Goal: Information Seeking & Learning: Check status

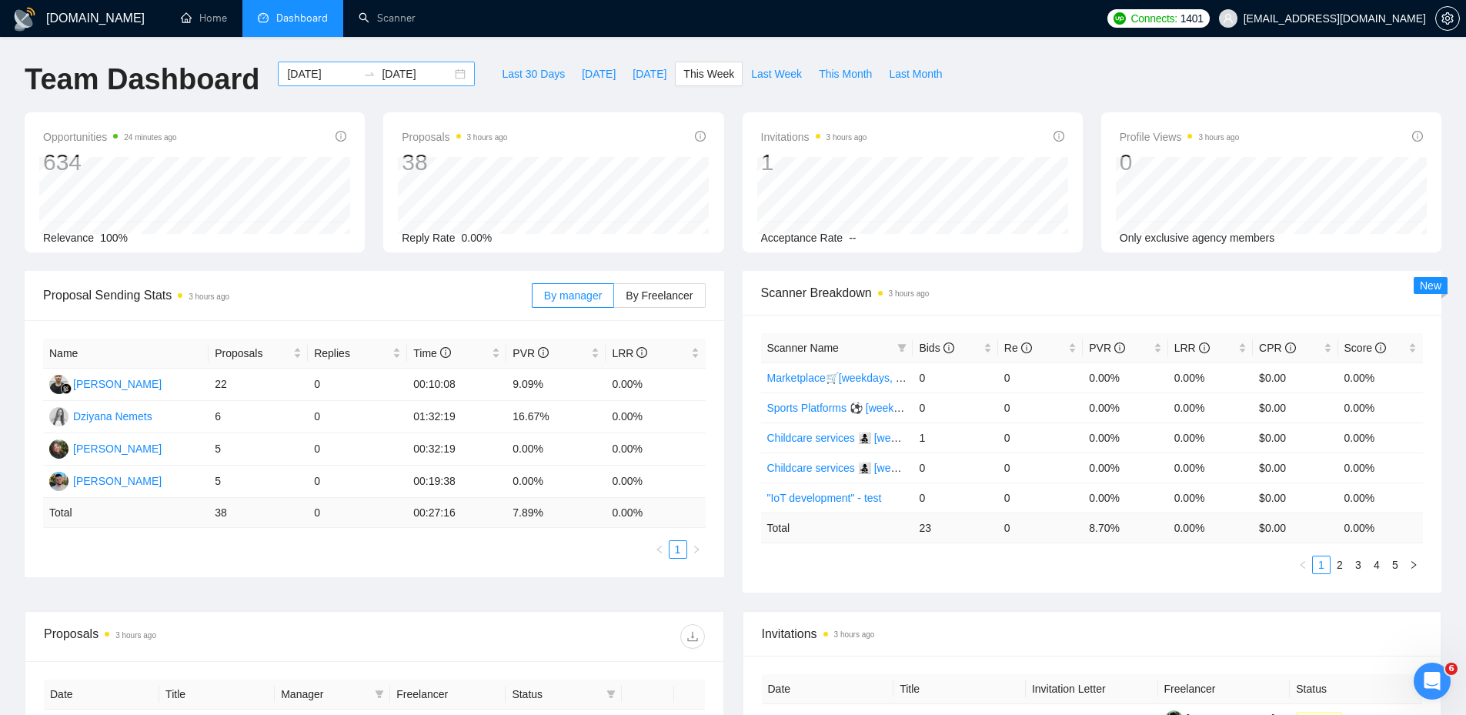
click at [448, 71] on div "2025-10-13 2025-10-19" at bounding box center [376, 74] width 197 height 25
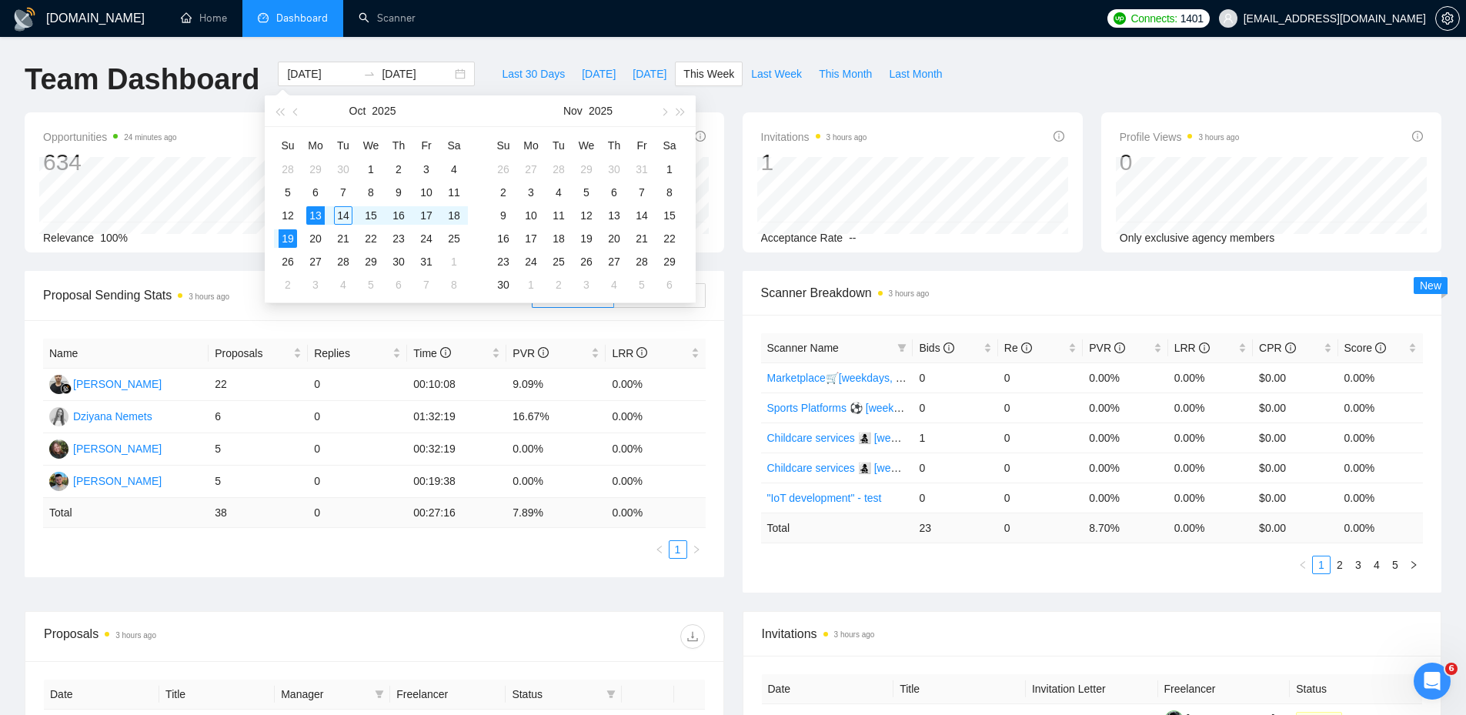
click at [899, 92] on div "Last 30 Days Today Yesterday This Week Last Week This Month Last Month" at bounding box center [722, 87] width 476 height 51
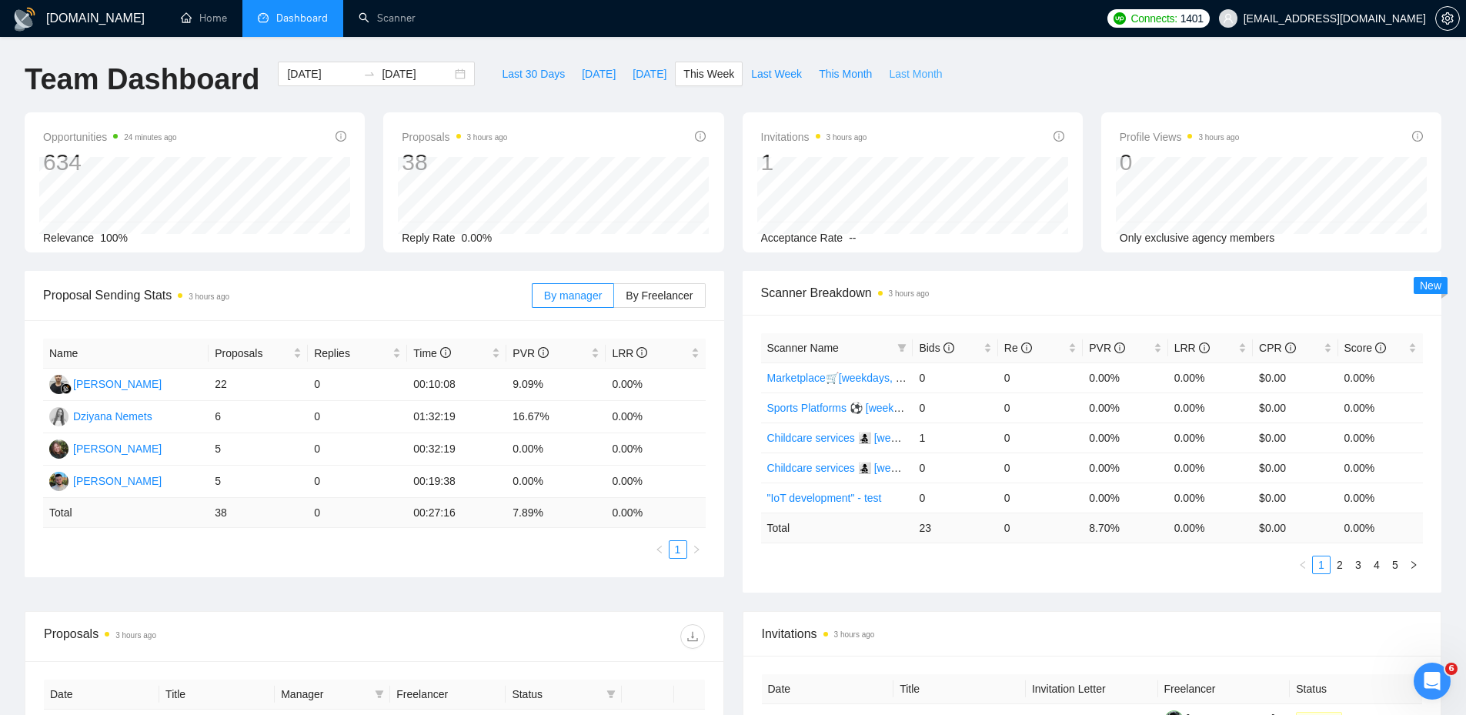
click at [903, 68] on span "Last Month" at bounding box center [915, 73] width 53 height 17
type input "[DATE]"
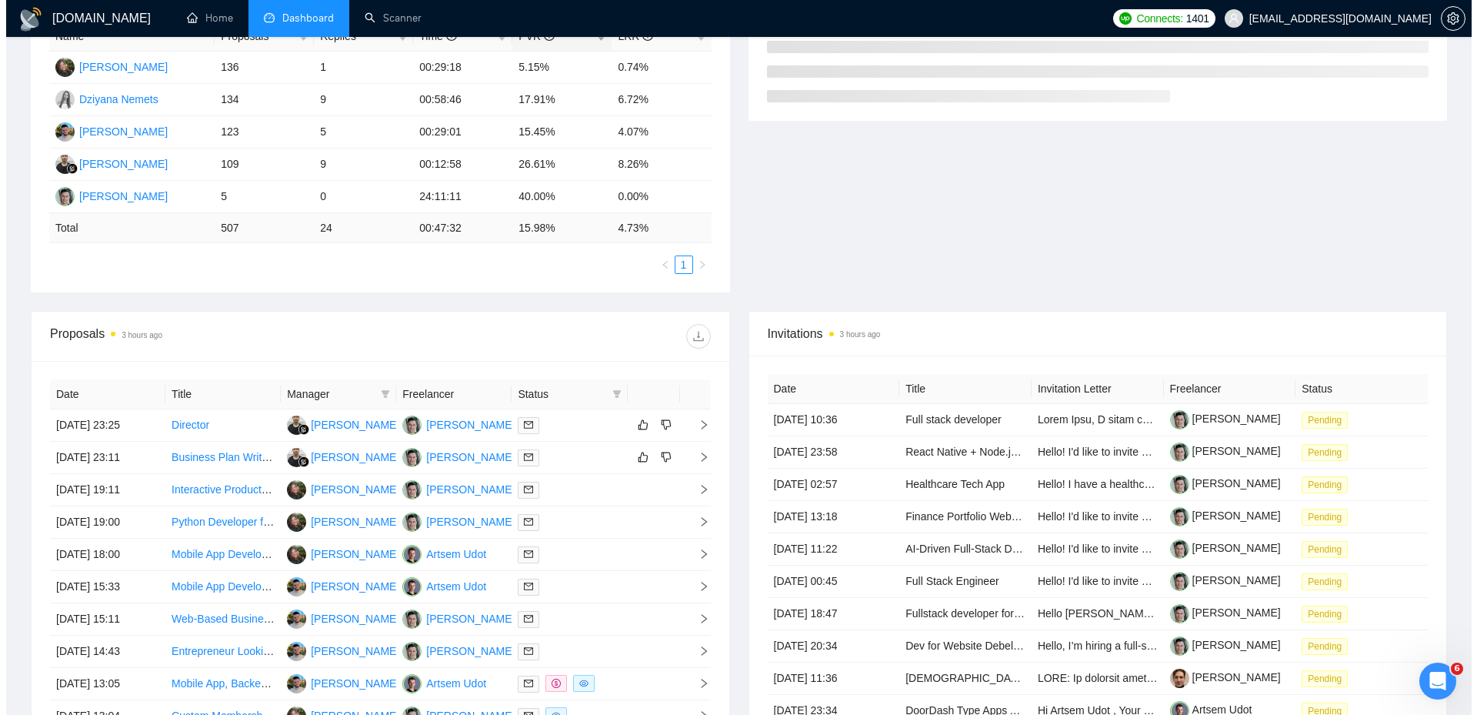
scroll to position [462, 0]
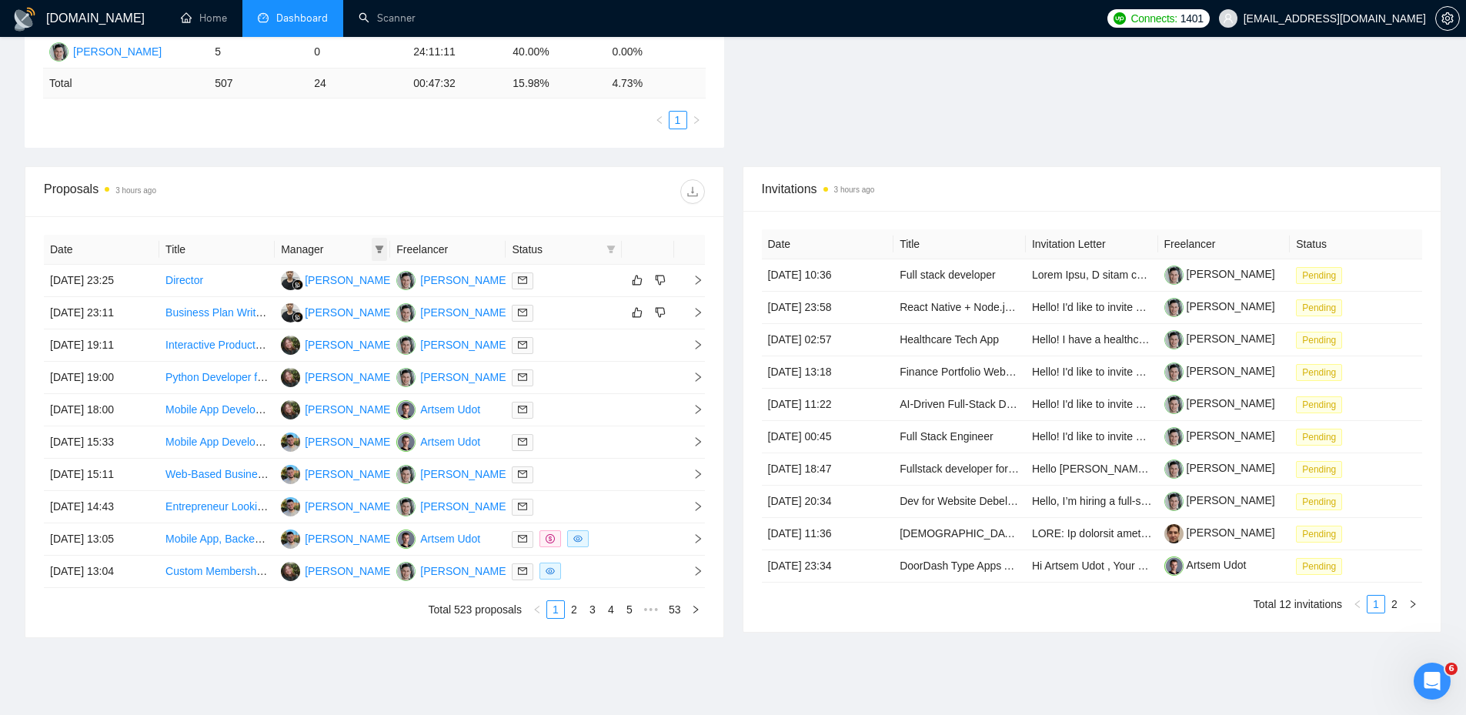
click at [387, 248] on span at bounding box center [379, 249] width 15 height 23
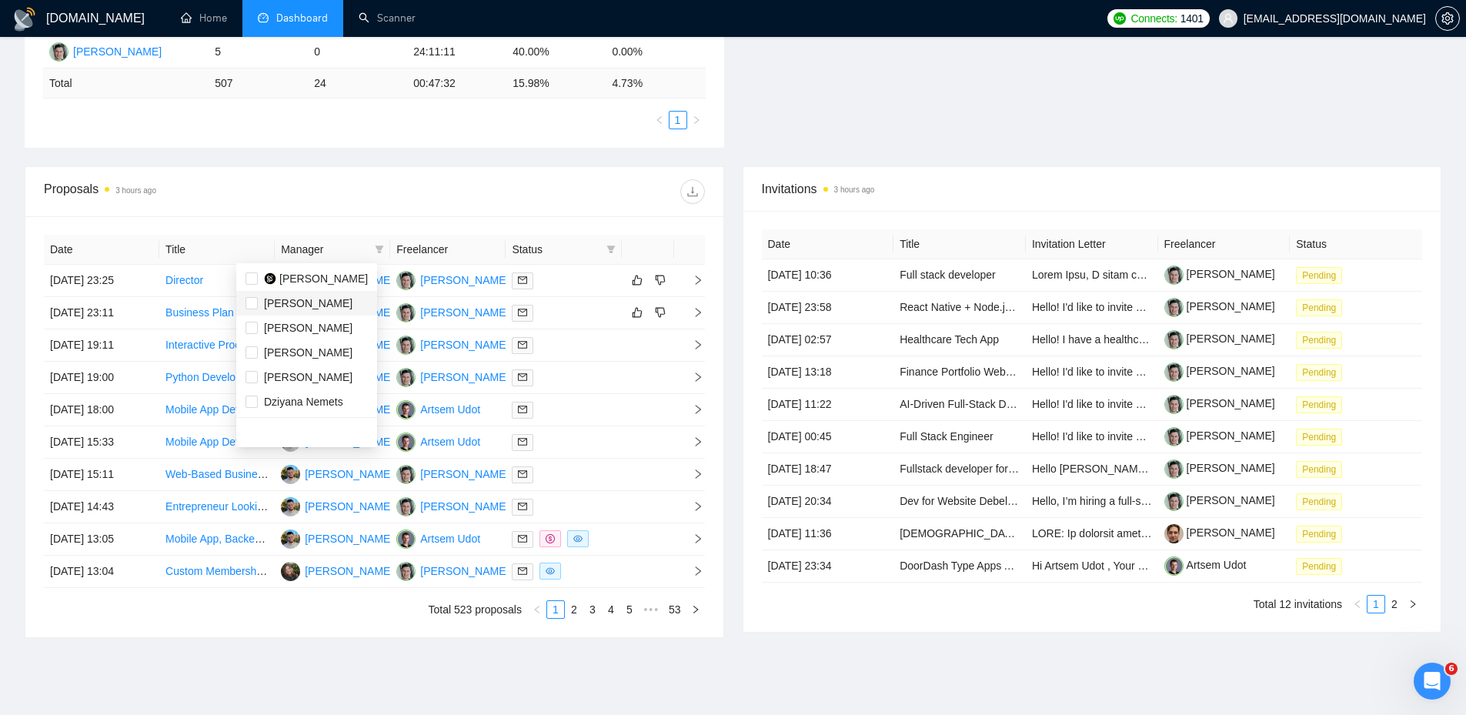
click at [298, 298] on span "[PERSON_NAME]" at bounding box center [308, 303] width 88 height 12
checkbox input "true"
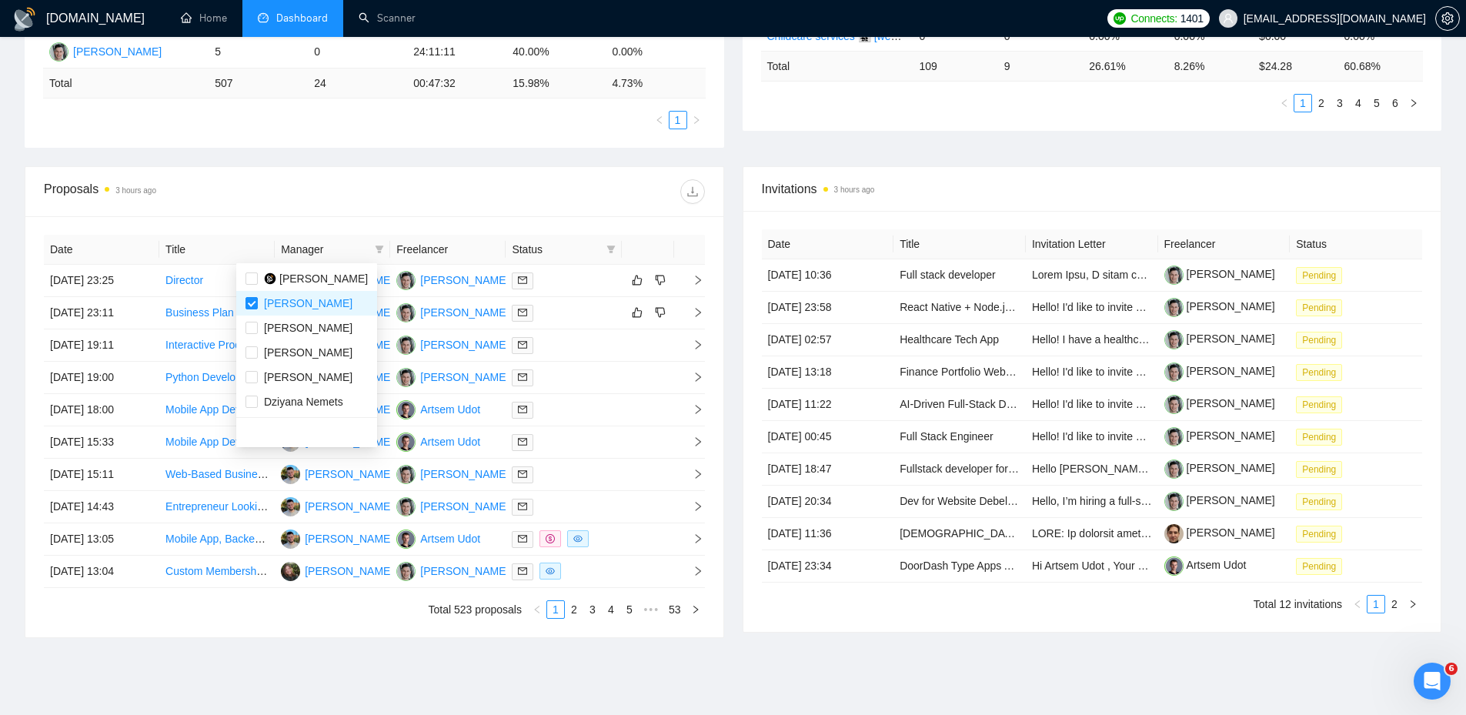
click at [519, 203] on div at bounding box center [539, 191] width 330 height 25
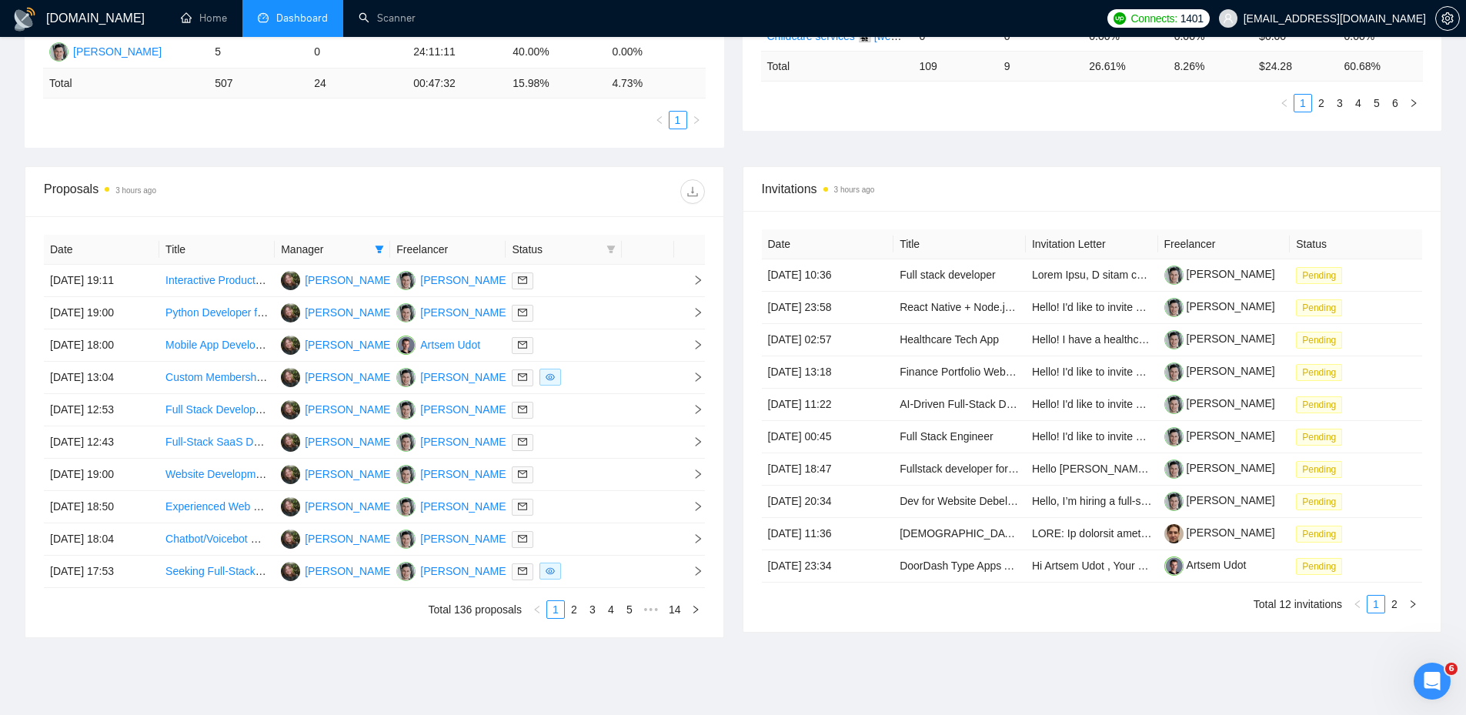
click at [608, 249] on icon "filter" at bounding box center [610, 249] width 9 height 9
click at [574, 287] on li "Chat" at bounding box center [572, 278] width 92 height 25
checkbox input "true"
click at [566, 182] on div at bounding box center [539, 191] width 330 height 25
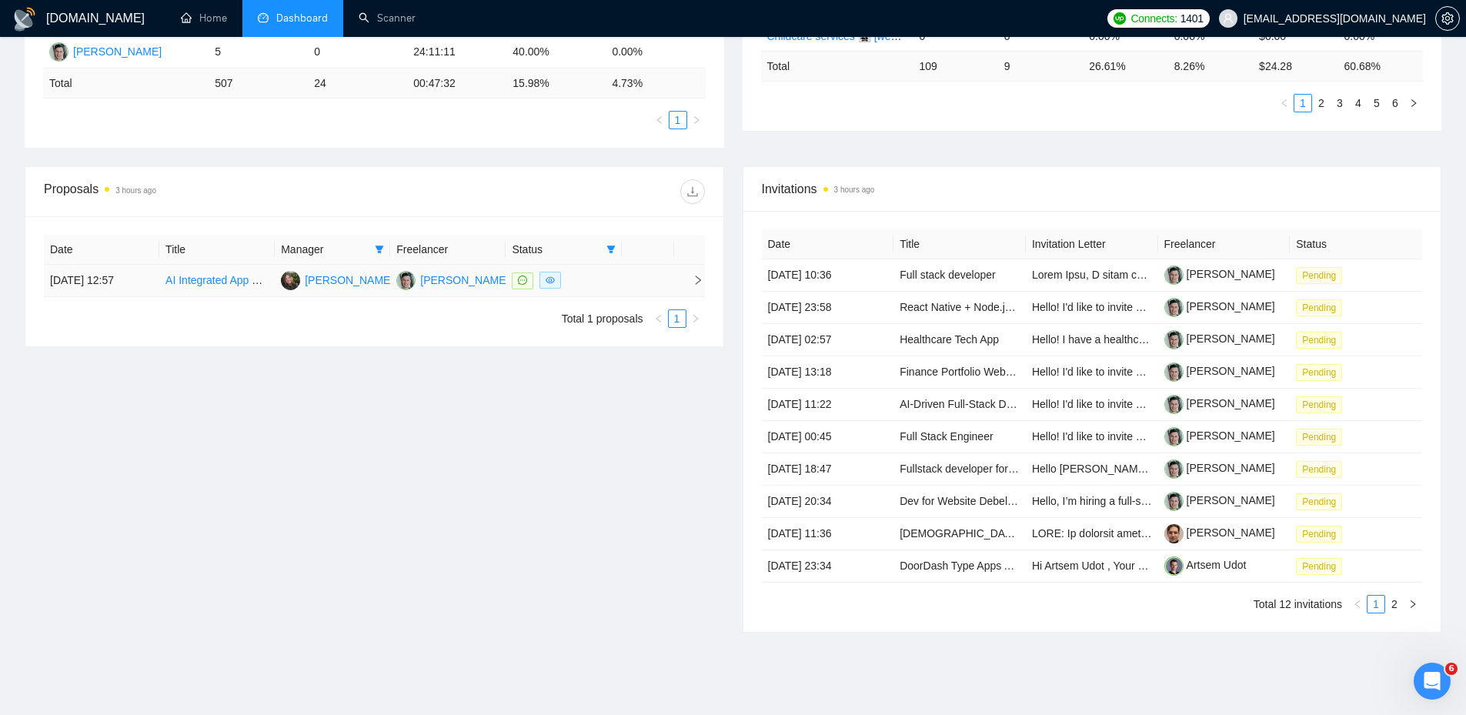
click at [605, 268] on td at bounding box center [563, 281] width 115 height 32
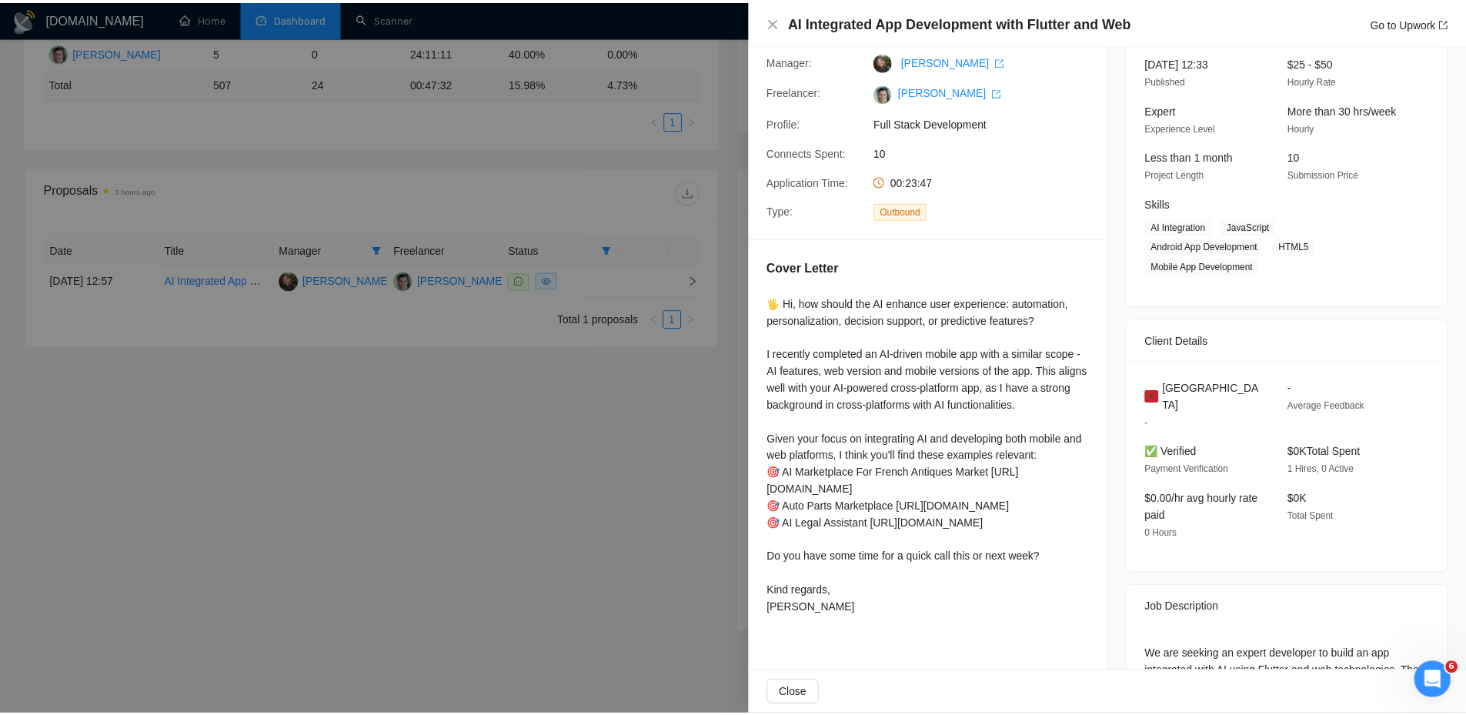
scroll to position [186, 0]
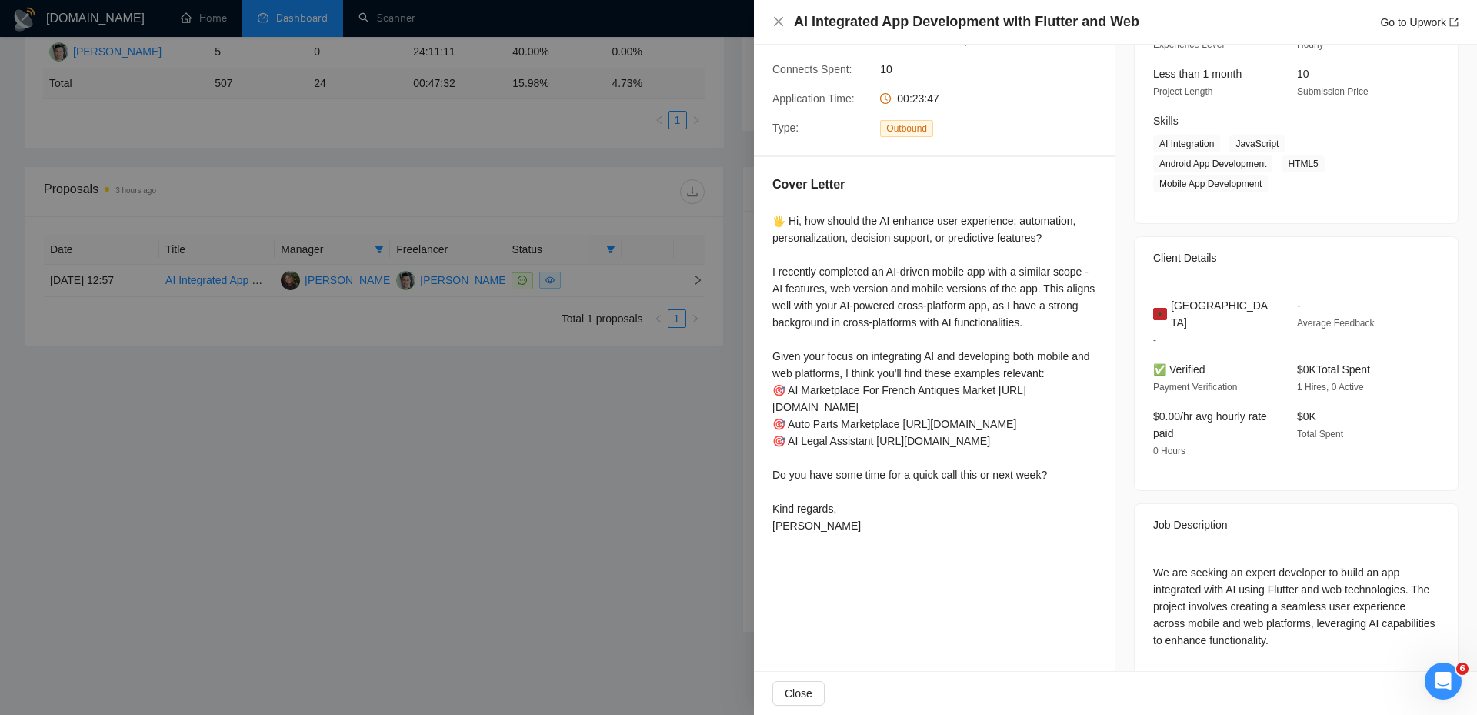
click at [577, 409] on div at bounding box center [738, 357] width 1477 height 715
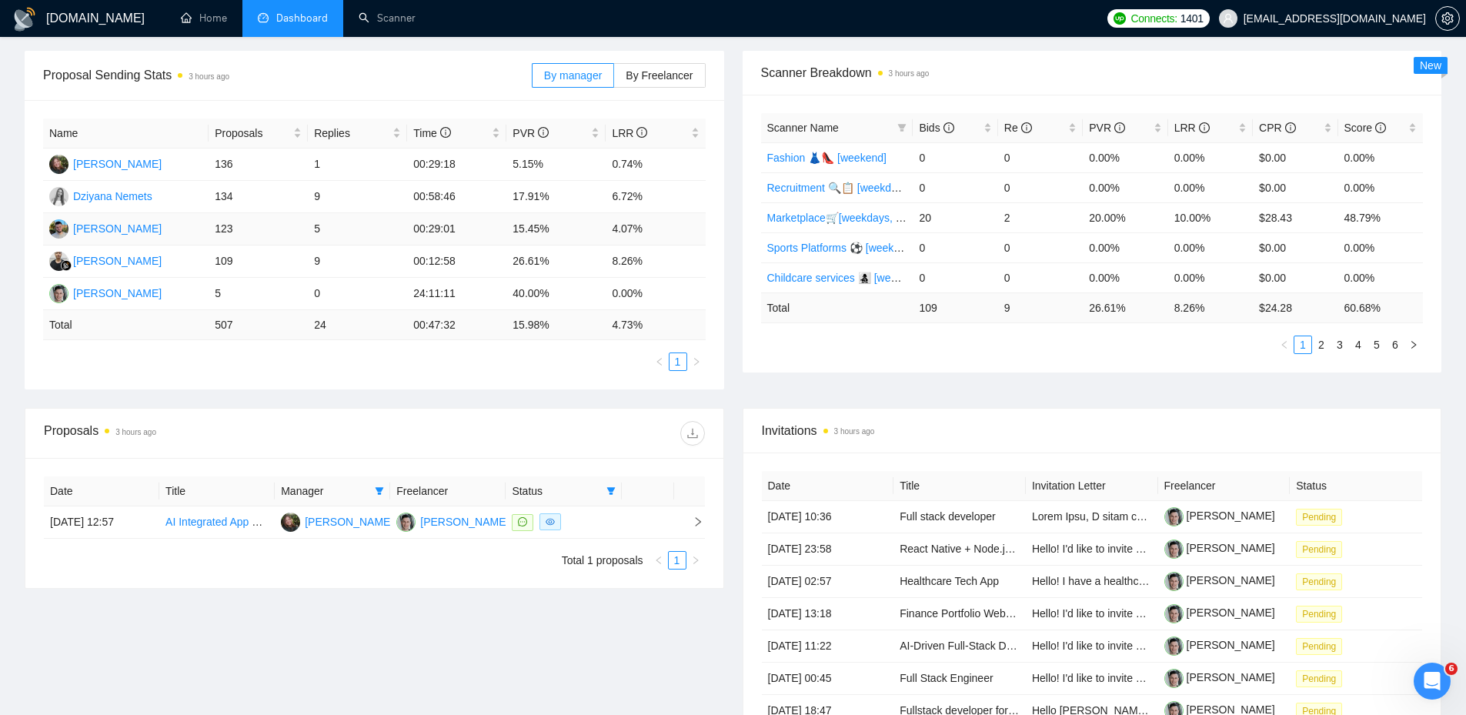
scroll to position [154, 0]
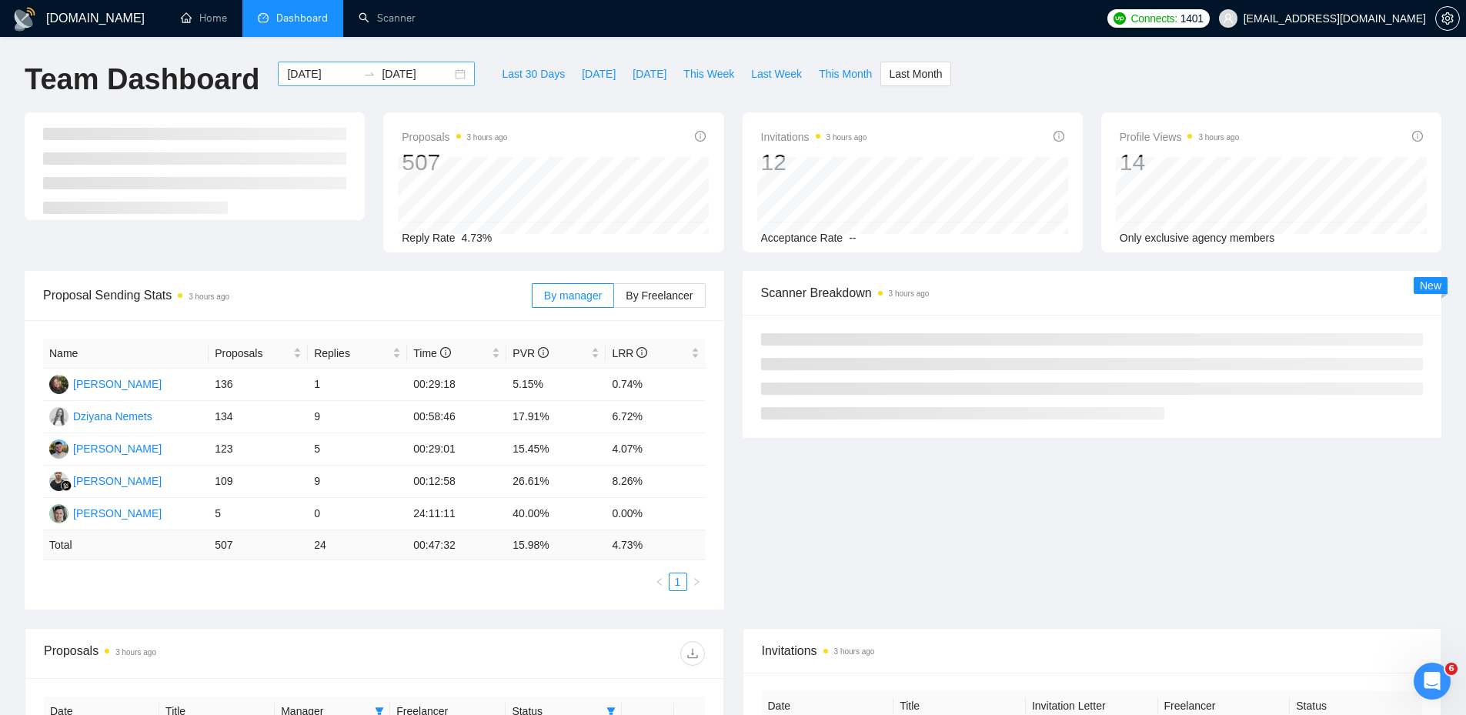
click at [446, 74] on div "[DATE] [DATE]" at bounding box center [376, 74] width 197 height 25
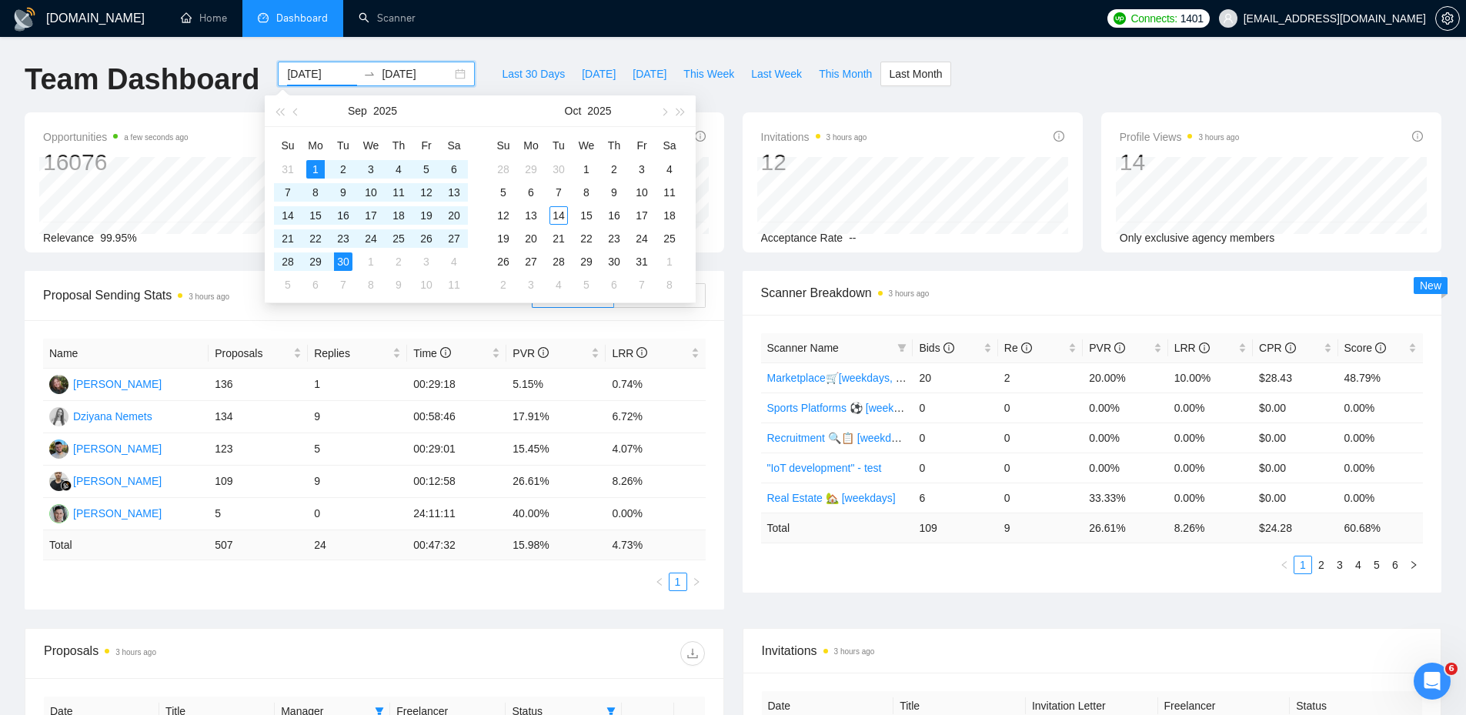
click at [312, 75] on input "[DATE]" at bounding box center [322, 73] width 70 height 17
click at [308, 75] on input "[DATE]" at bounding box center [322, 73] width 70 height 17
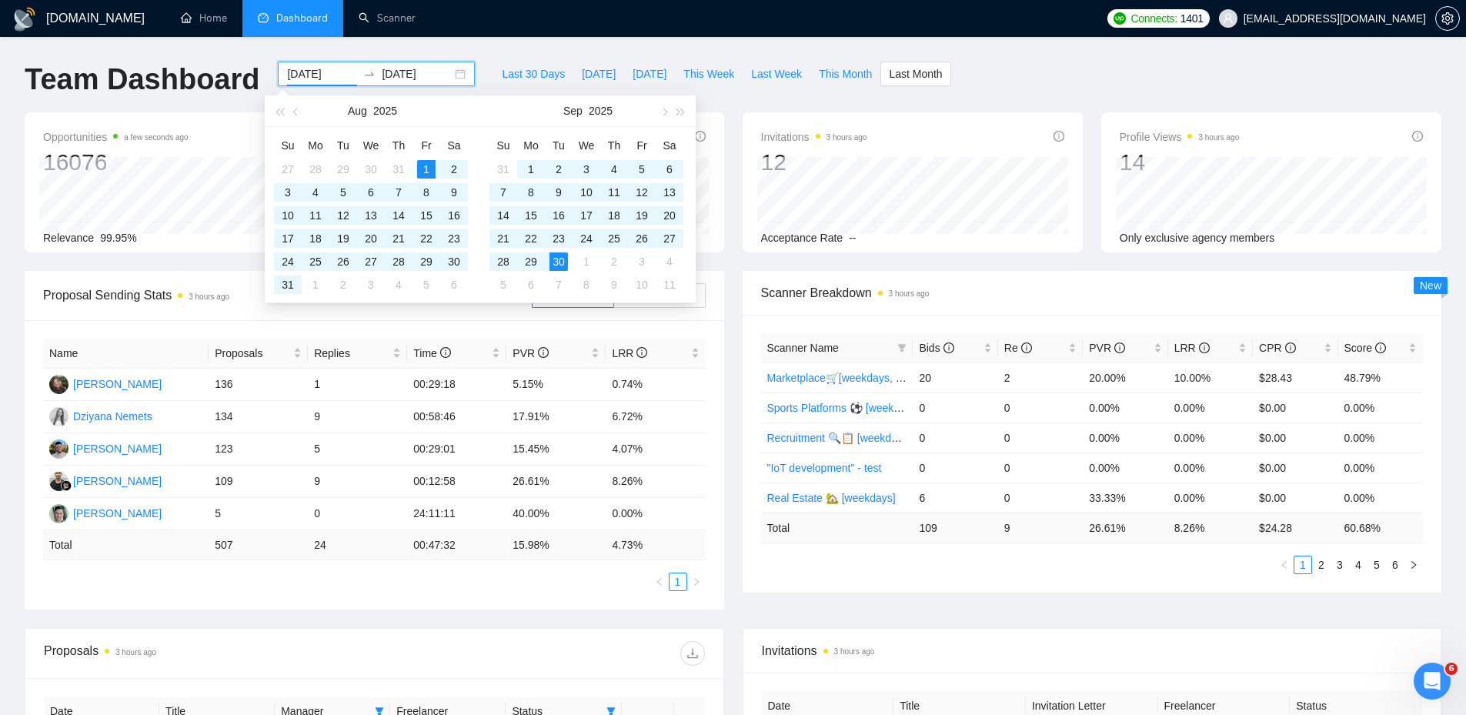
type input "[DATE]"
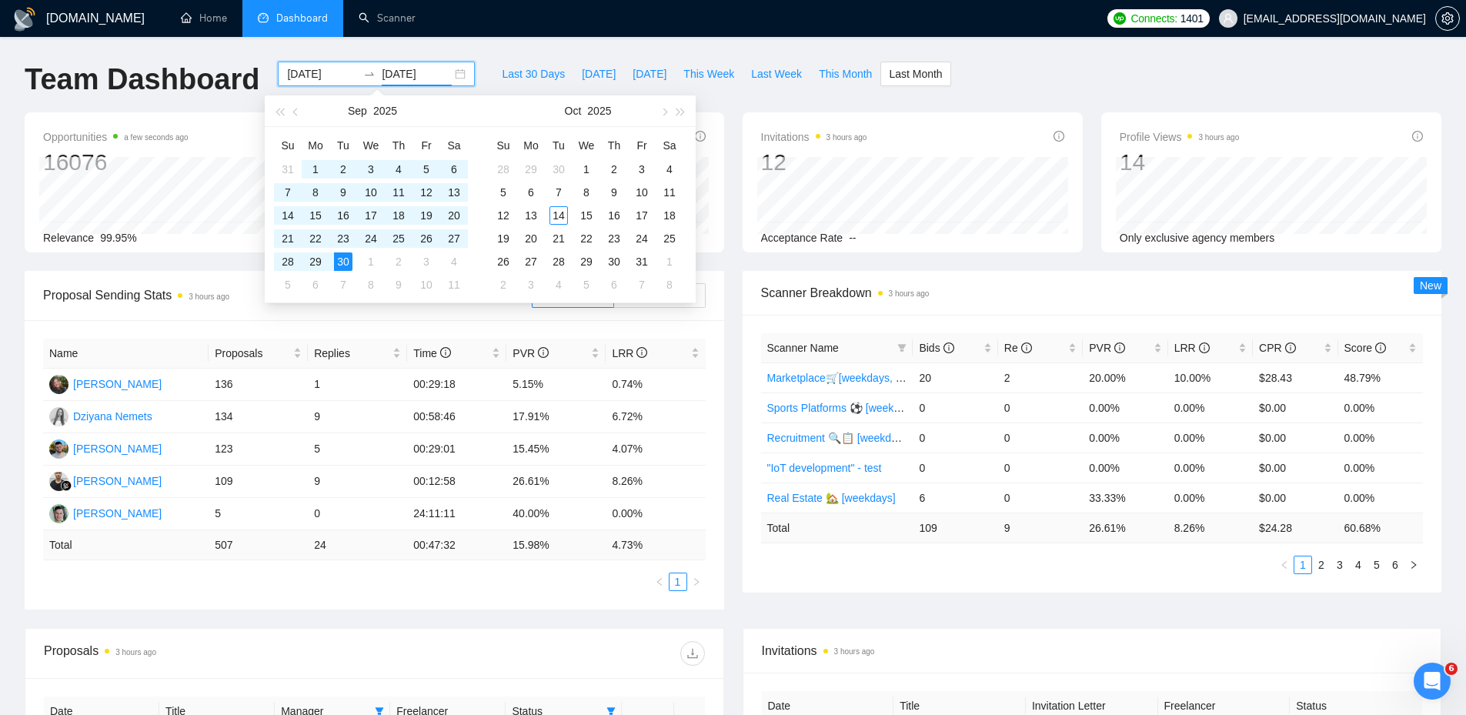
click at [405, 80] on input "[DATE]" at bounding box center [417, 73] width 70 height 17
click at [420, 79] on input "[DATE]" at bounding box center [417, 73] width 70 height 17
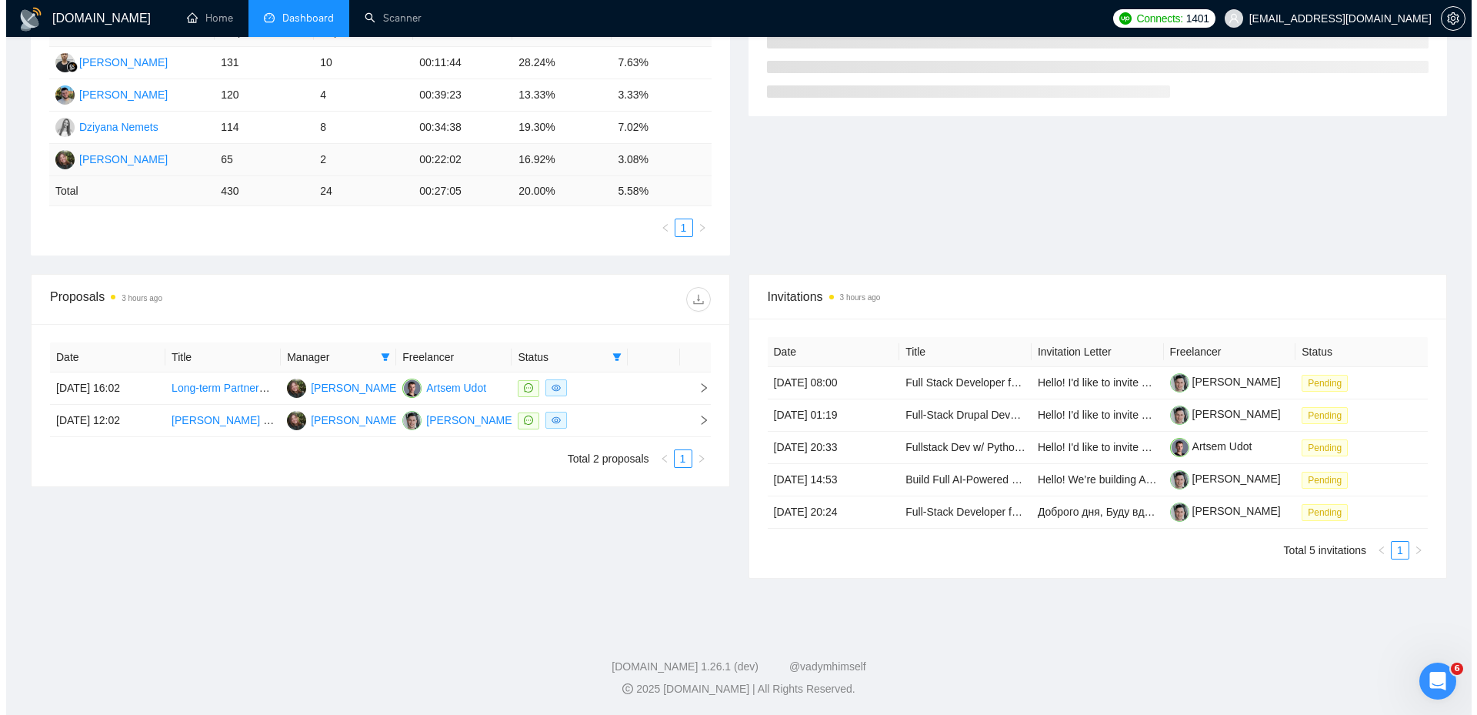
scroll to position [322, 0]
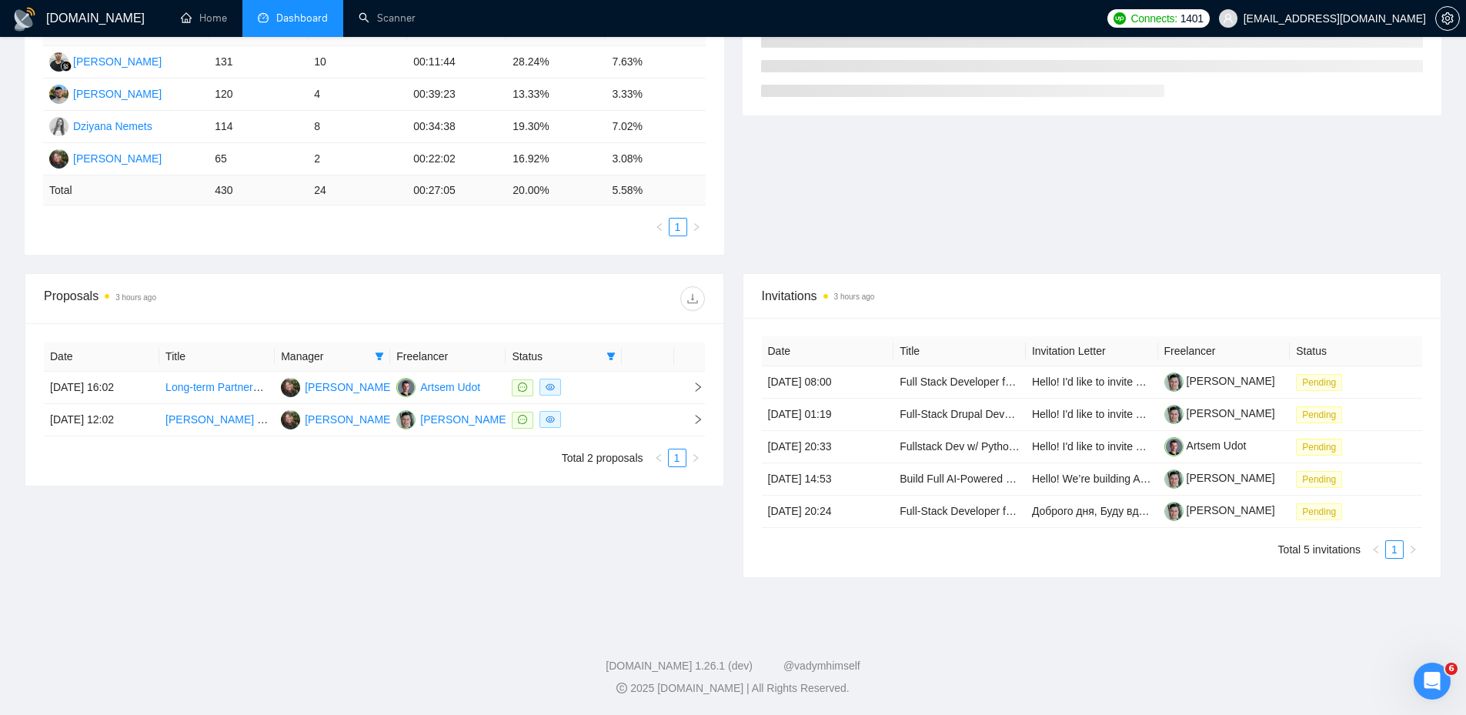
type input "[DATE]"
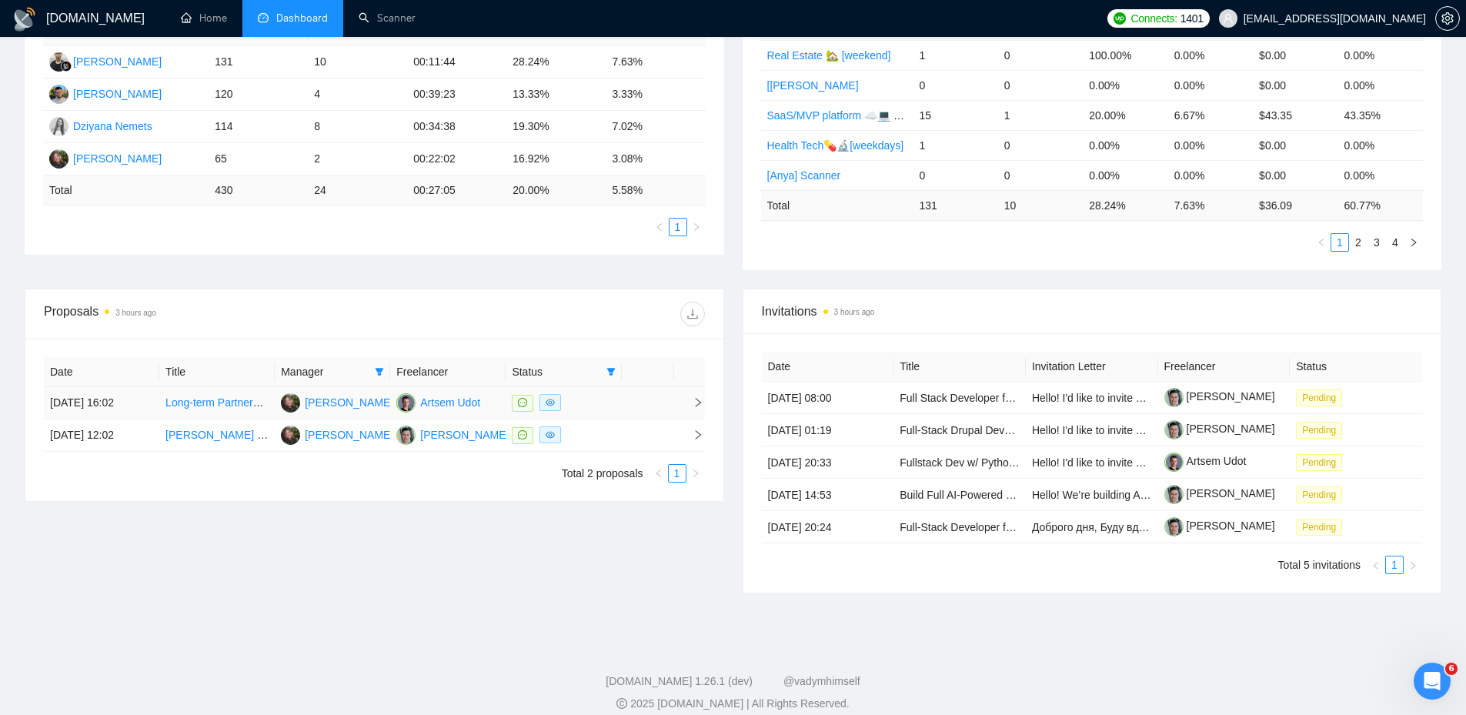
click at [613, 412] on td at bounding box center [563, 403] width 115 height 32
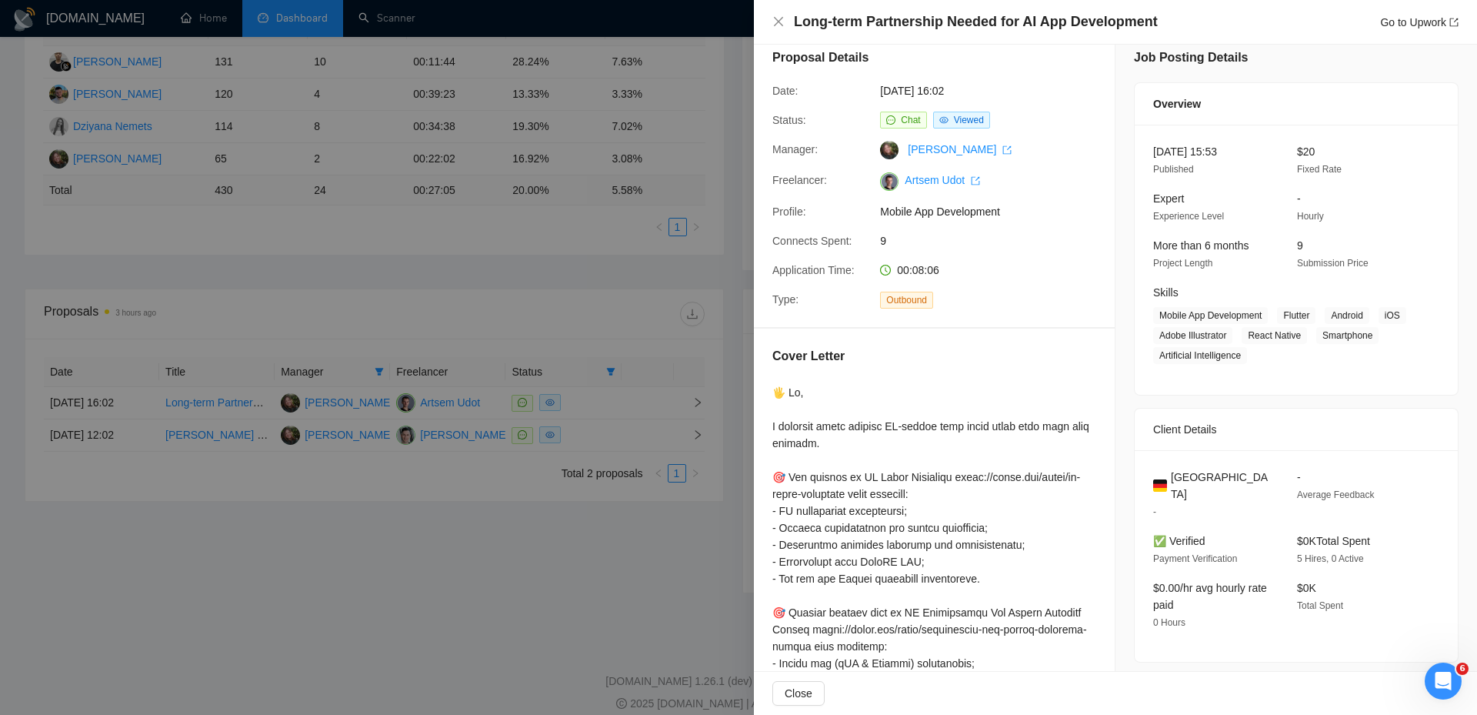
scroll to position [0, 0]
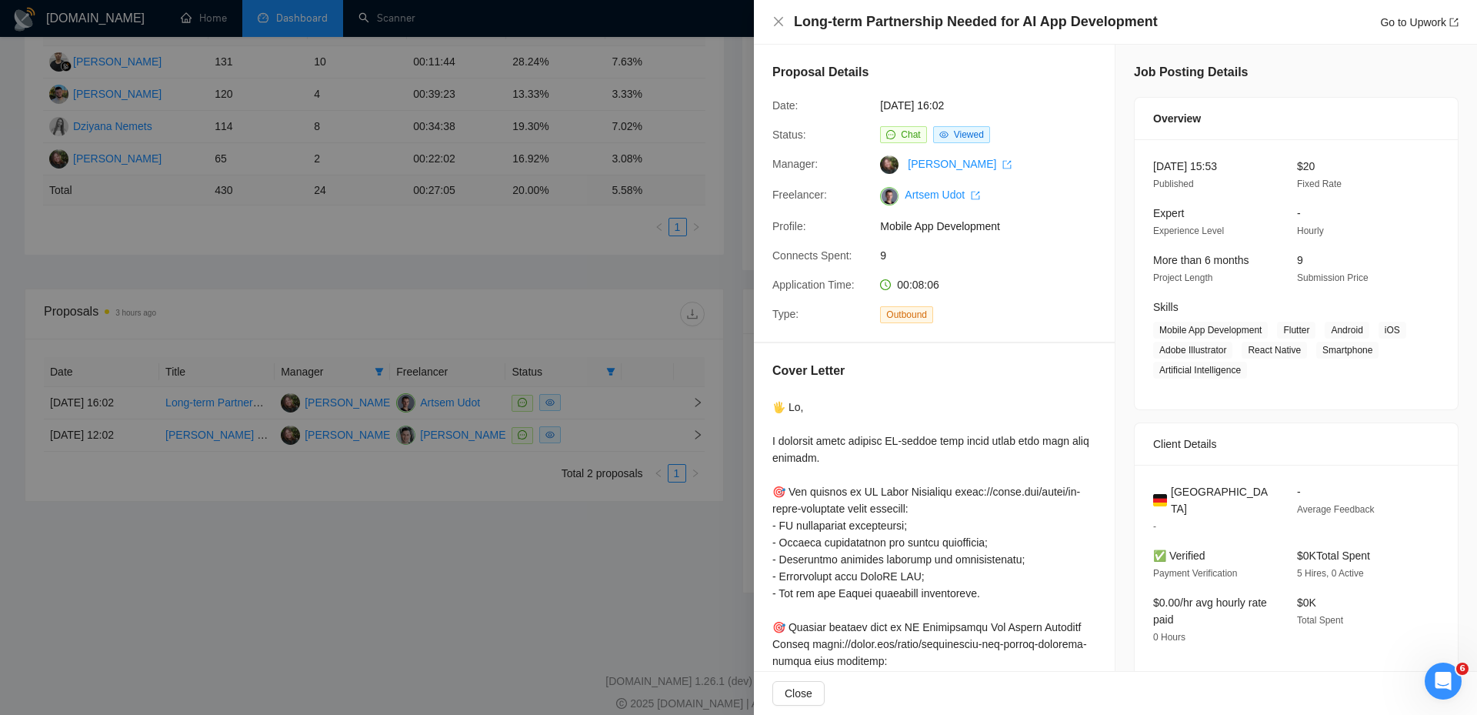
click at [618, 296] on div at bounding box center [738, 357] width 1477 height 715
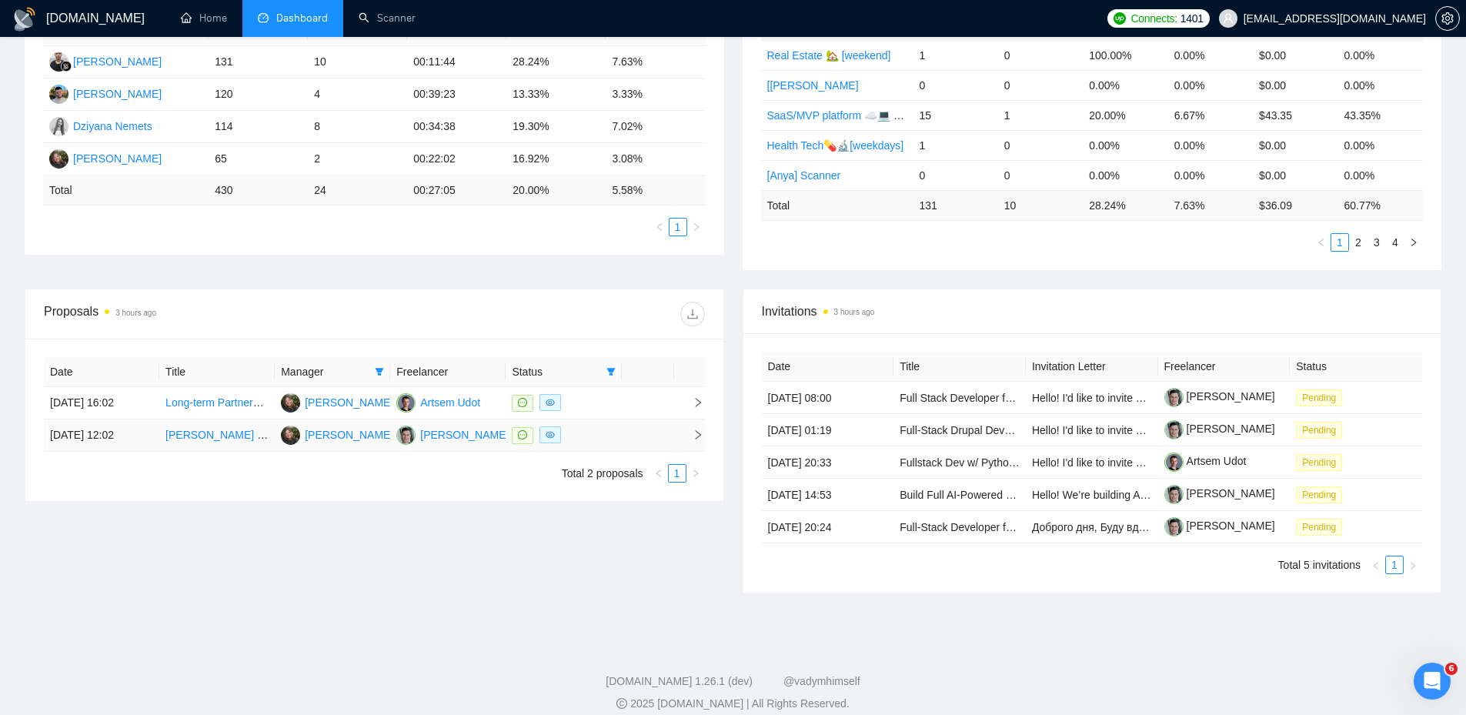
click at [591, 428] on div at bounding box center [563, 435] width 103 height 18
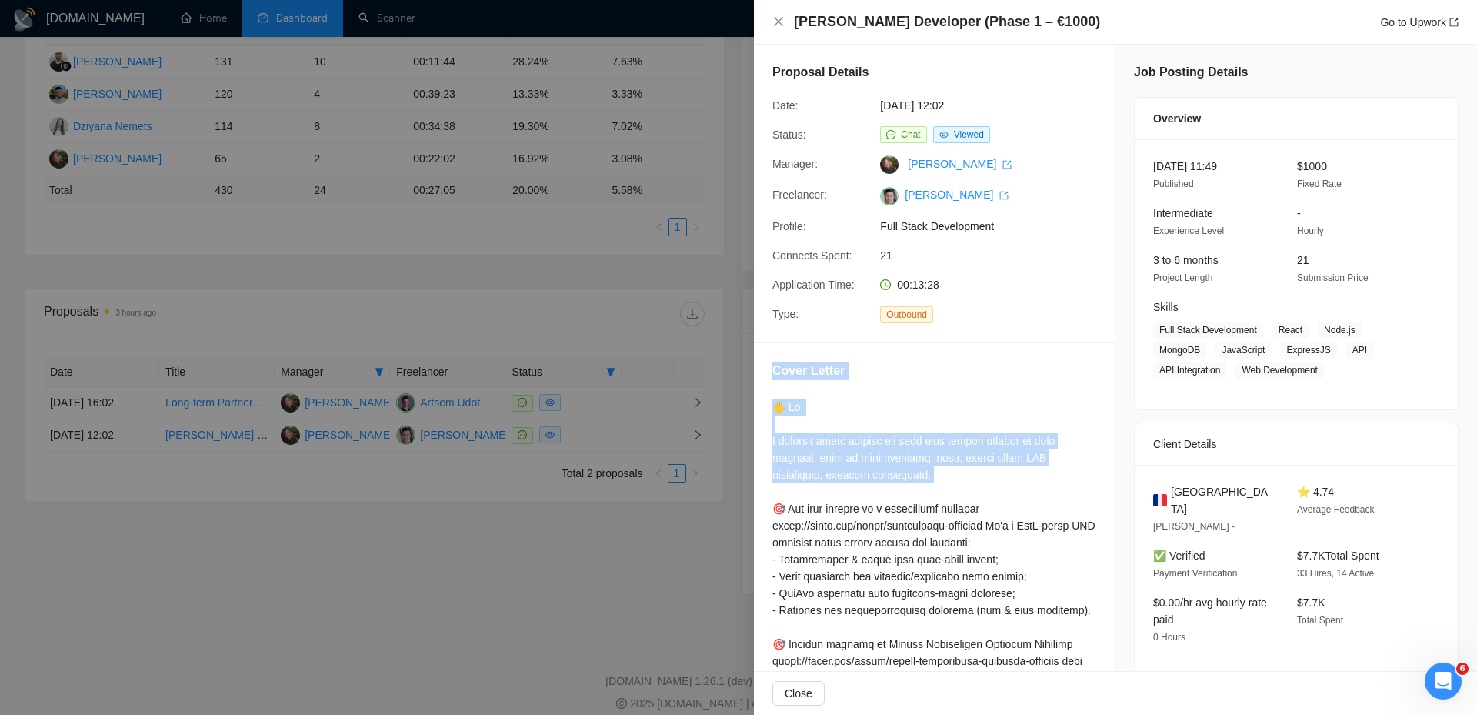
drag, startPoint x: 766, startPoint y: 366, endPoint x: 1029, endPoint y: 499, distance: 293.9
click at [1029, 499] on div "Cover Letter" at bounding box center [934, 671] width 361 height 656
click at [1023, 493] on div at bounding box center [935, 687] width 324 height 576
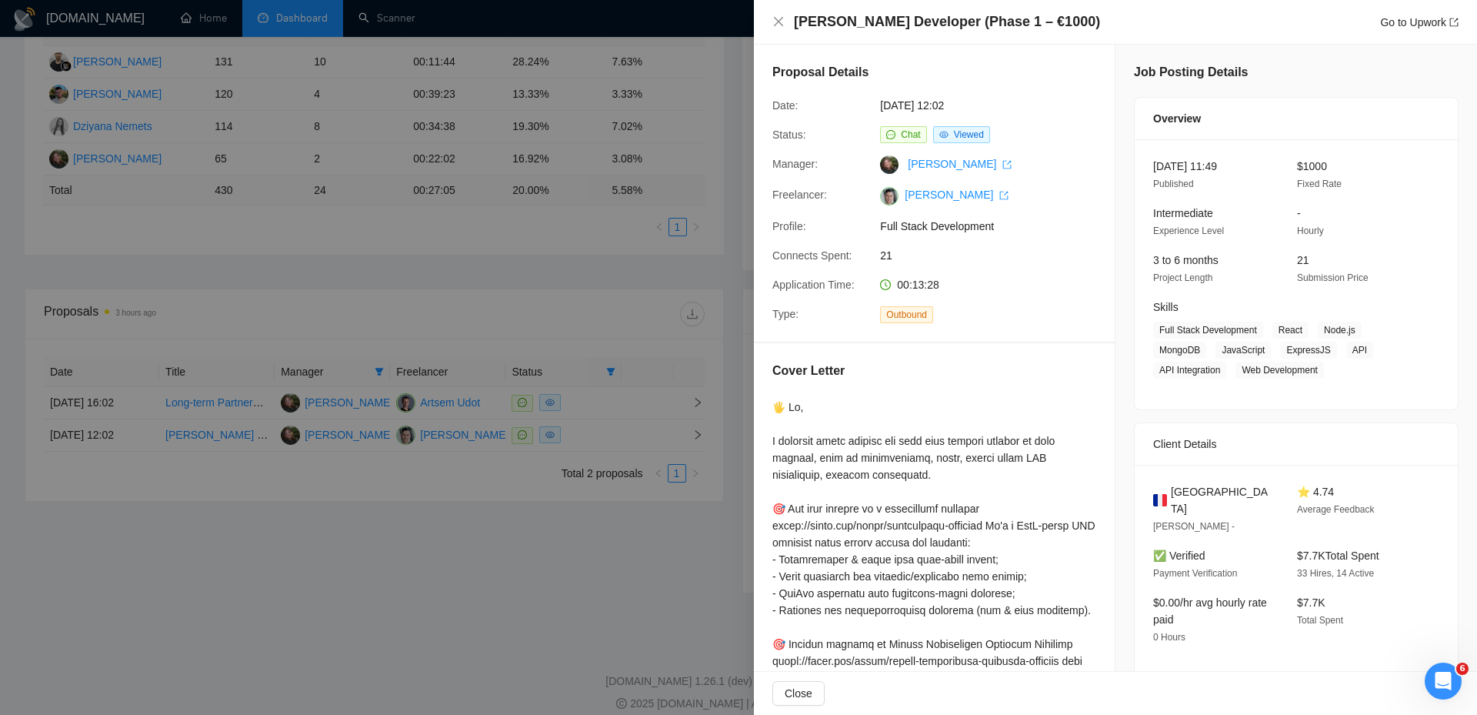
click at [503, 309] on div at bounding box center [738, 357] width 1477 height 715
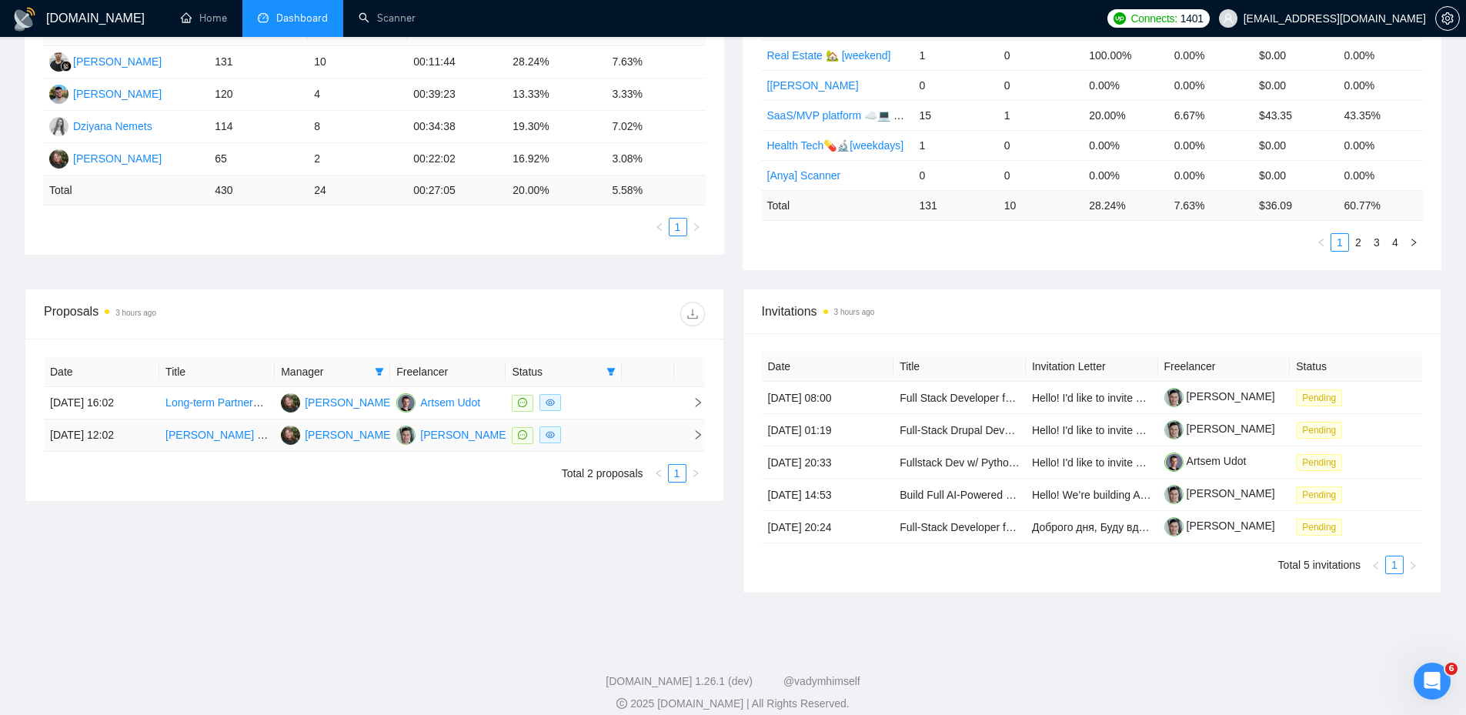
click at [667, 444] on td at bounding box center [648, 435] width 52 height 32
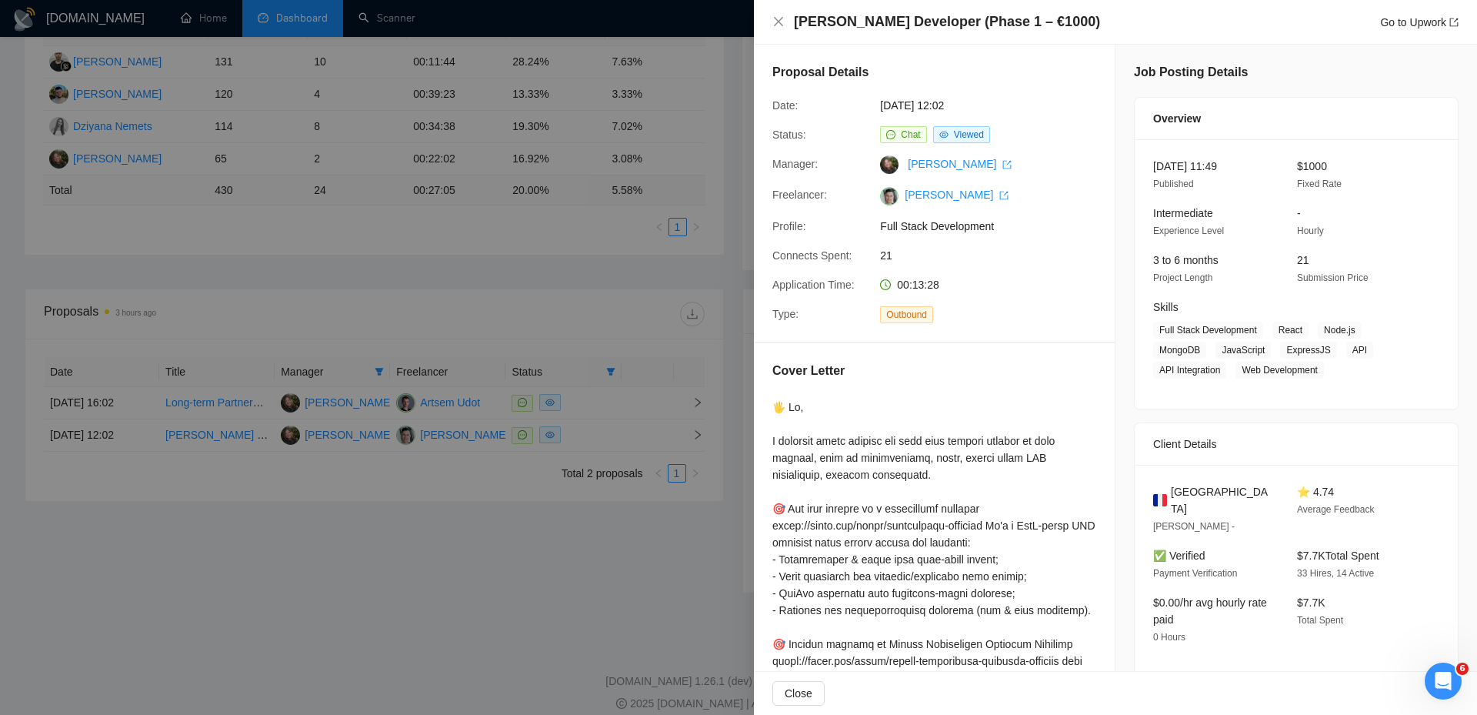
click at [362, 426] on div at bounding box center [738, 357] width 1477 height 715
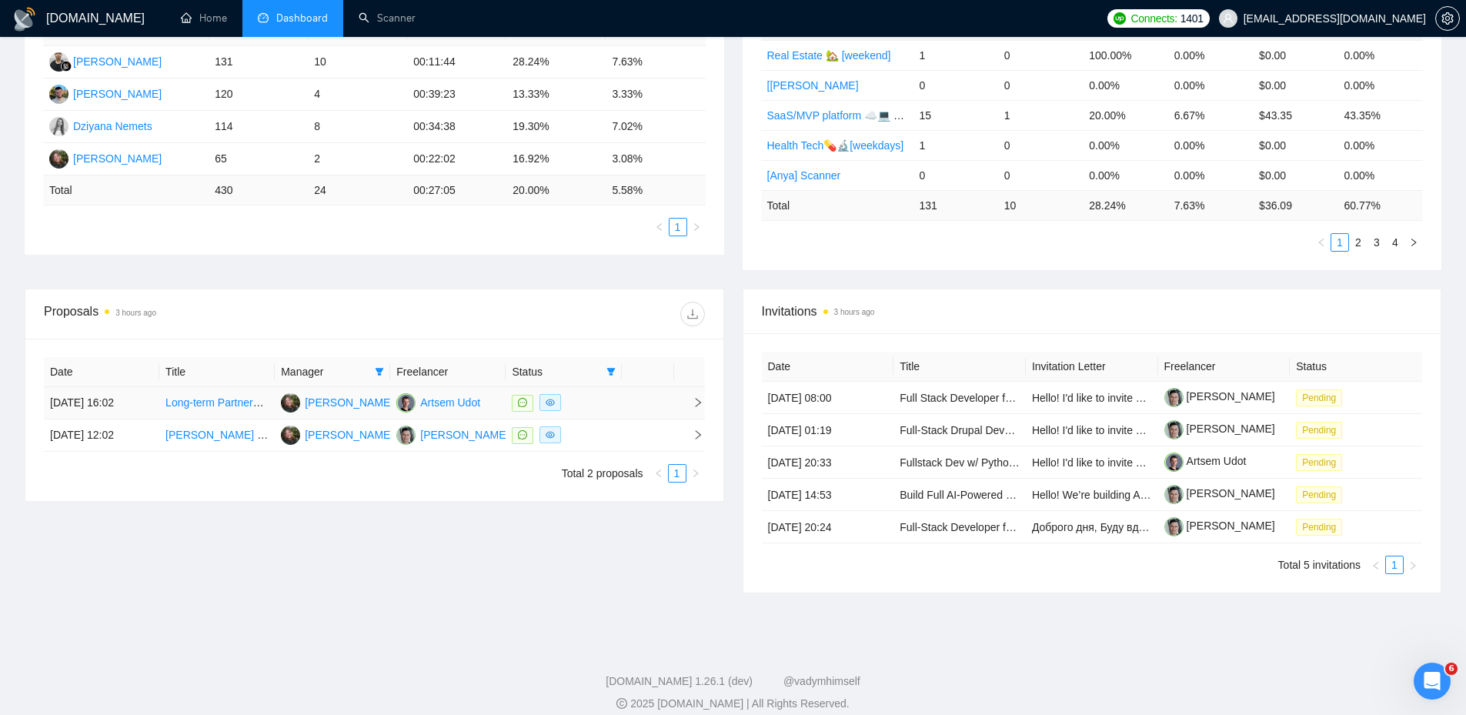
click at [613, 403] on div at bounding box center [563, 403] width 103 height 18
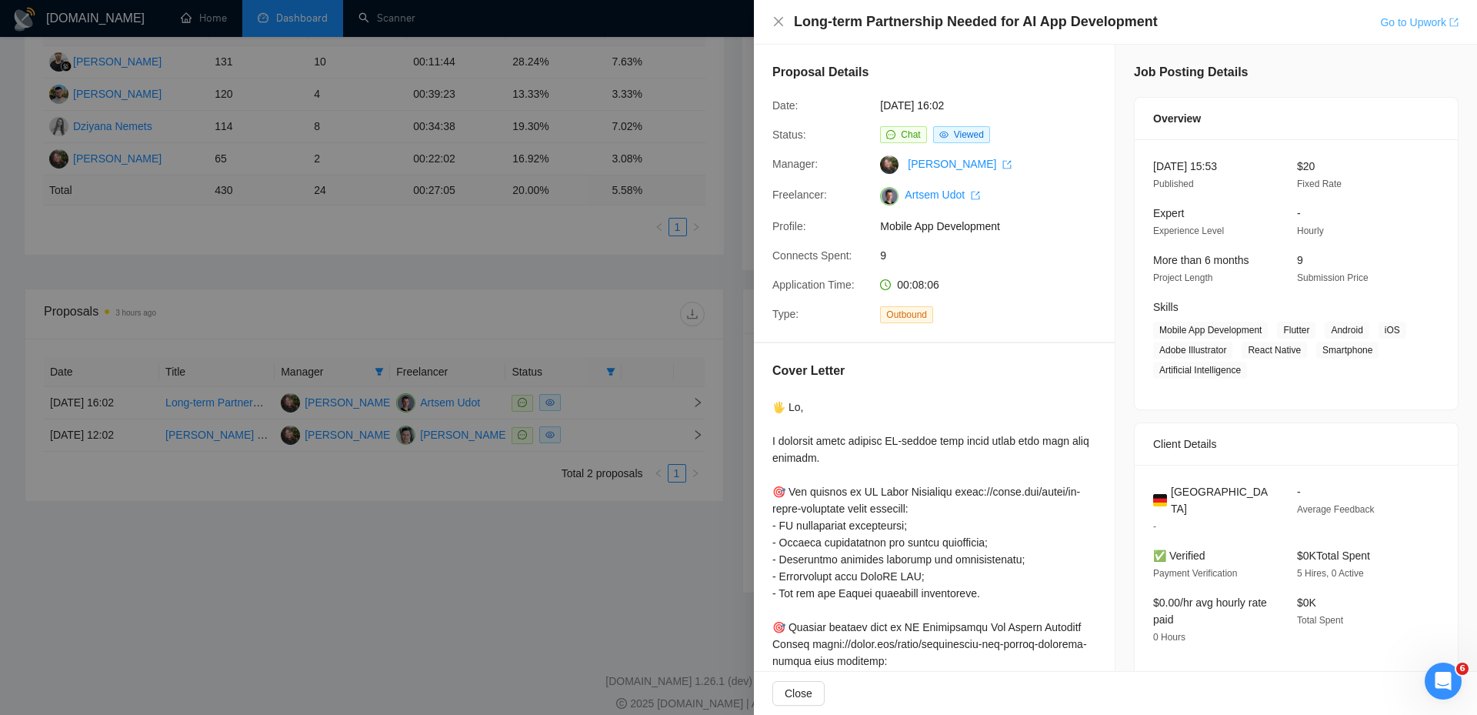
click at [1427, 27] on link "Go to Upwork" at bounding box center [1420, 22] width 78 height 12
click at [1393, 28] on link "Go to Upwork" at bounding box center [1420, 22] width 78 height 12
click at [643, 289] on div at bounding box center [738, 357] width 1477 height 715
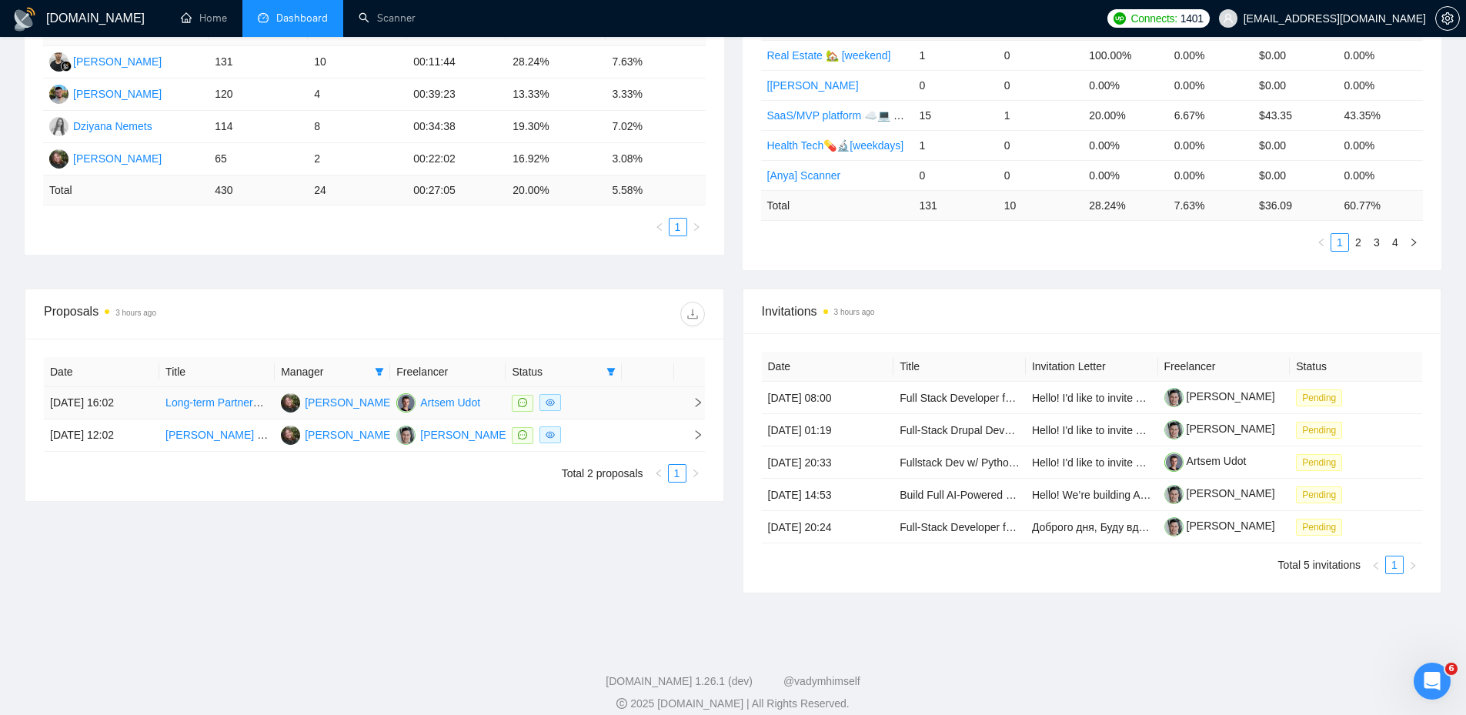
click at [583, 415] on td at bounding box center [563, 403] width 115 height 32
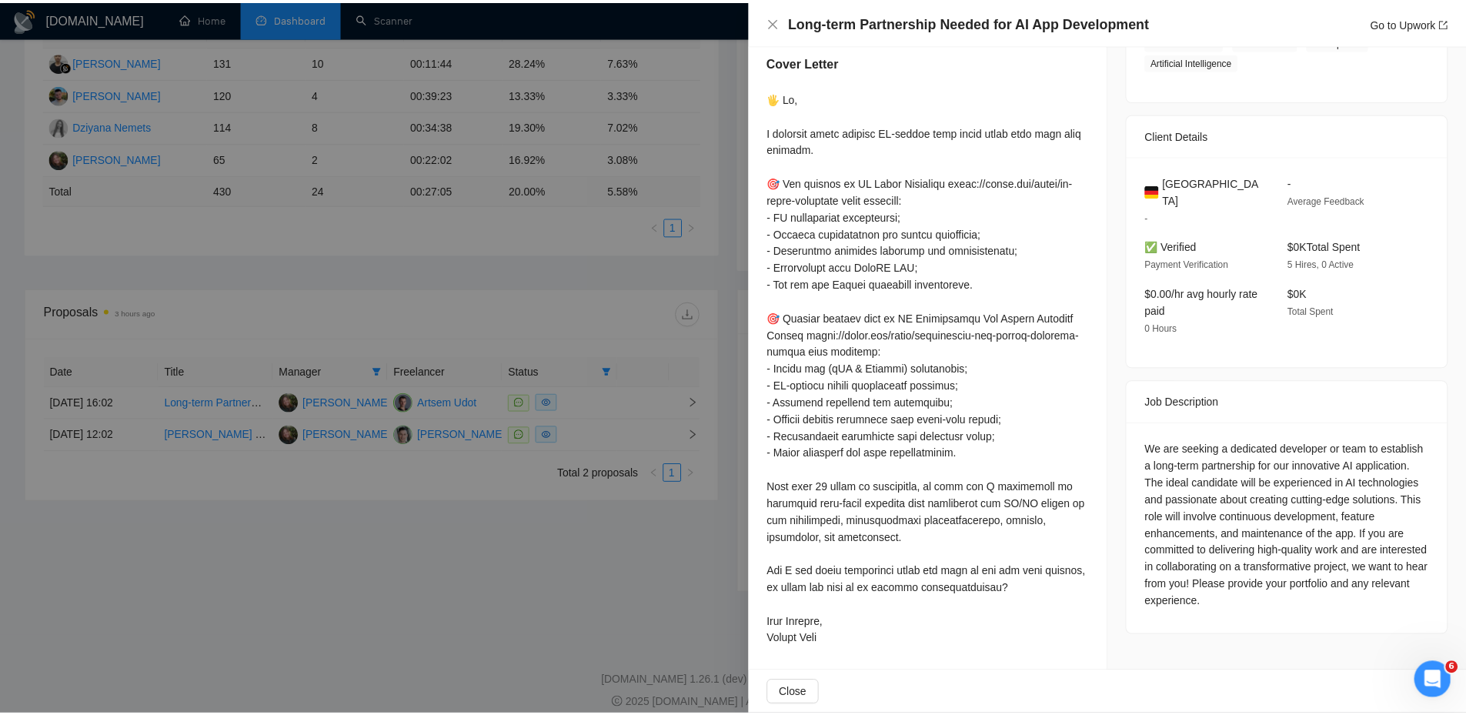
scroll to position [310, 0]
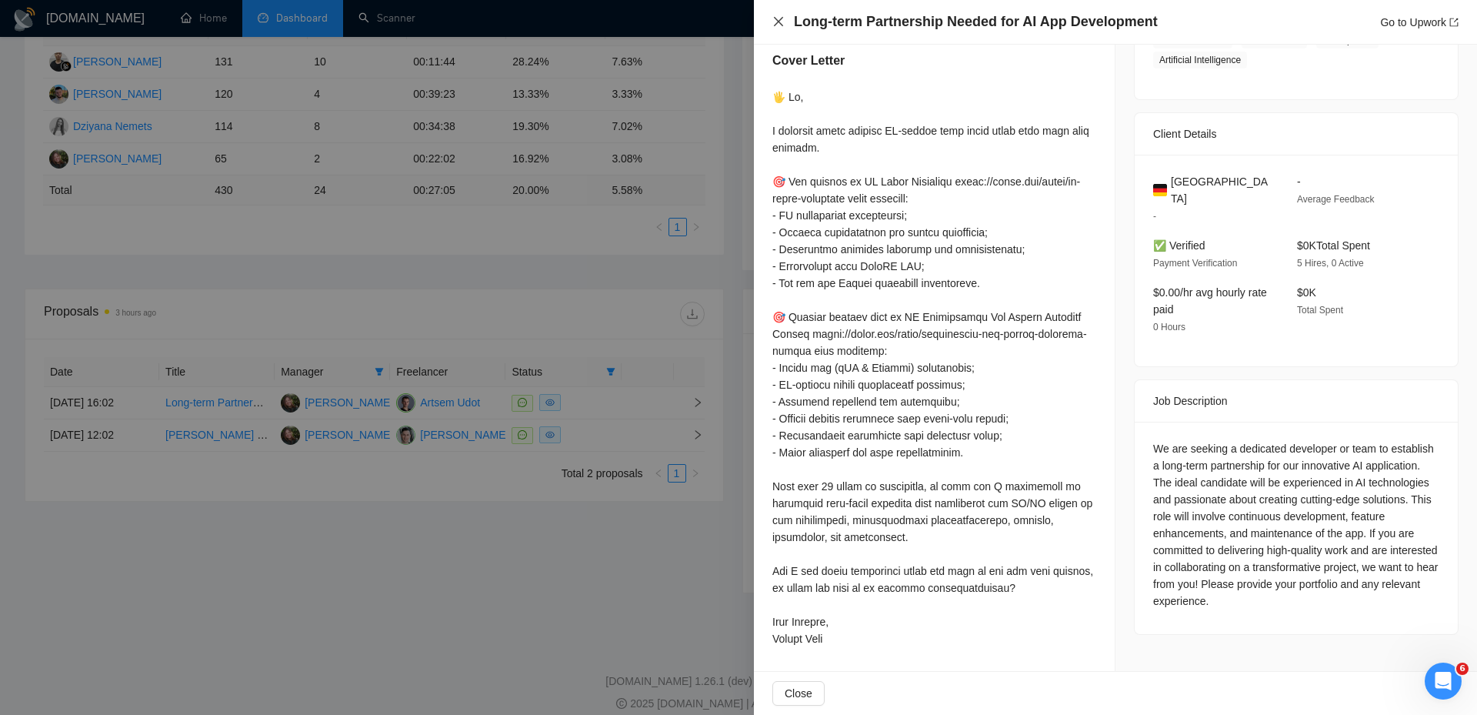
click at [774, 20] on icon "close" at bounding box center [779, 21] width 12 height 12
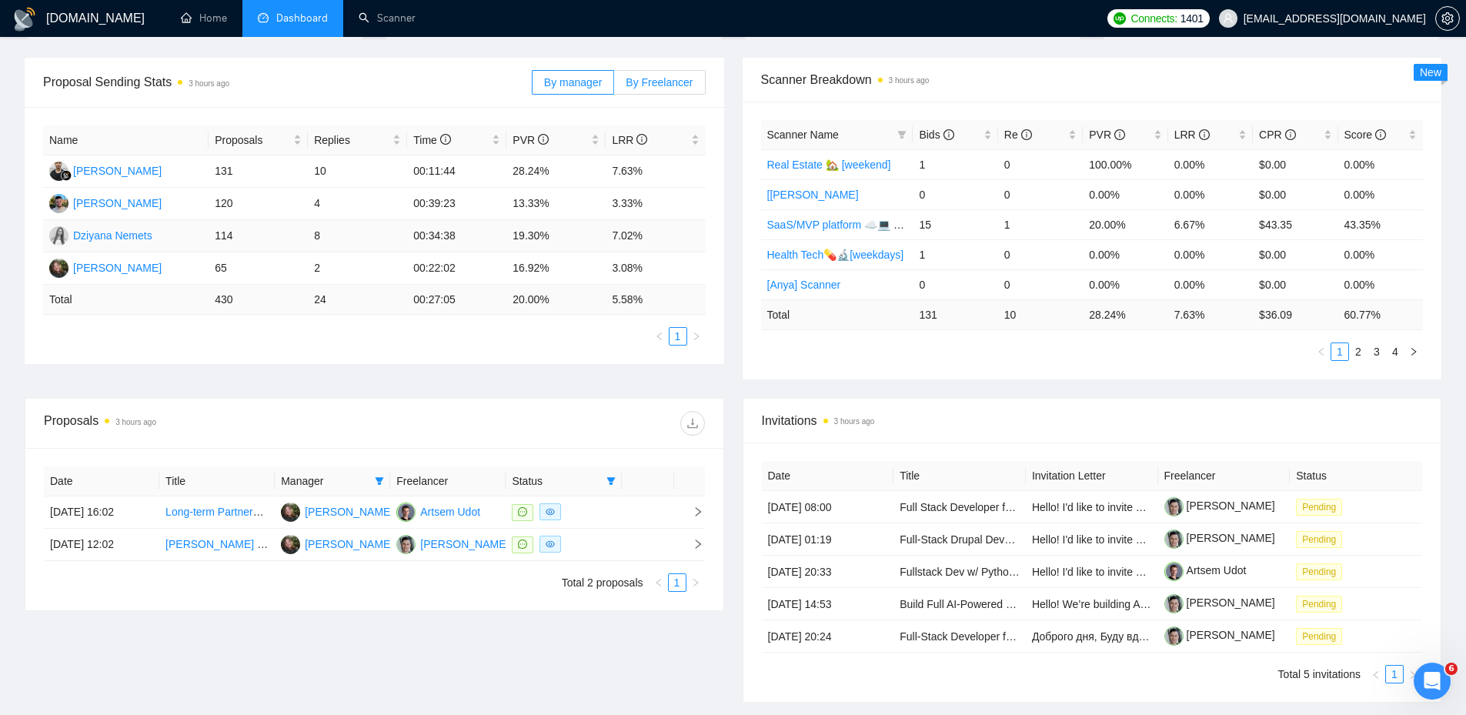
scroll to position [0, 0]
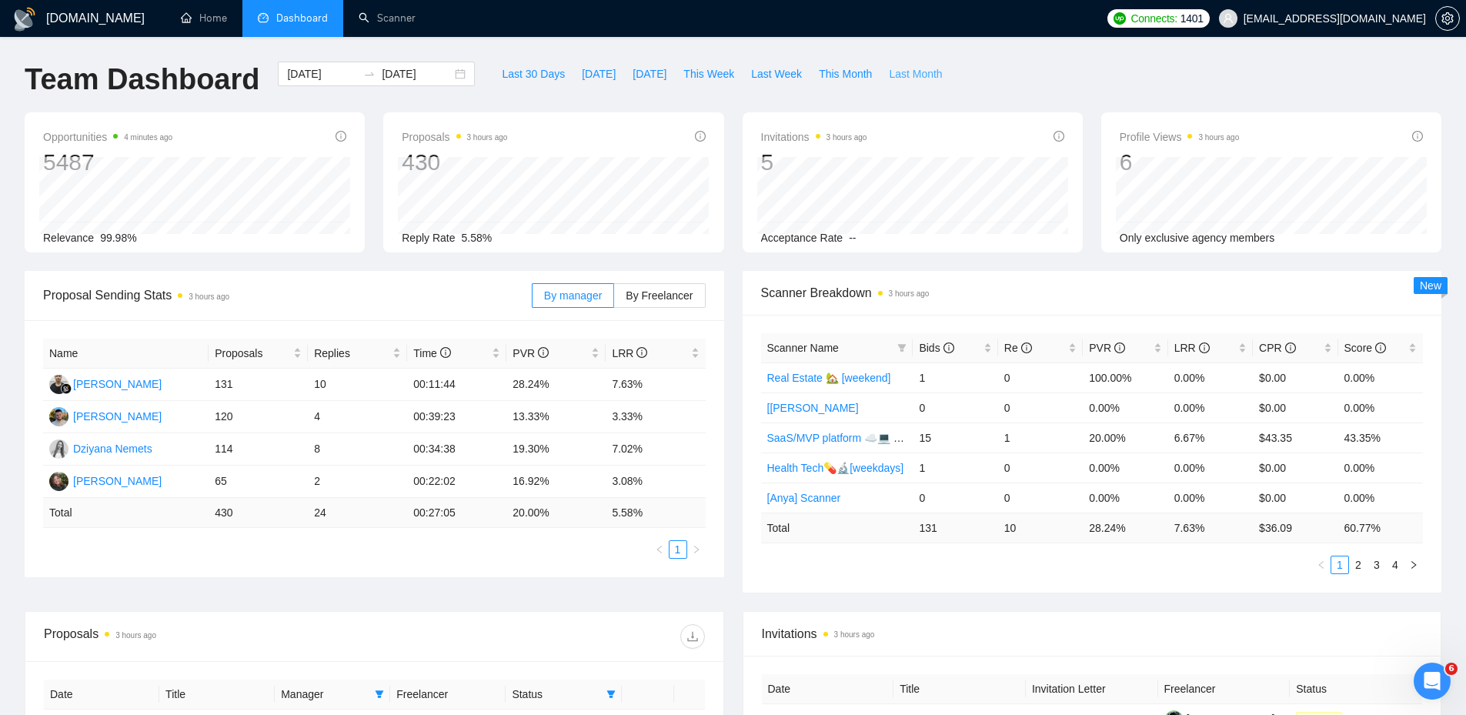
click at [889, 74] on span "Last Month" at bounding box center [915, 73] width 53 height 17
type input "[DATE]"
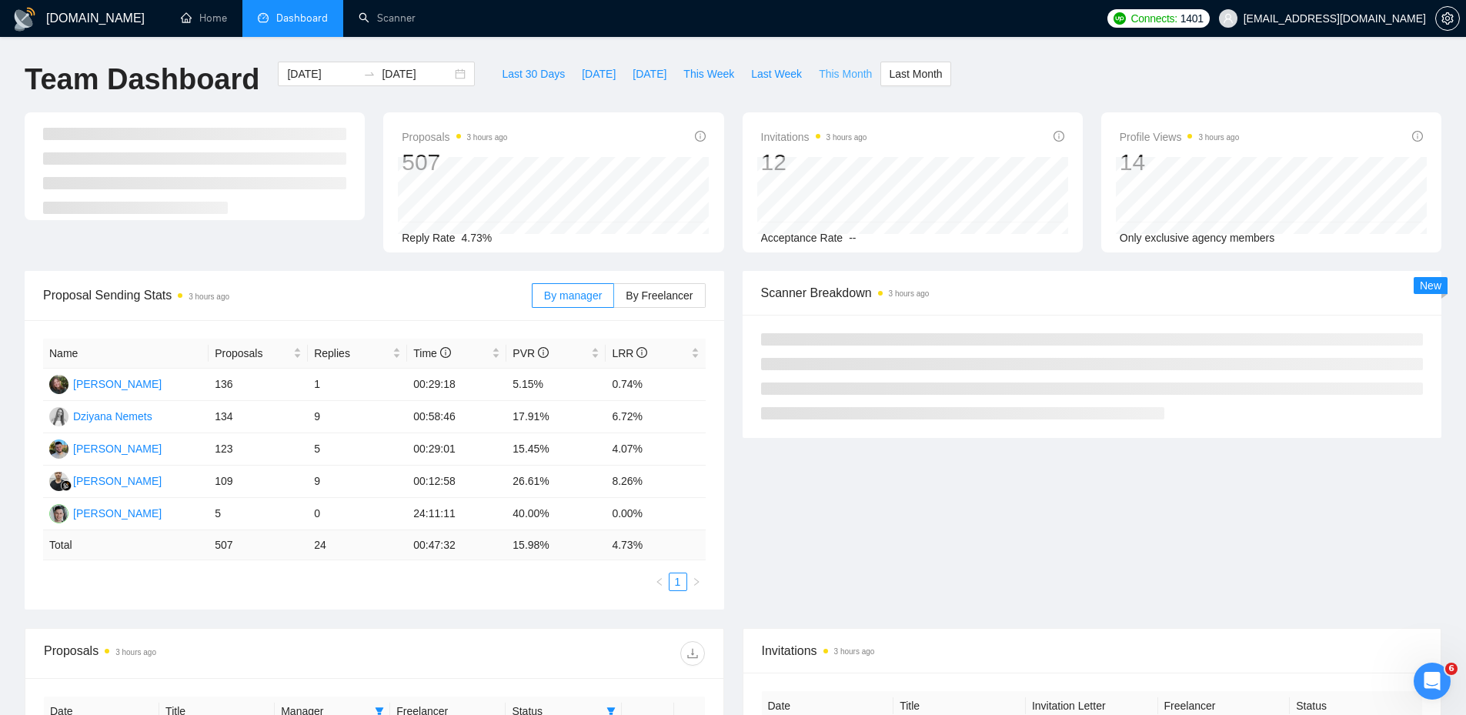
click at [840, 81] on span "This Month" at bounding box center [845, 73] width 53 height 17
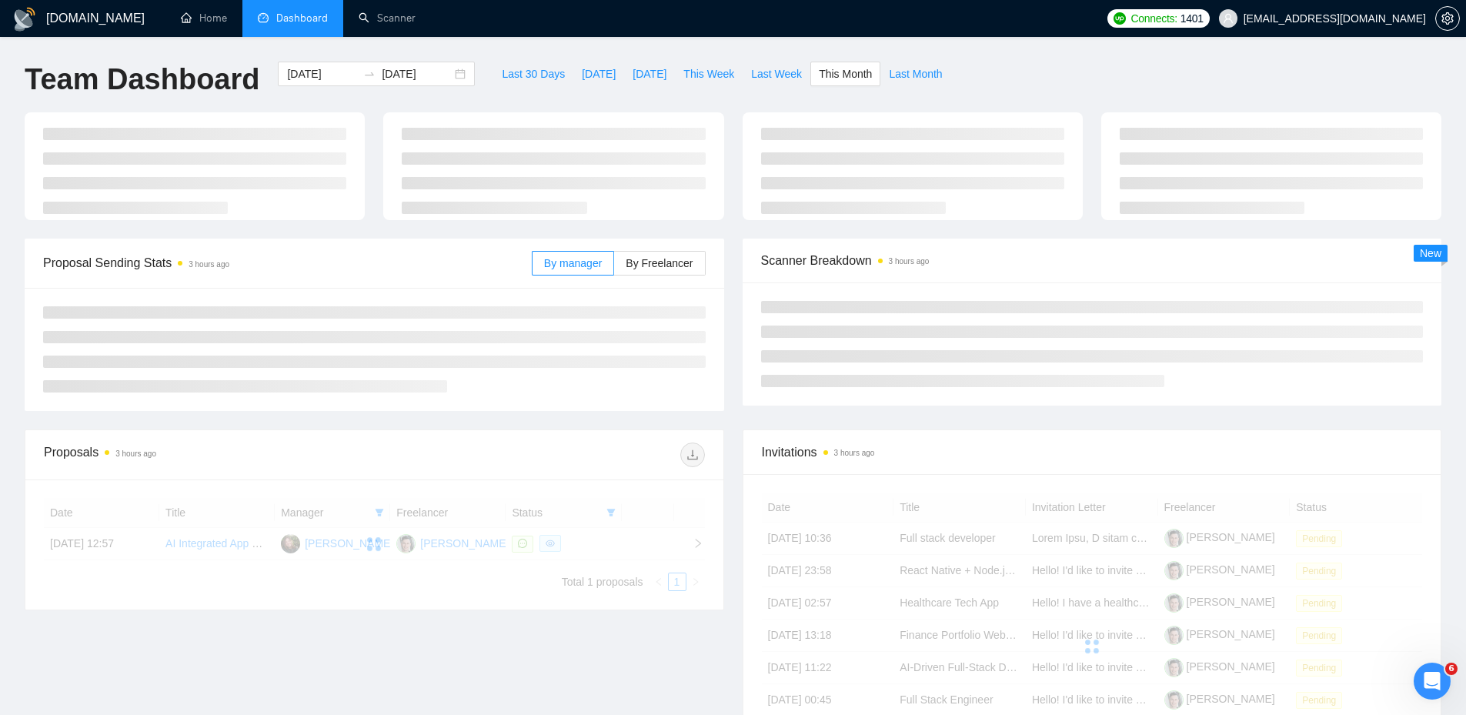
type input "[DATE]"
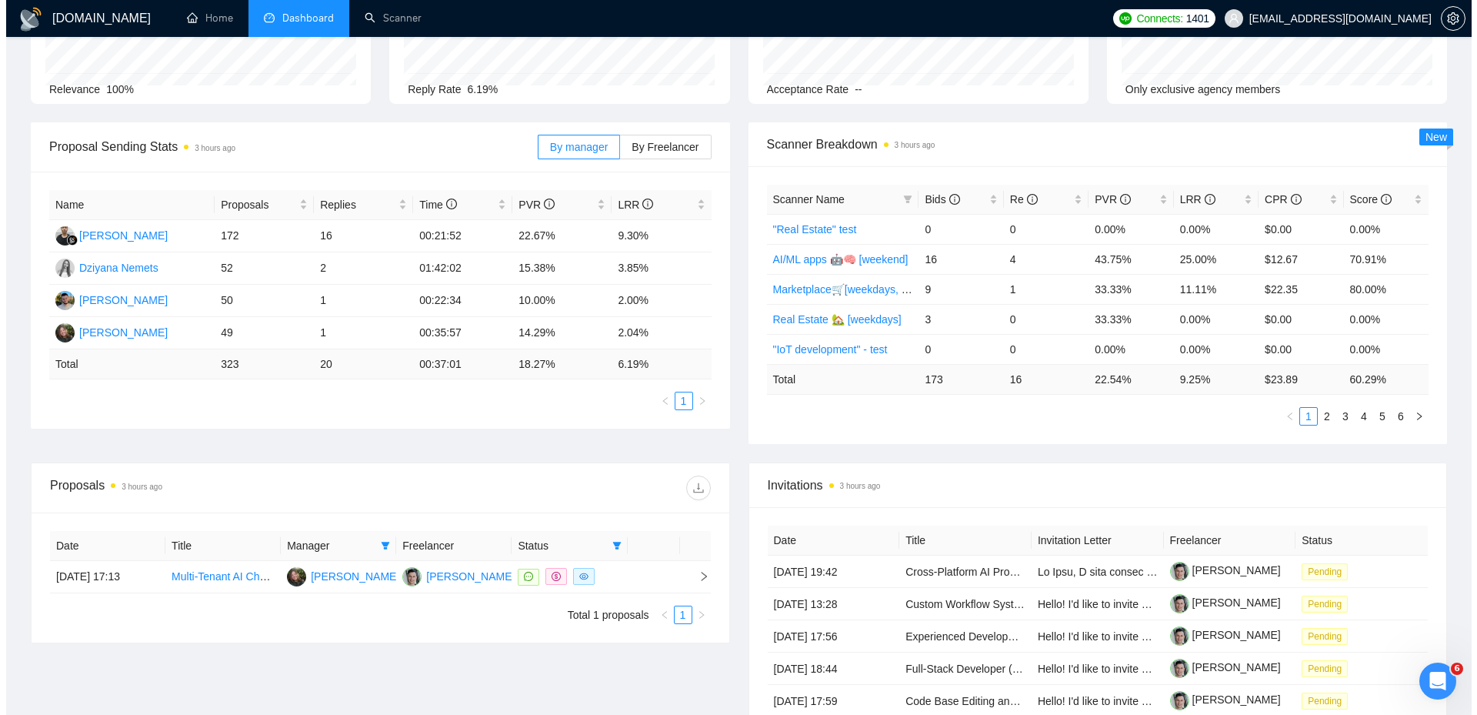
scroll to position [462, 0]
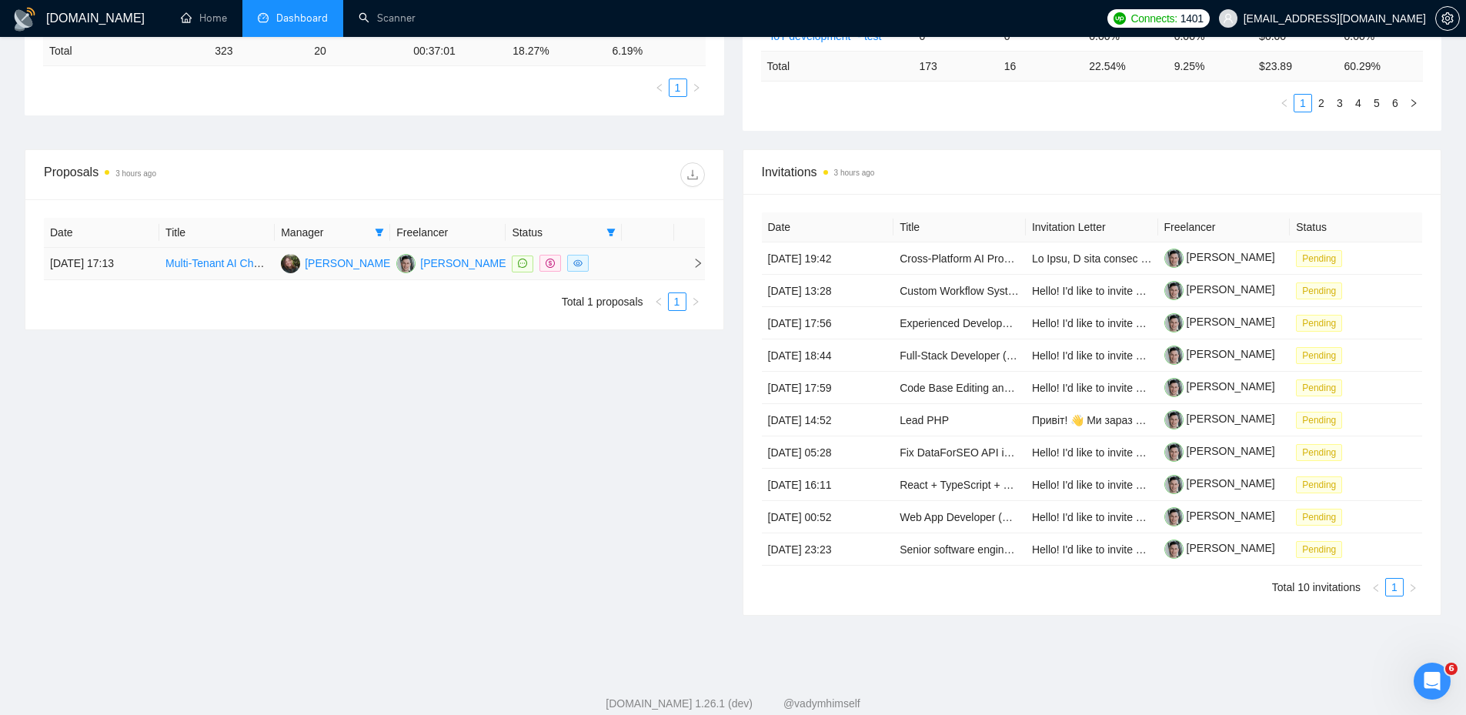
click at [626, 269] on td at bounding box center [648, 264] width 52 height 32
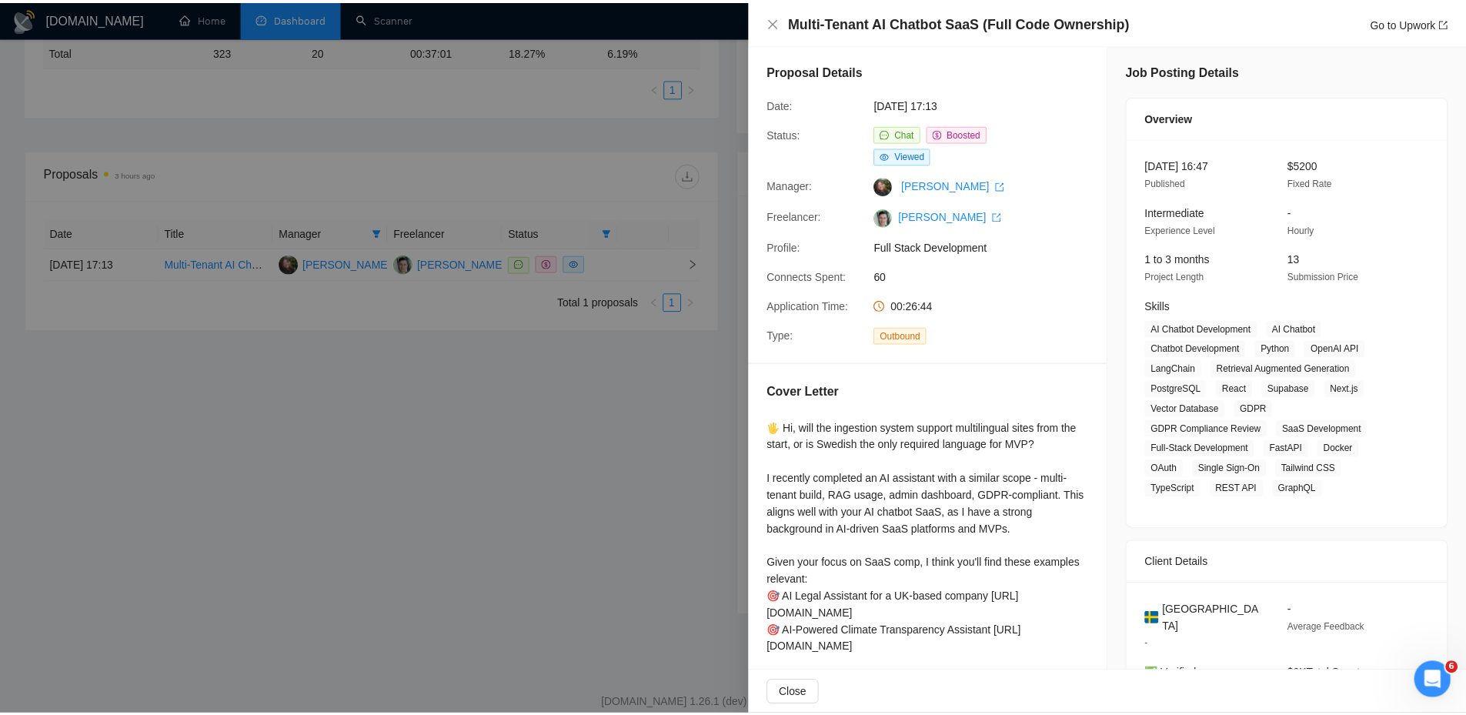
scroll to position [0, 0]
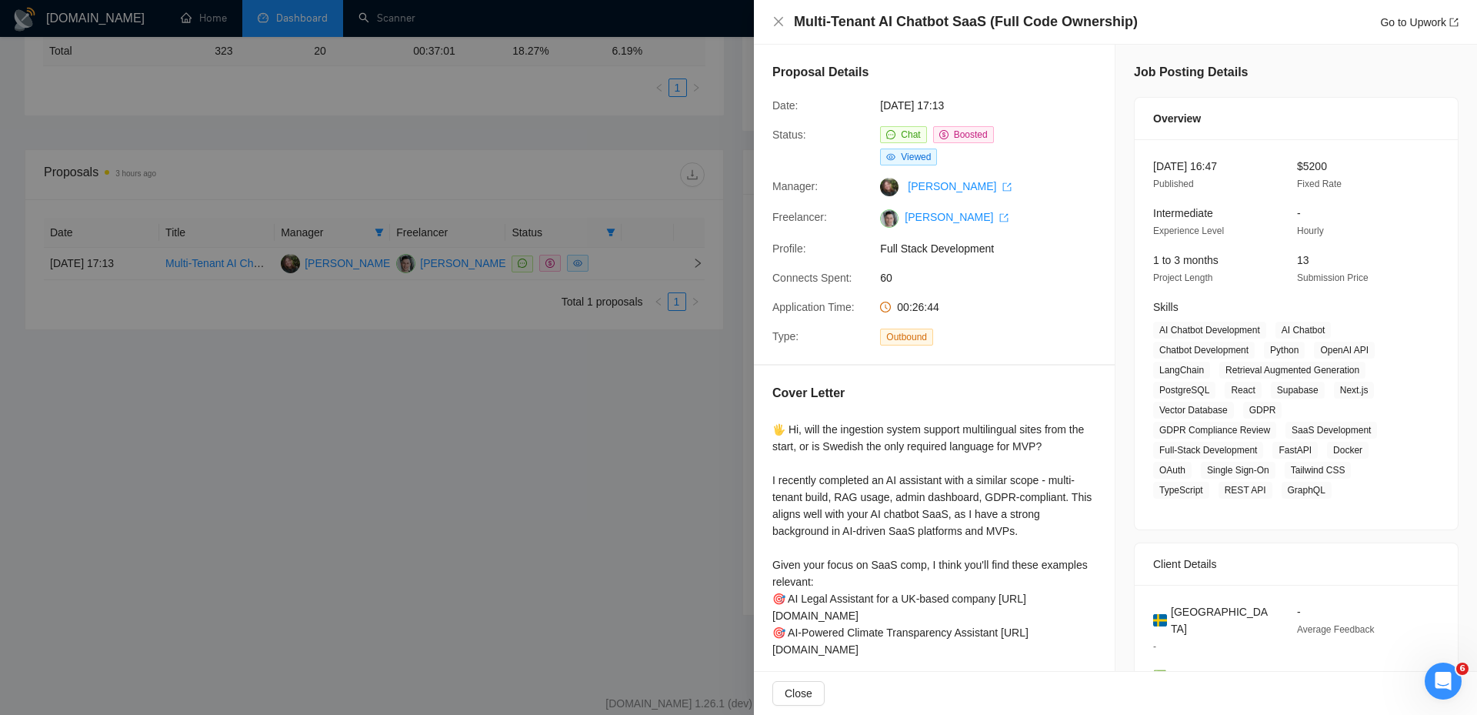
click at [619, 407] on div at bounding box center [738, 357] width 1477 height 715
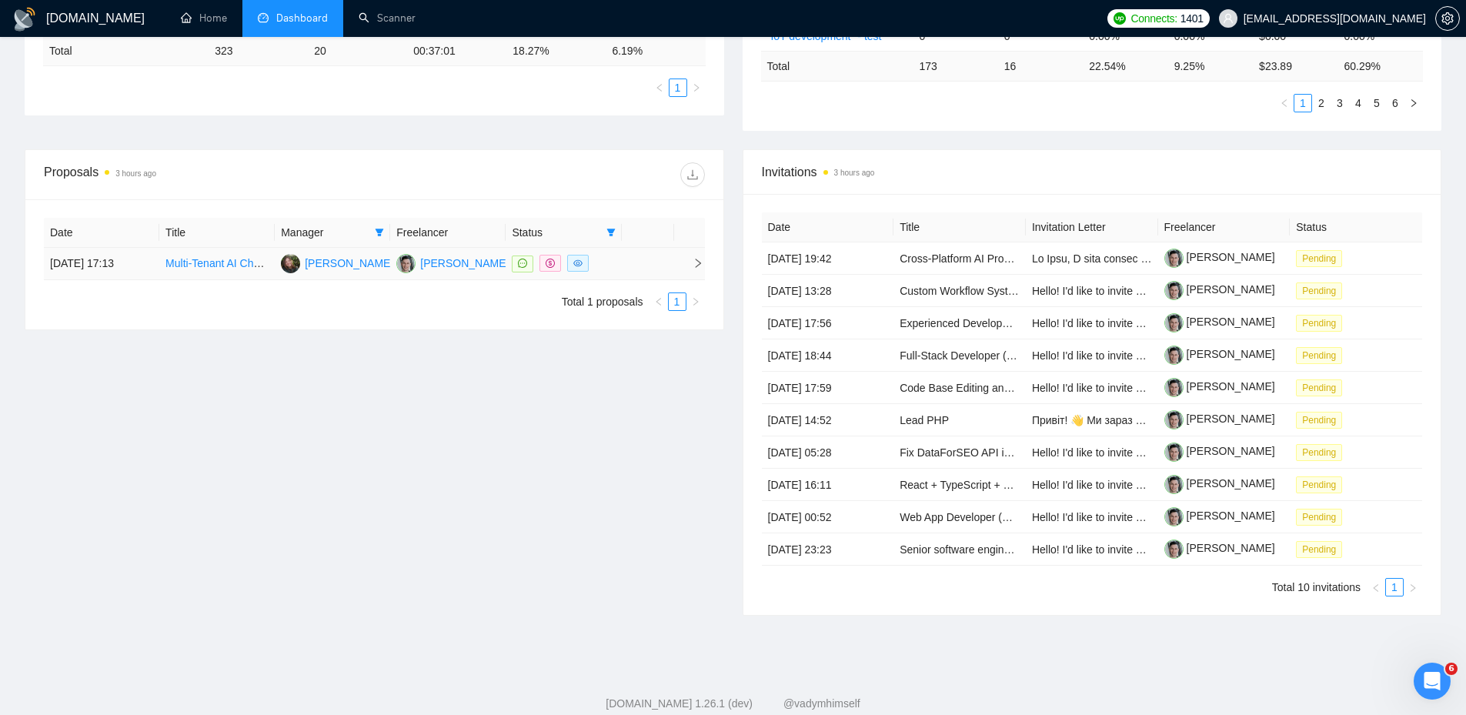
click at [622, 250] on td at bounding box center [648, 264] width 52 height 32
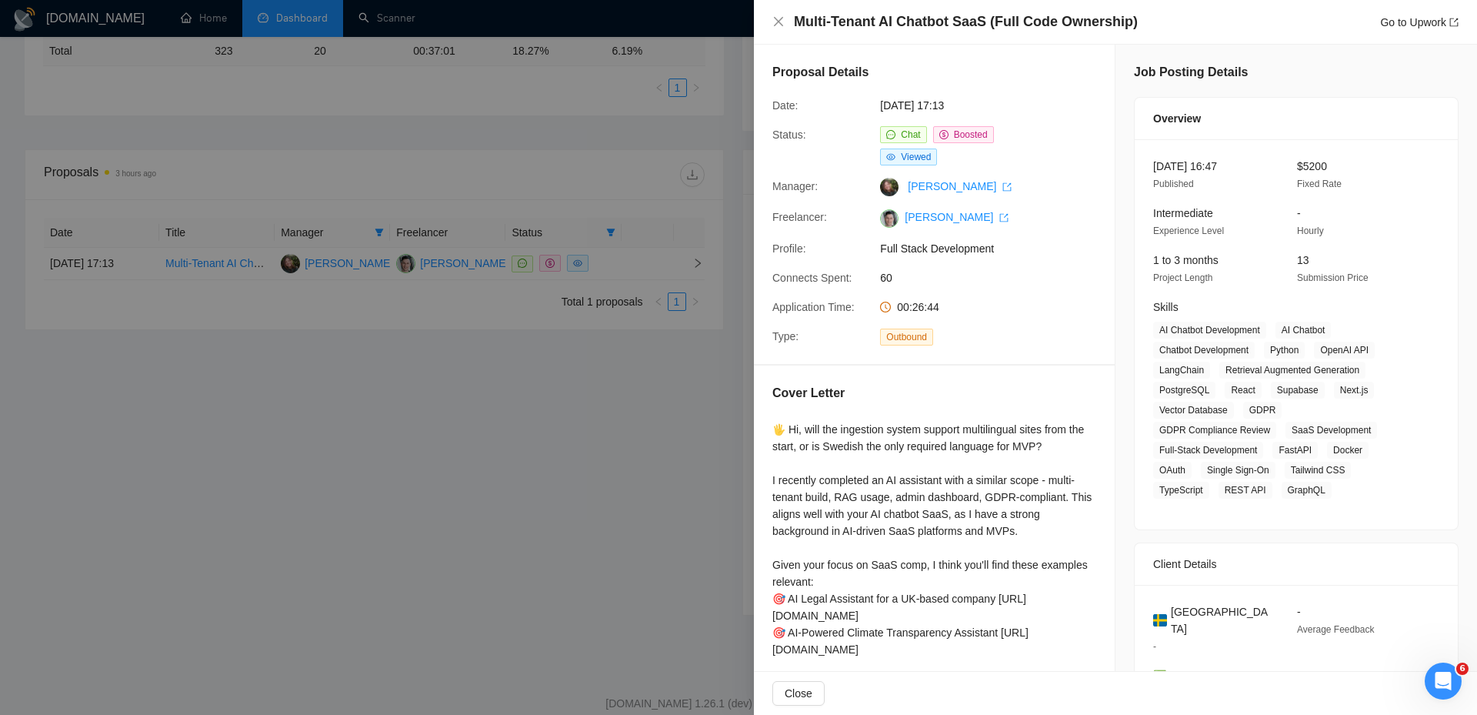
click at [613, 292] on div at bounding box center [738, 357] width 1477 height 715
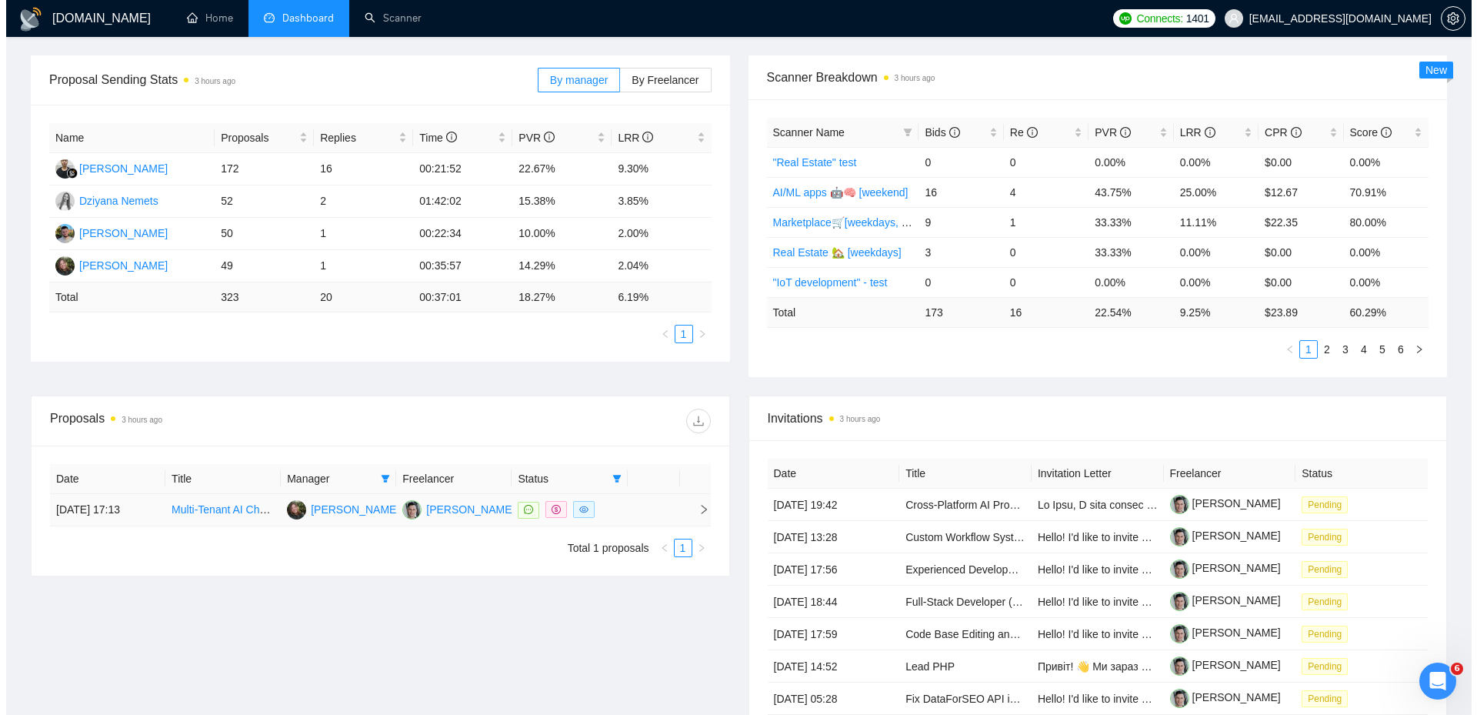
scroll to position [462, 0]
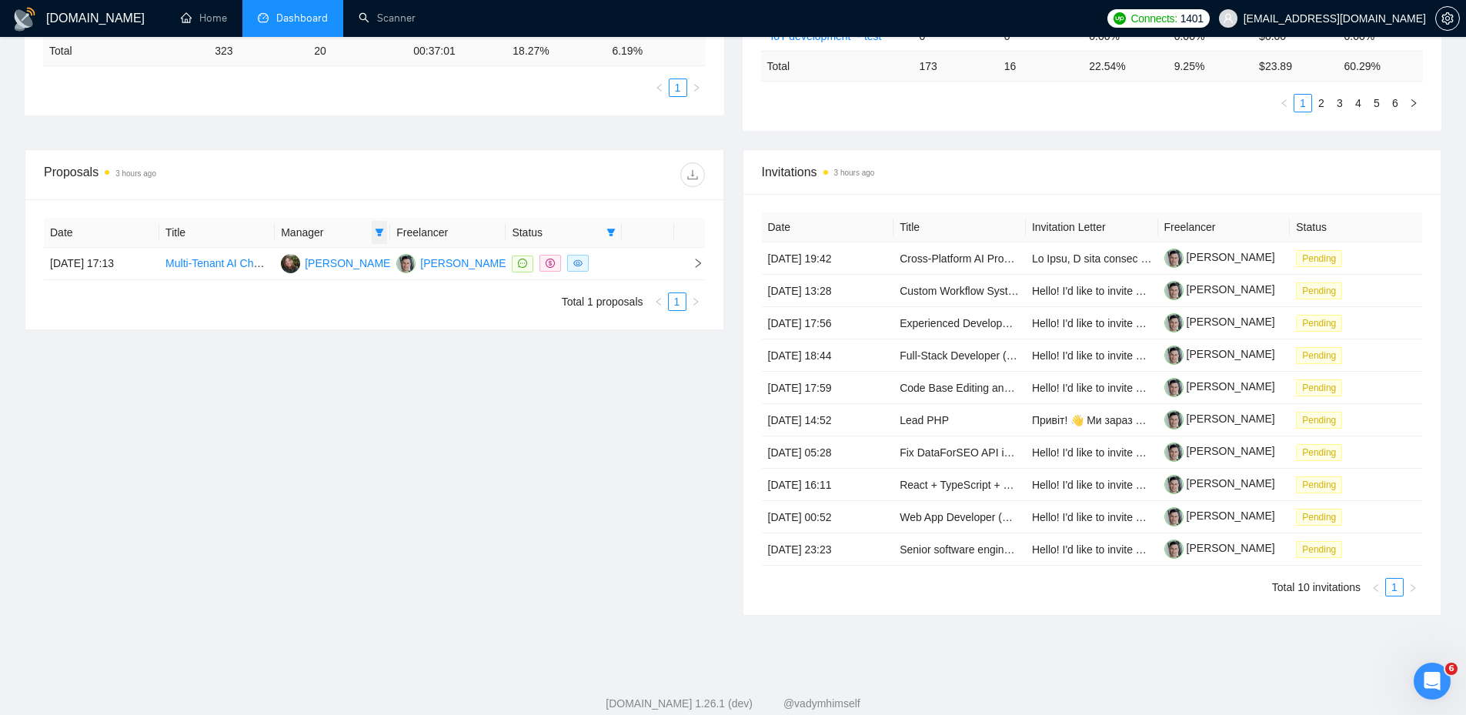
click at [382, 228] on icon "filter" at bounding box center [379, 232] width 9 height 9
click at [300, 359] on span "[PERSON_NAME]" at bounding box center [308, 360] width 88 height 12
checkbox input "false"
click at [536, 372] on div "Proposals 3 hours ago Date Title Manager Freelancer Status [DATE] 17:13 Multi-T…" at bounding box center [374, 382] width 718 height 466
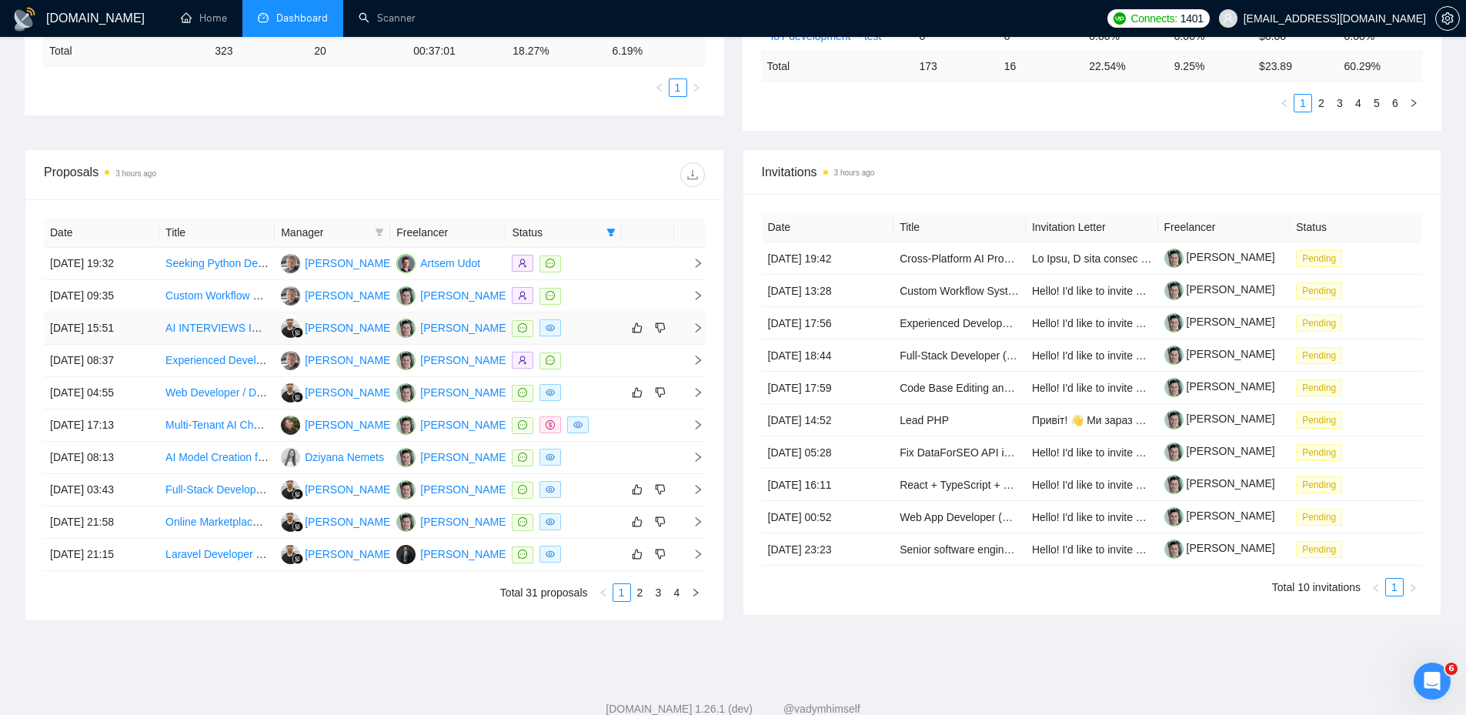
click at [590, 324] on div at bounding box center [563, 328] width 103 height 18
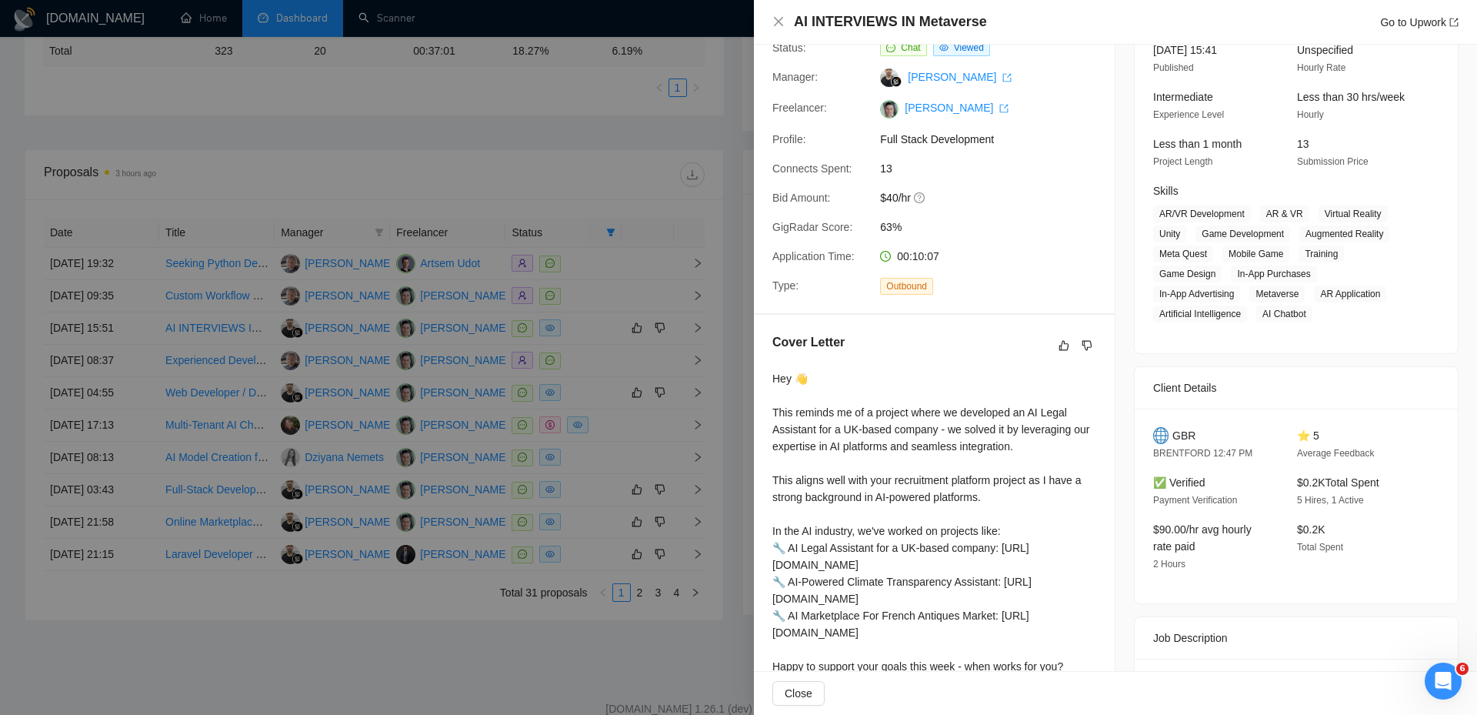
scroll to position [154, 0]
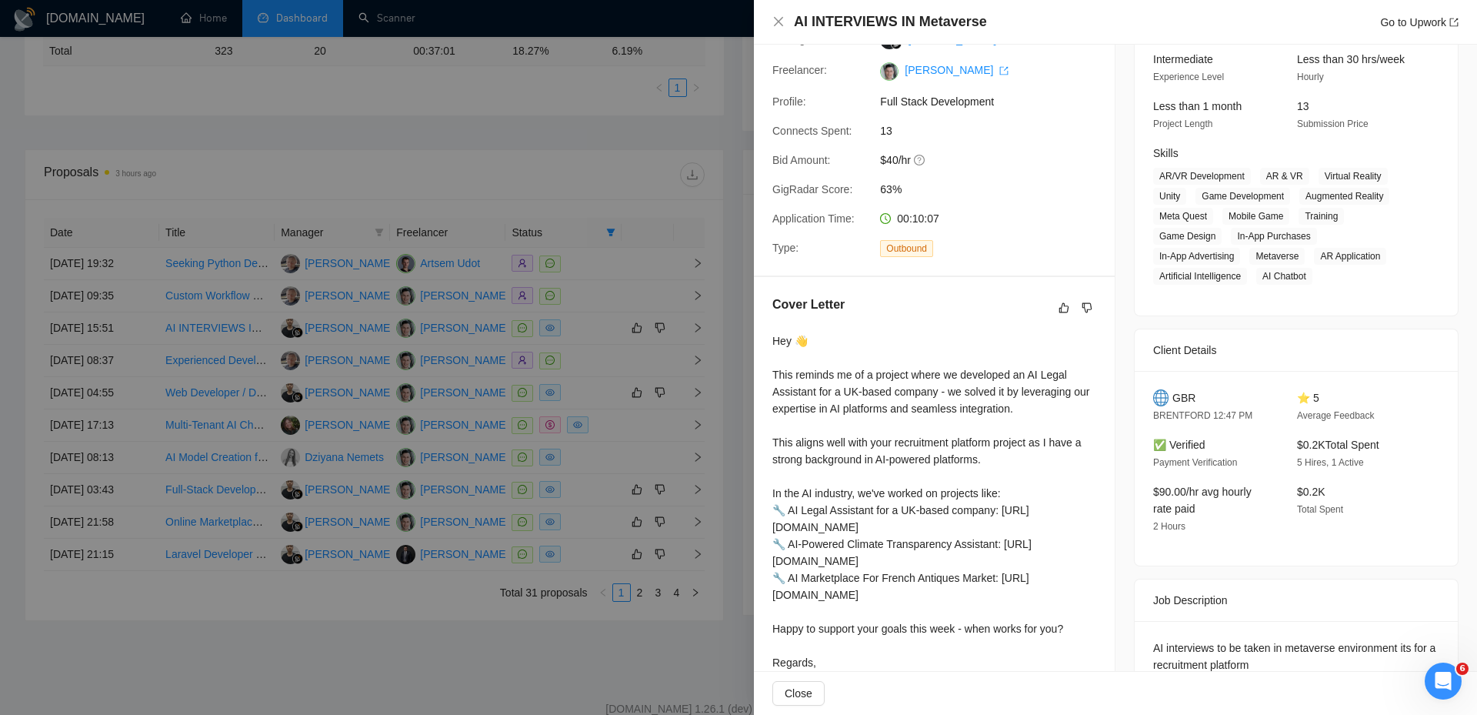
click at [645, 314] on div at bounding box center [738, 357] width 1477 height 715
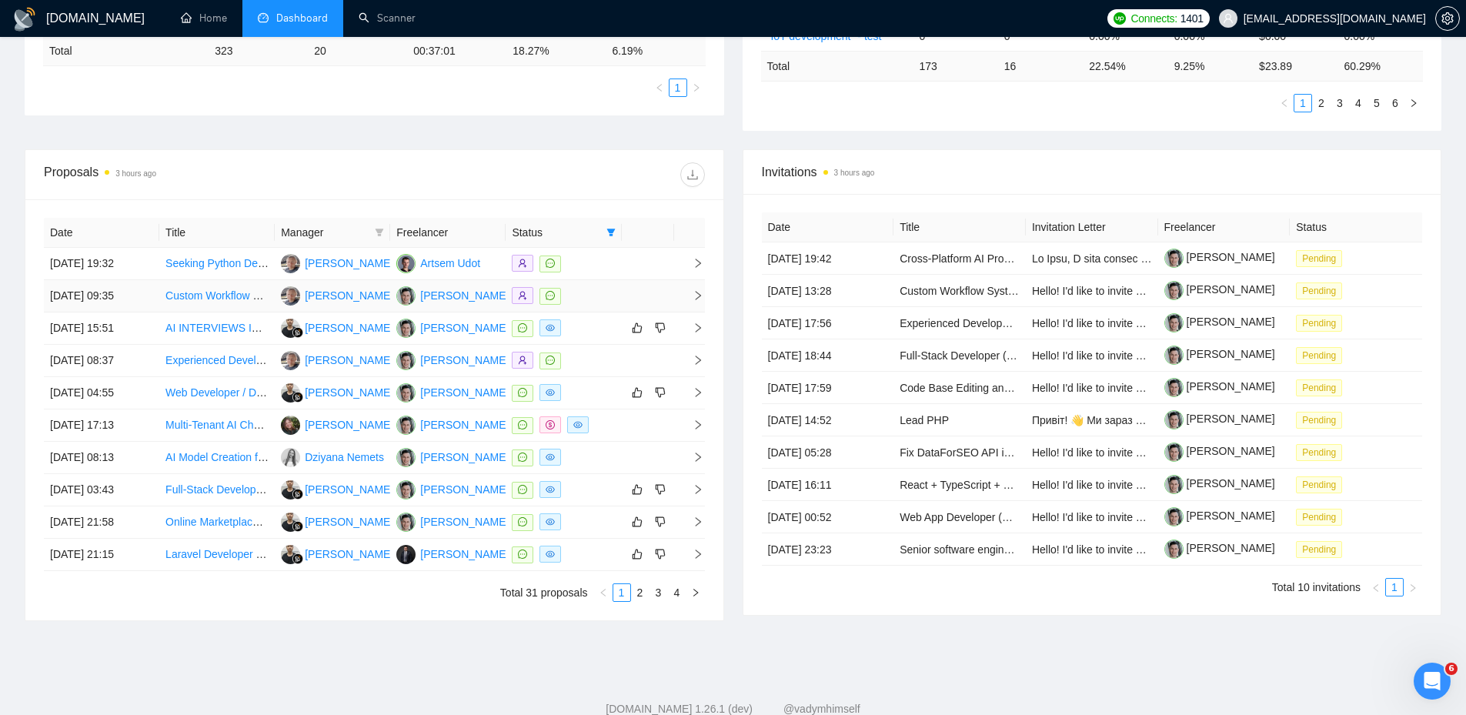
click at [583, 290] on div at bounding box center [563, 296] width 103 height 18
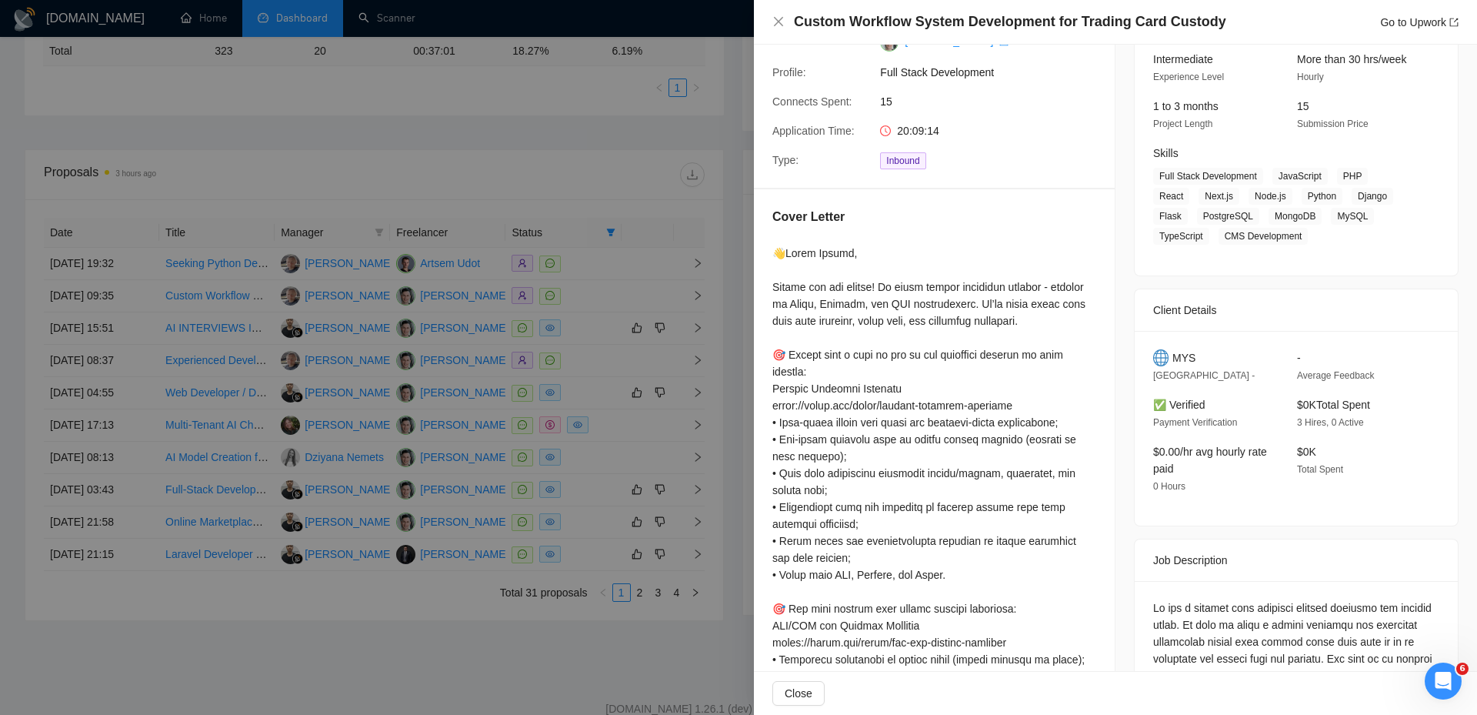
click at [562, 318] on div at bounding box center [738, 357] width 1477 height 715
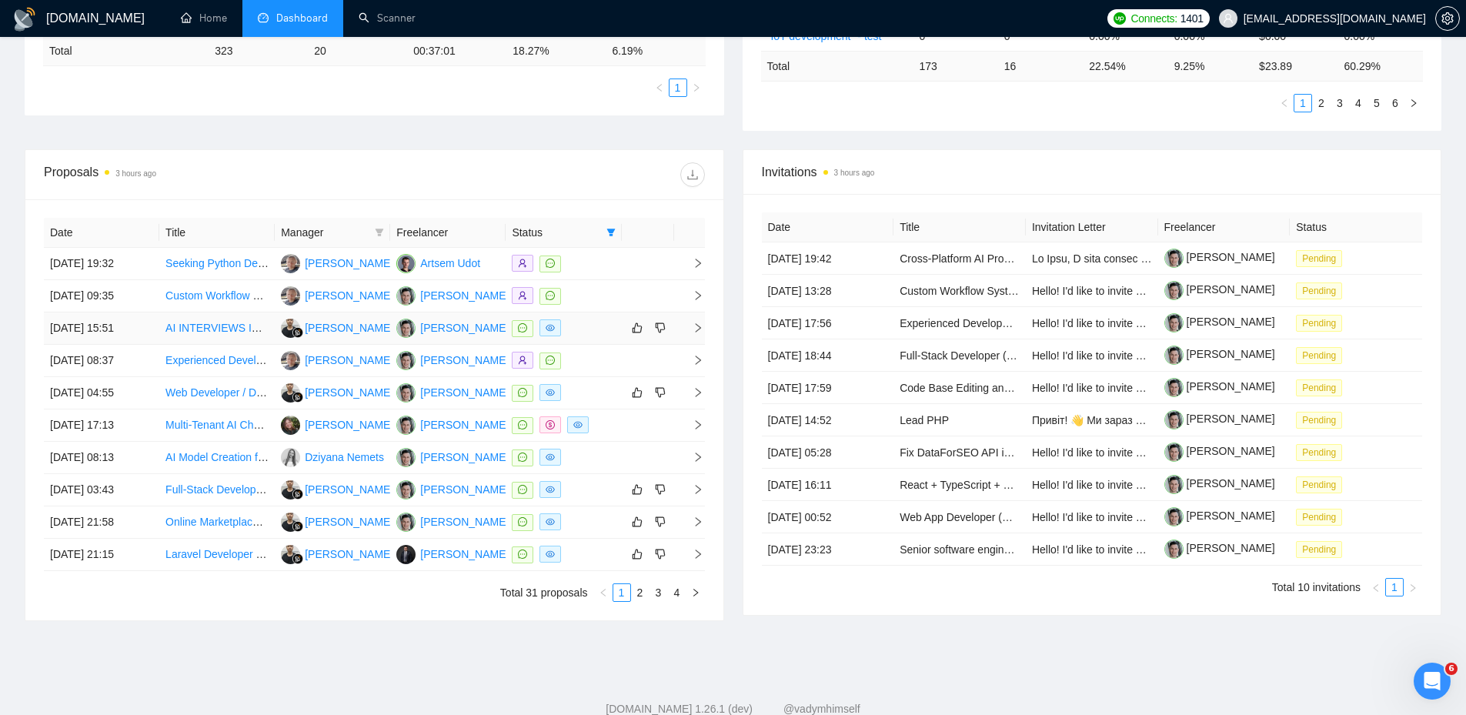
click at [593, 326] on div at bounding box center [563, 328] width 103 height 18
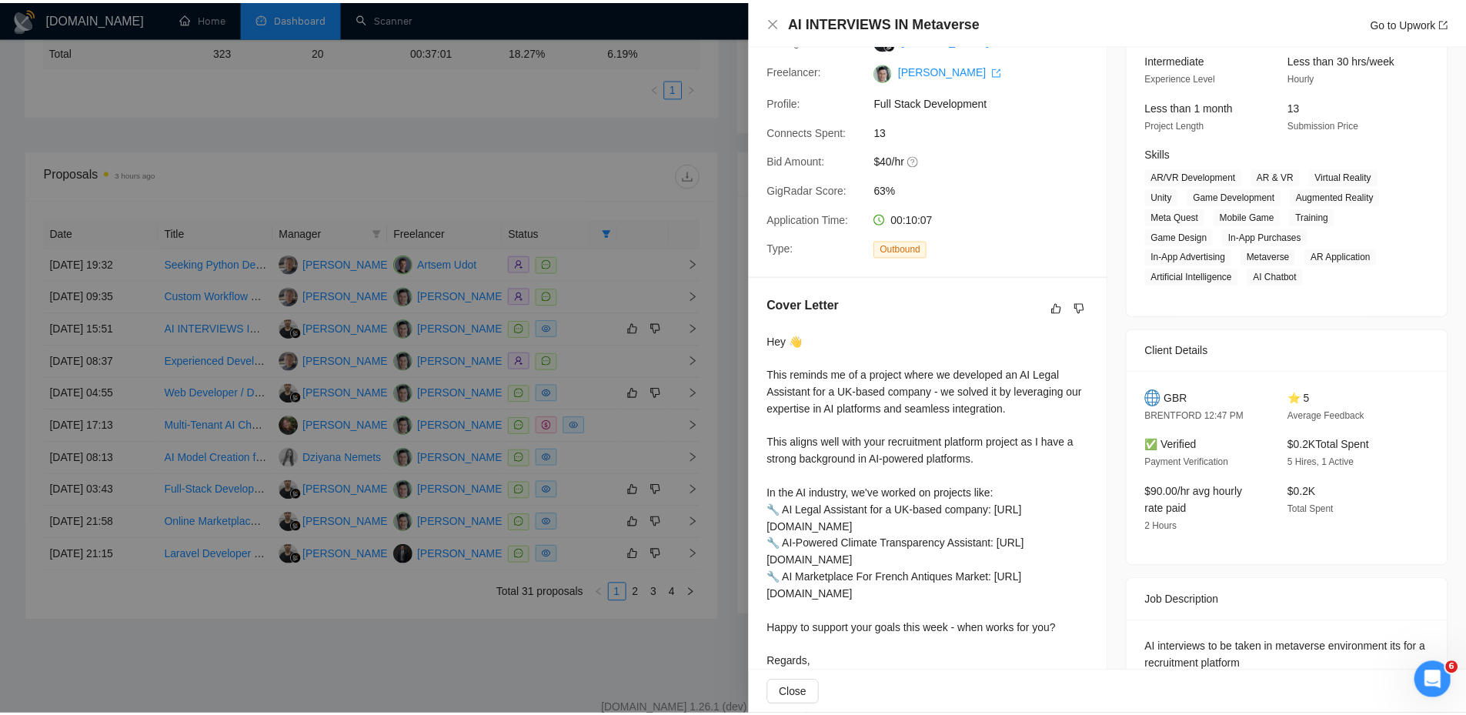
scroll to position [148, 0]
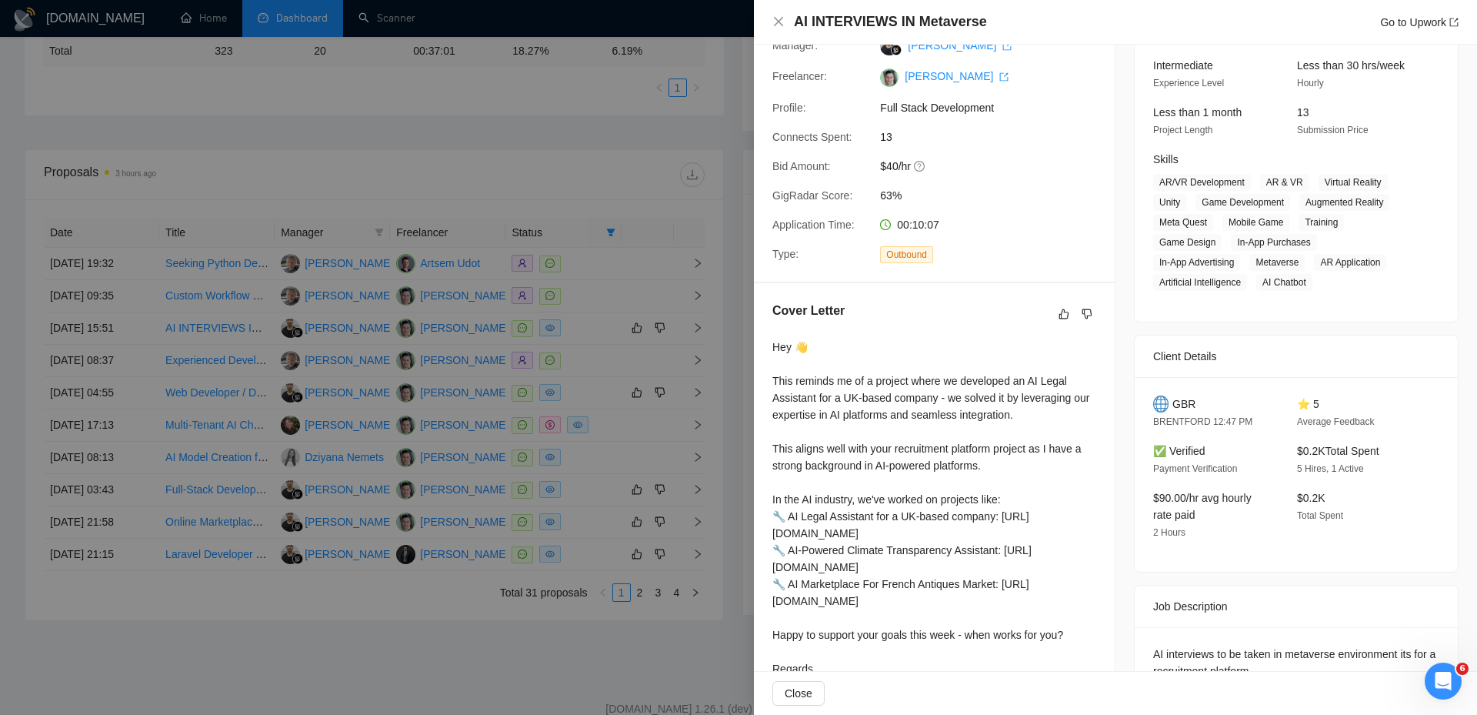
click at [597, 325] on div at bounding box center [738, 357] width 1477 height 715
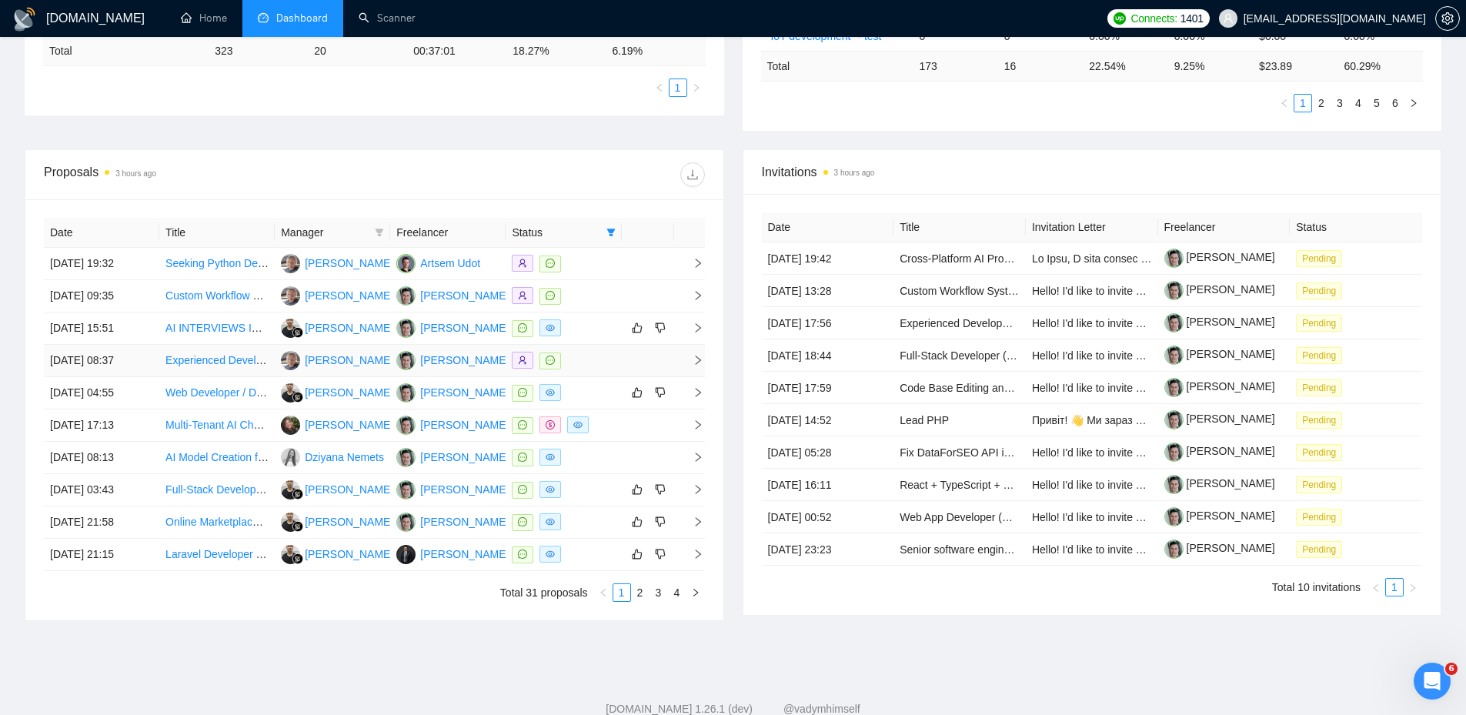
click at [586, 346] on td at bounding box center [563, 361] width 115 height 32
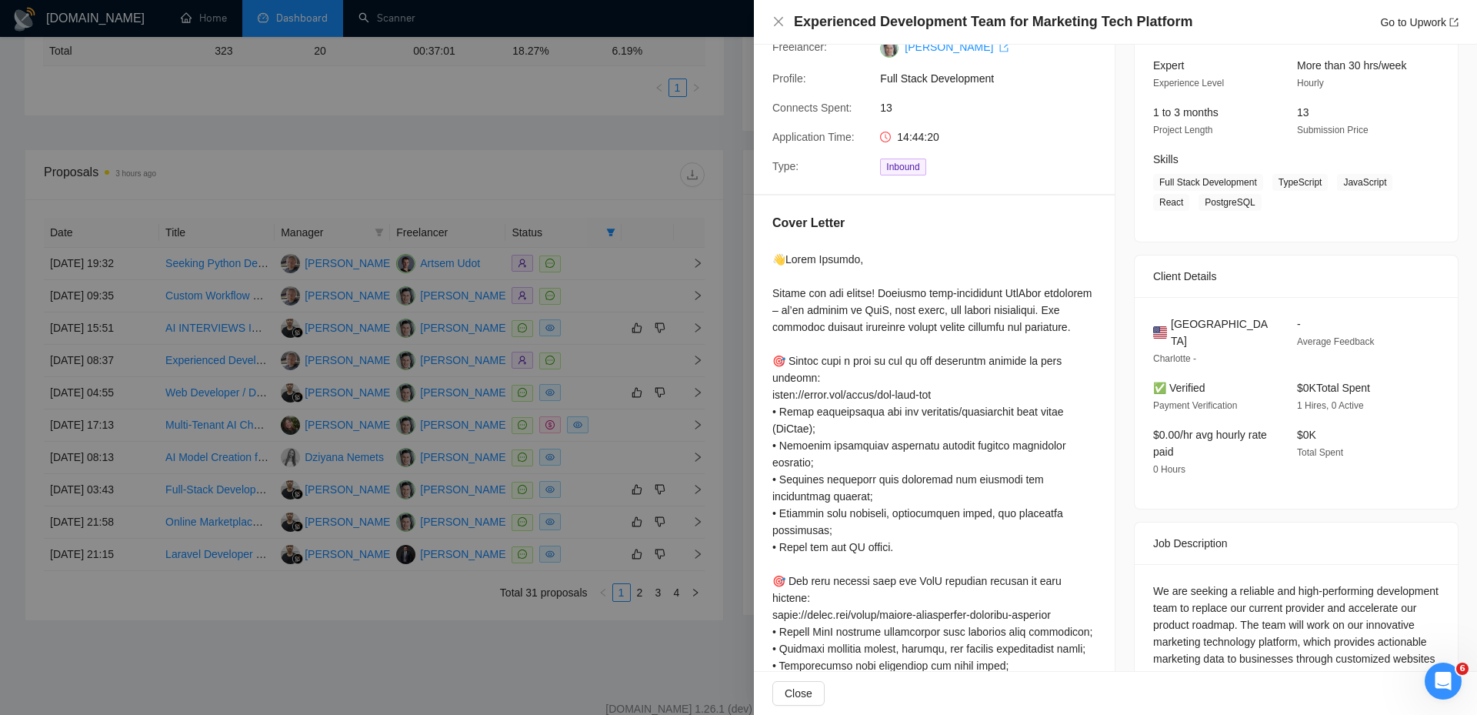
click at [584, 356] on div at bounding box center [738, 357] width 1477 height 715
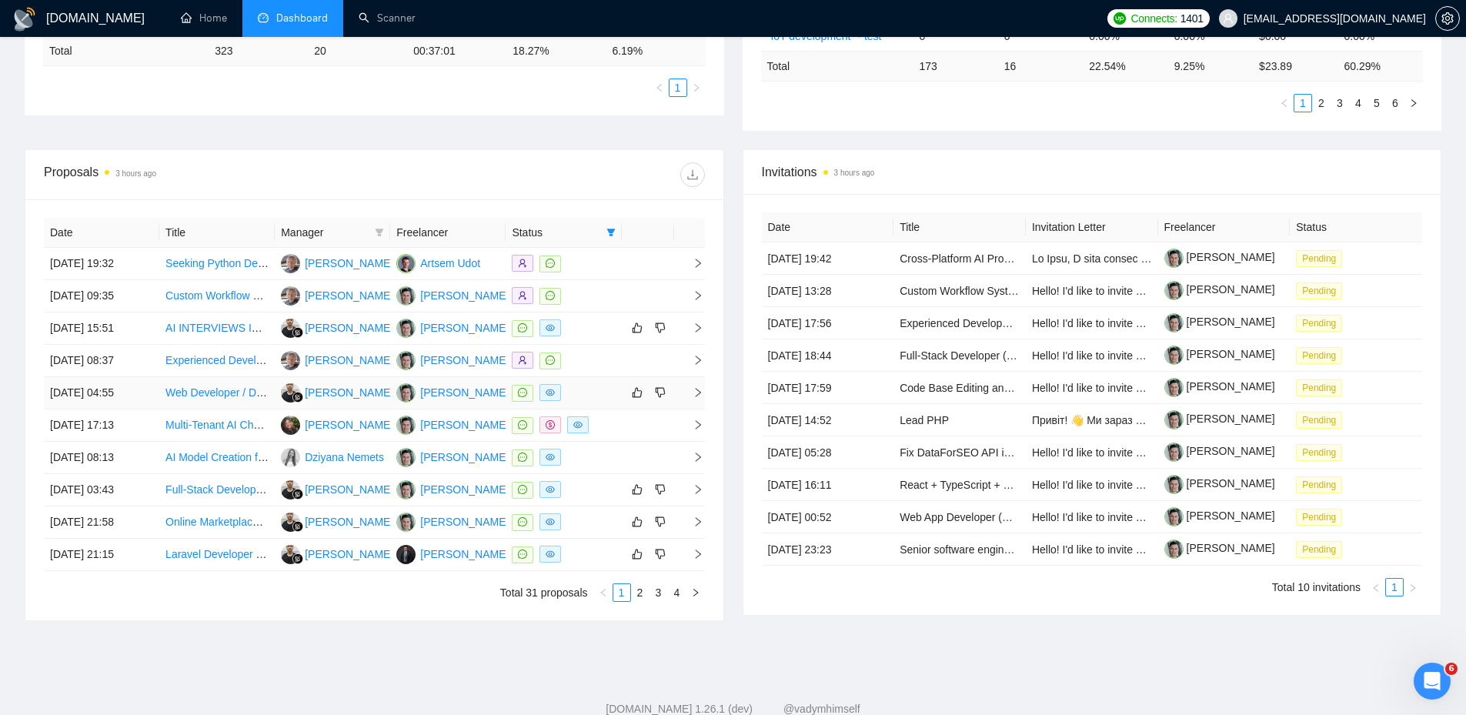
click at [585, 400] on div at bounding box center [563, 393] width 103 height 18
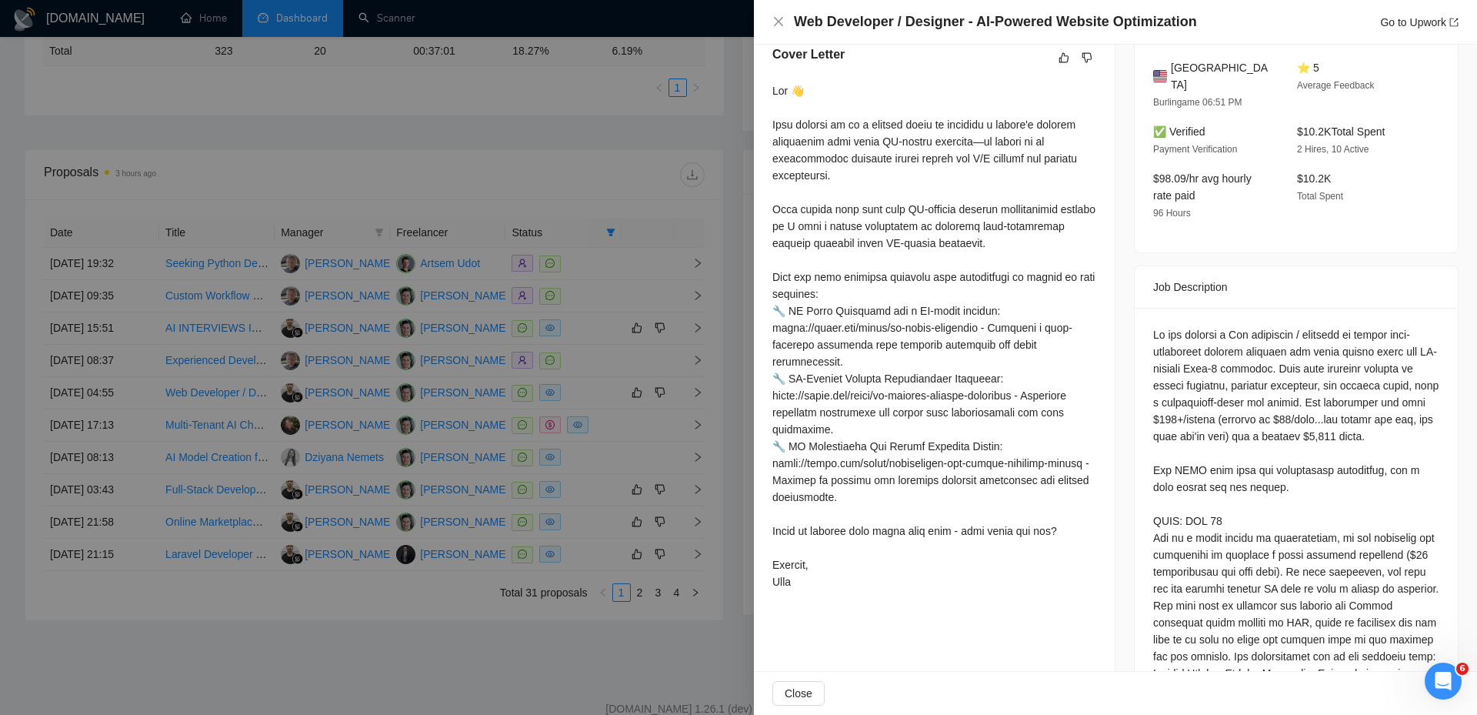
scroll to position [377, 0]
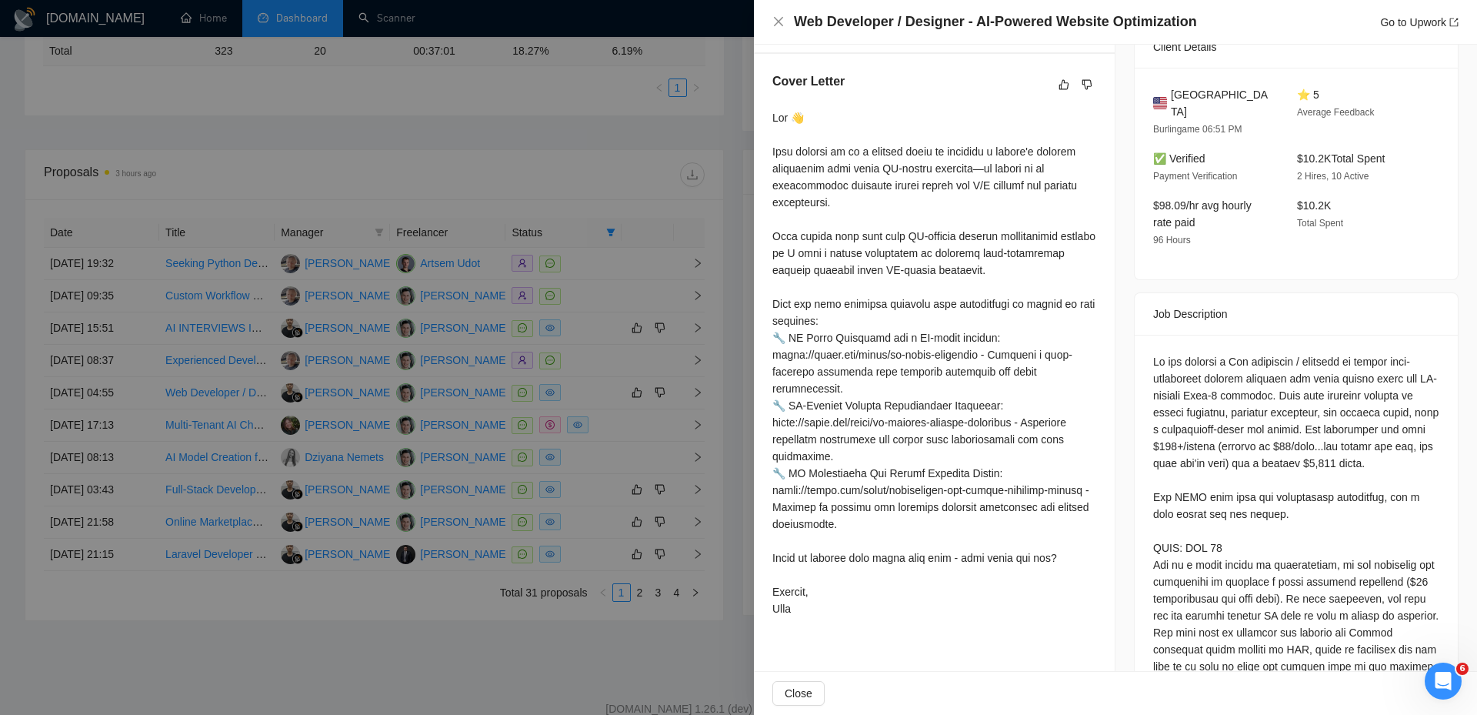
click at [573, 364] on div at bounding box center [738, 357] width 1477 height 715
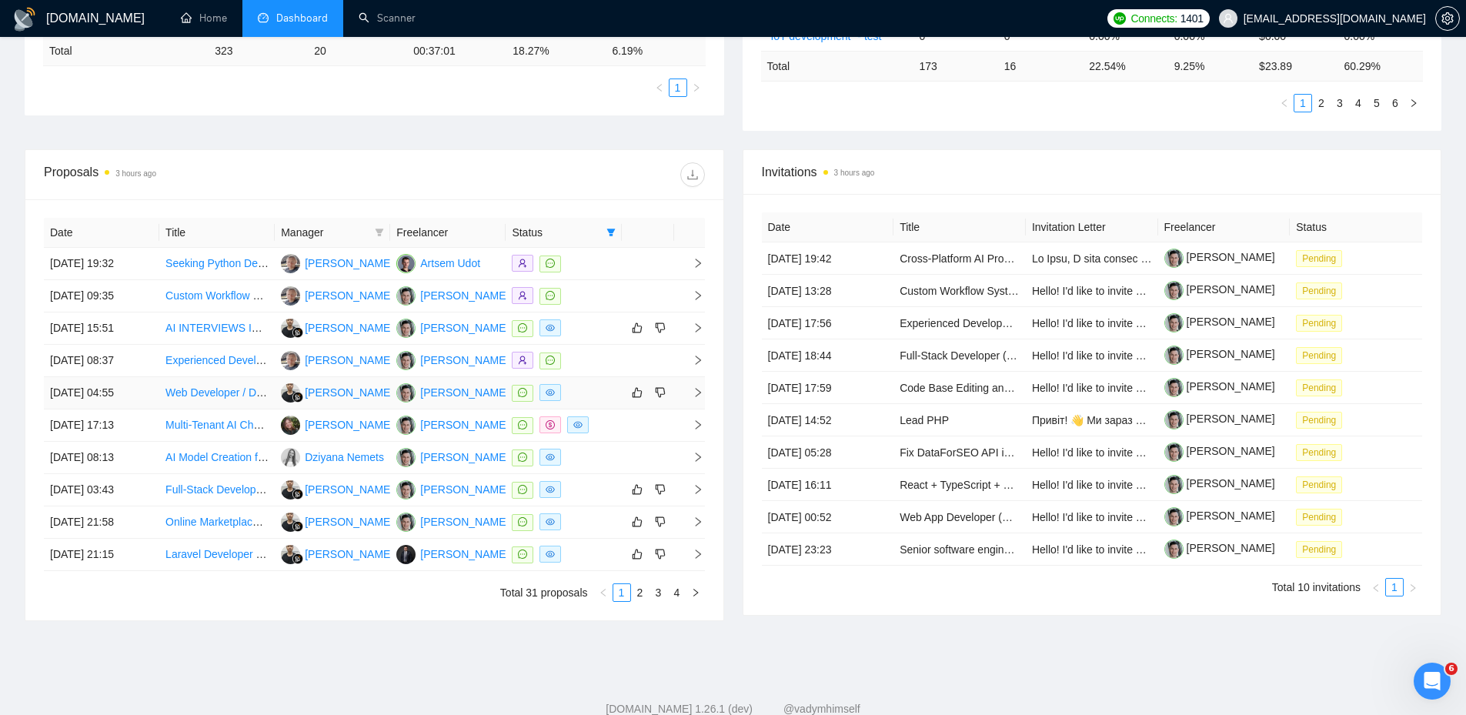
click at [583, 392] on div at bounding box center [563, 393] width 103 height 18
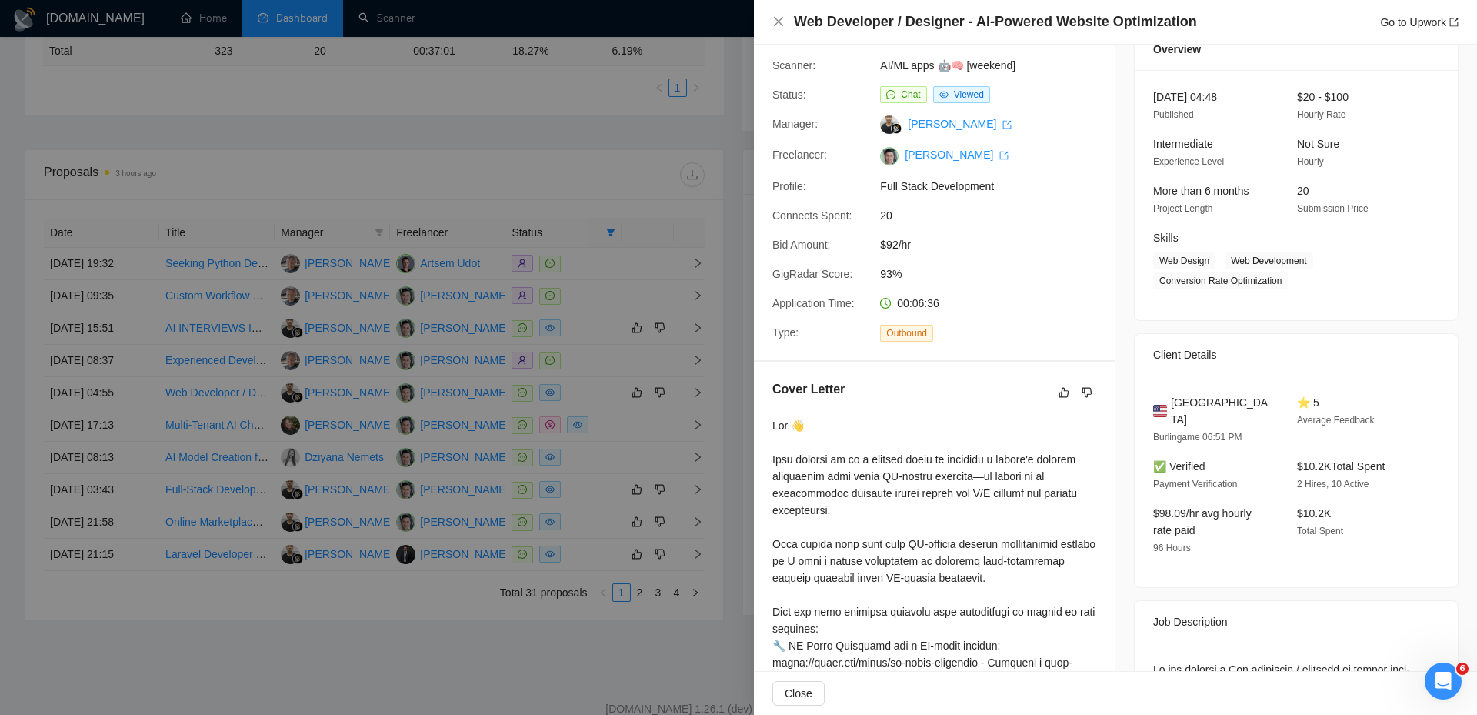
scroll to position [0, 0]
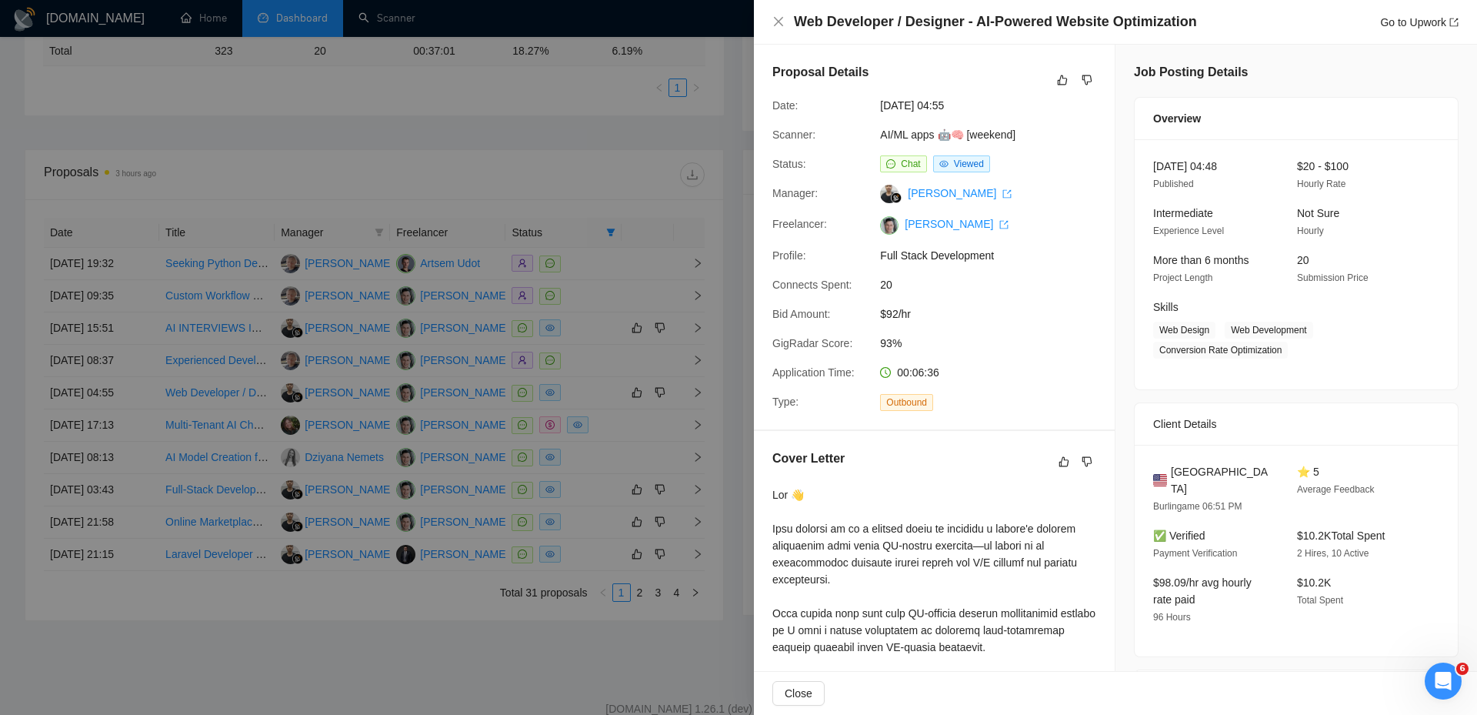
click at [598, 366] on div at bounding box center [738, 357] width 1477 height 715
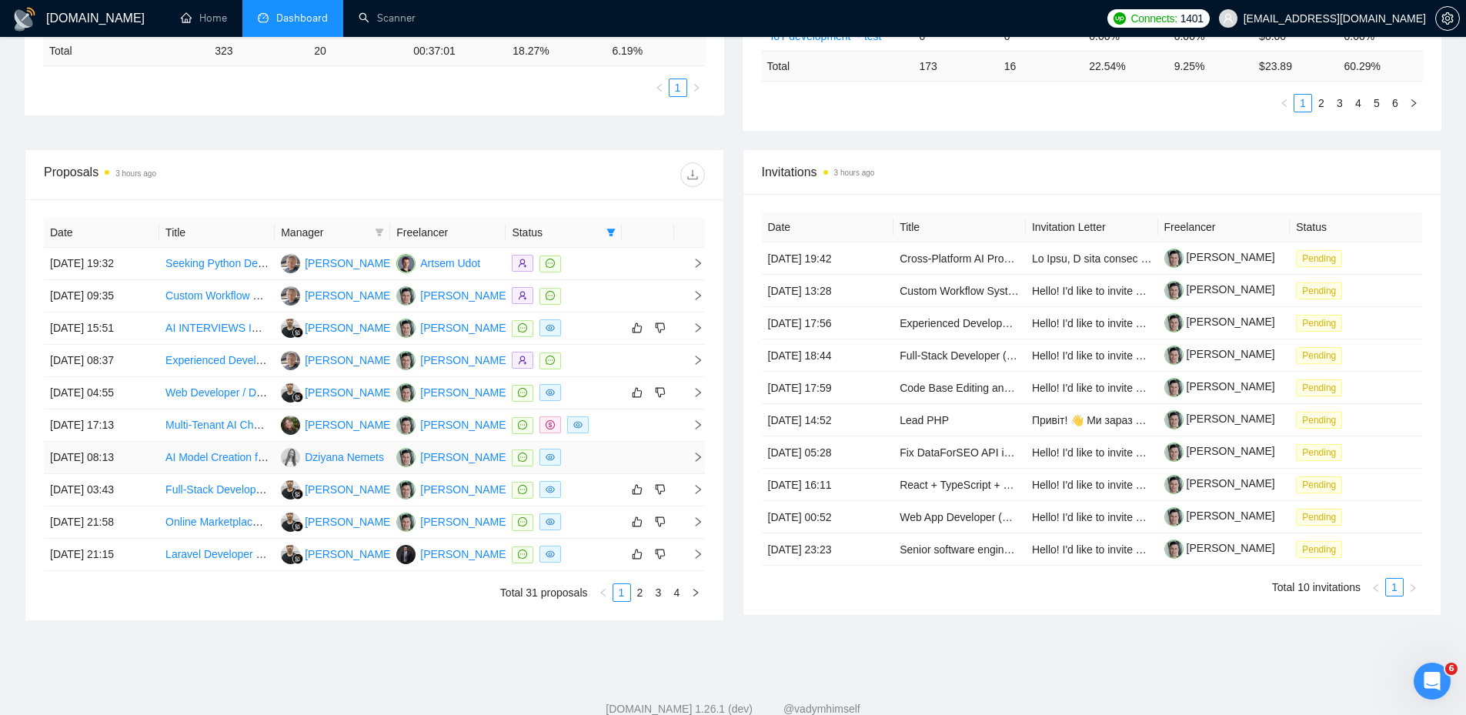
click at [609, 454] on div at bounding box center [563, 458] width 103 height 18
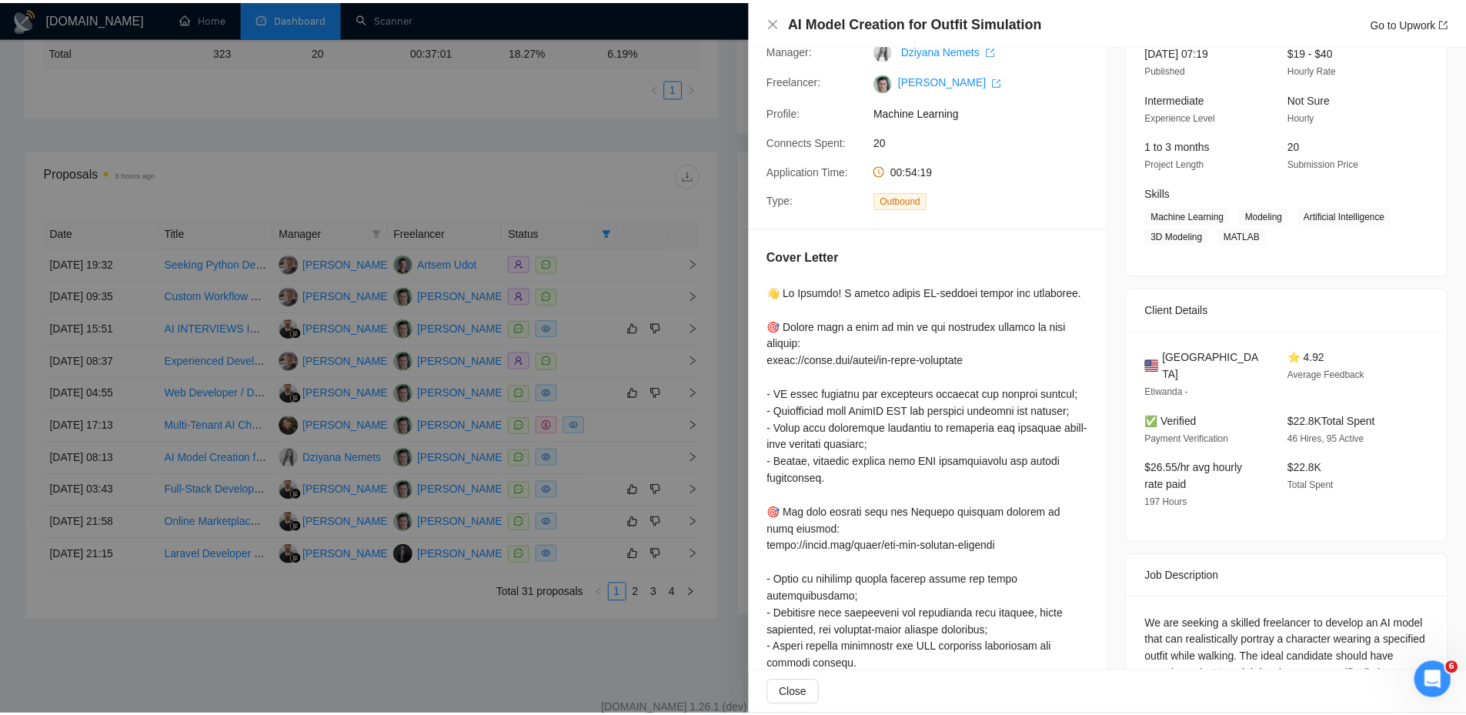
scroll to position [327, 0]
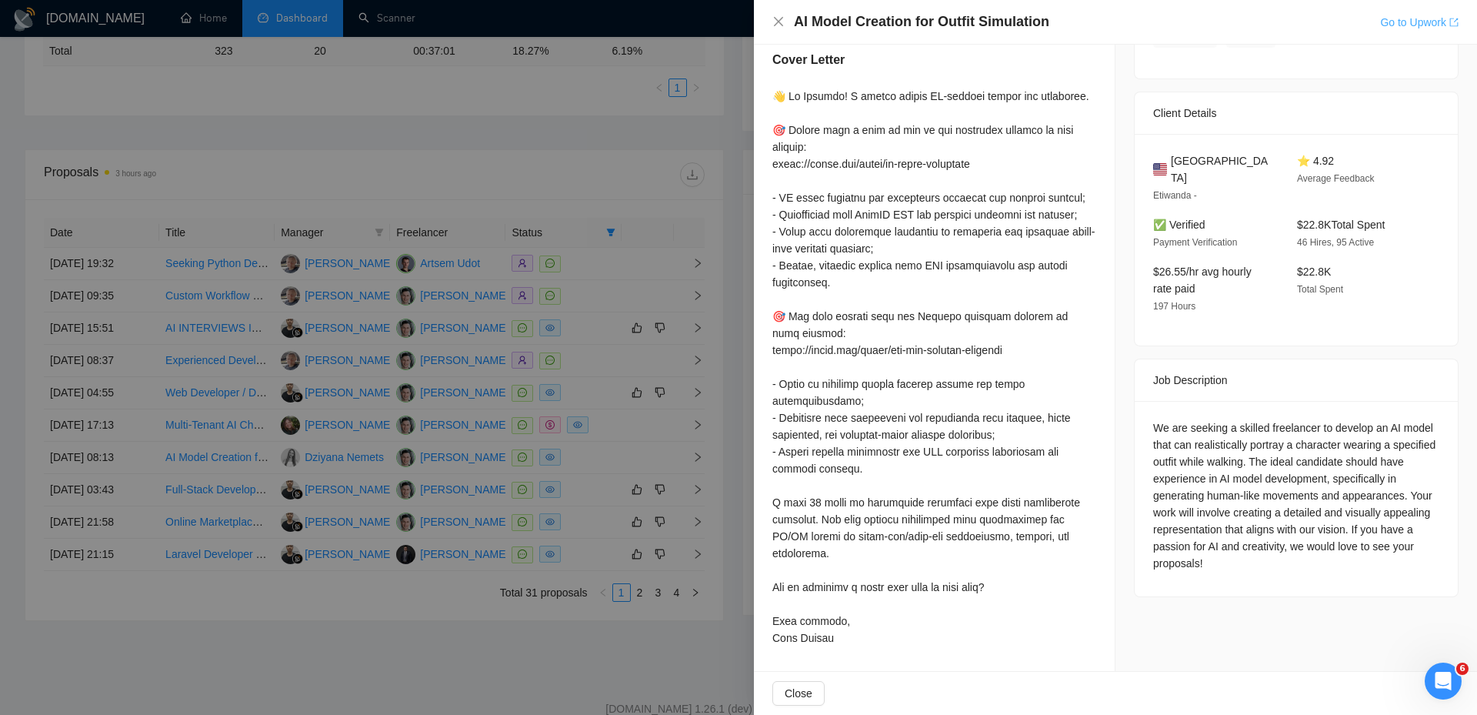
click at [1424, 16] on link "Go to Upwork" at bounding box center [1420, 22] width 78 height 12
click at [780, 19] on icon "close" at bounding box center [779, 21] width 12 height 12
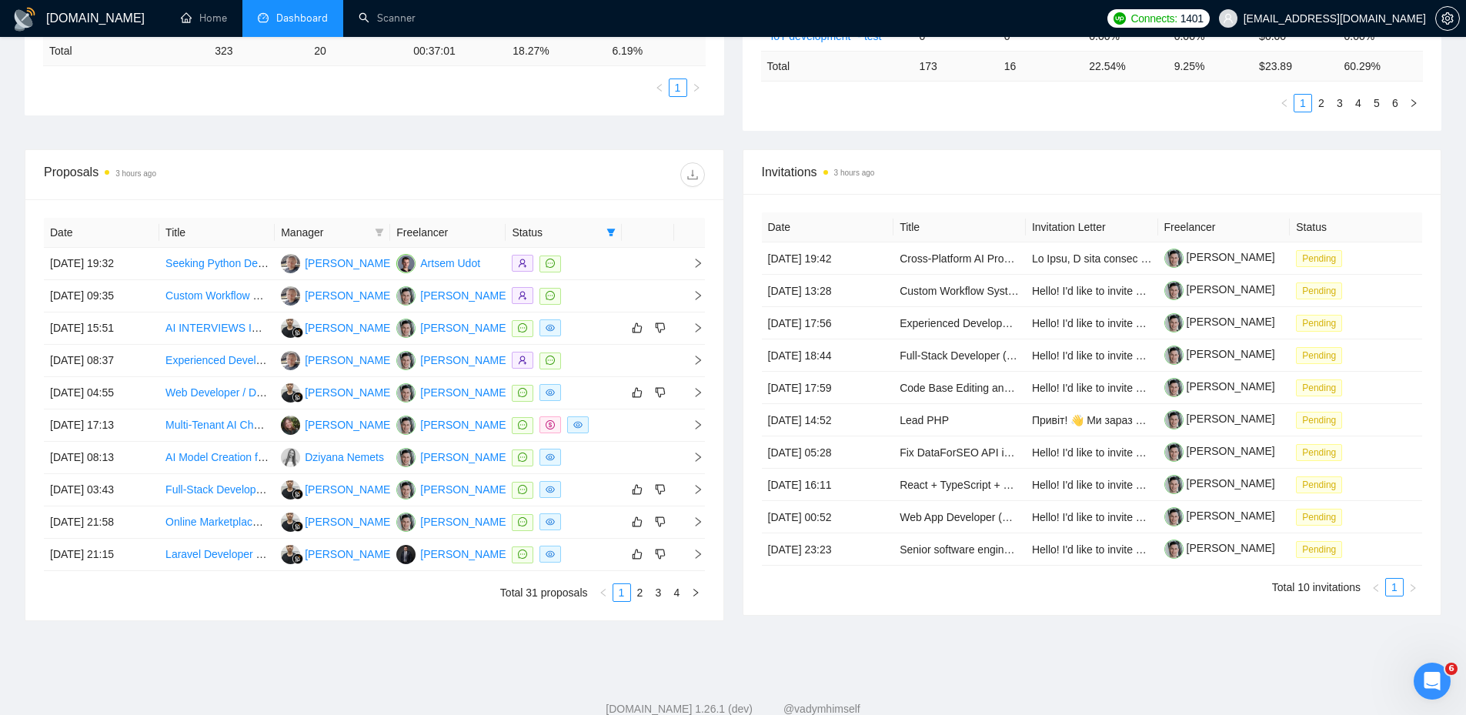
drag, startPoint x: 1140, startPoint y: 635, endPoint x: 1041, endPoint y: 606, distance: 102.7
click at [1140, 634] on div "Proposals 3 hours ago Date Title Manager Freelancer Status [DATE] 19:32 Seeking…" at bounding box center [732, 394] width 1435 height 490
click at [348, 219] on th "Manager" at bounding box center [332, 233] width 115 height 30
click at [351, 231] on span "Manager" at bounding box center [325, 232] width 88 height 17
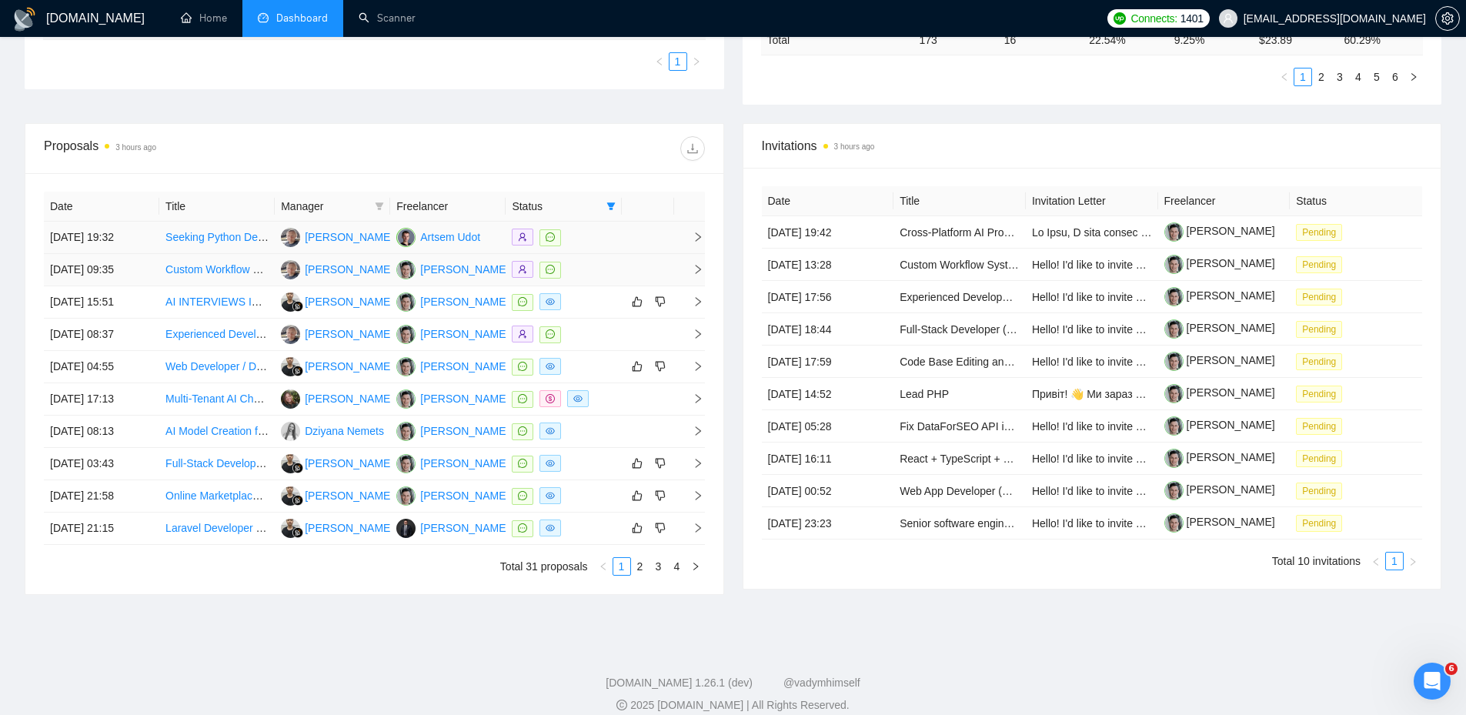
scroll to position [505, 0]
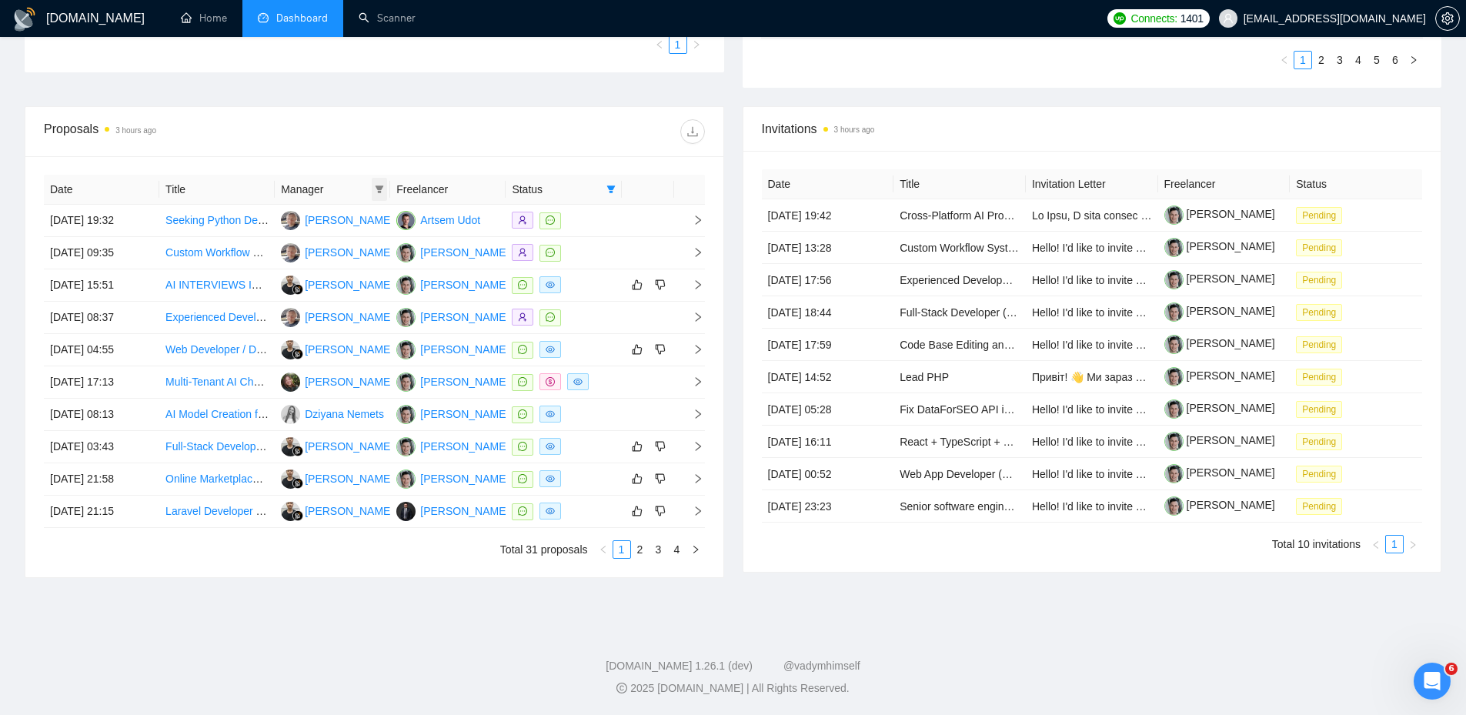
click at [376, 194] on span at bounding box center [379, 189] width 15 height 23
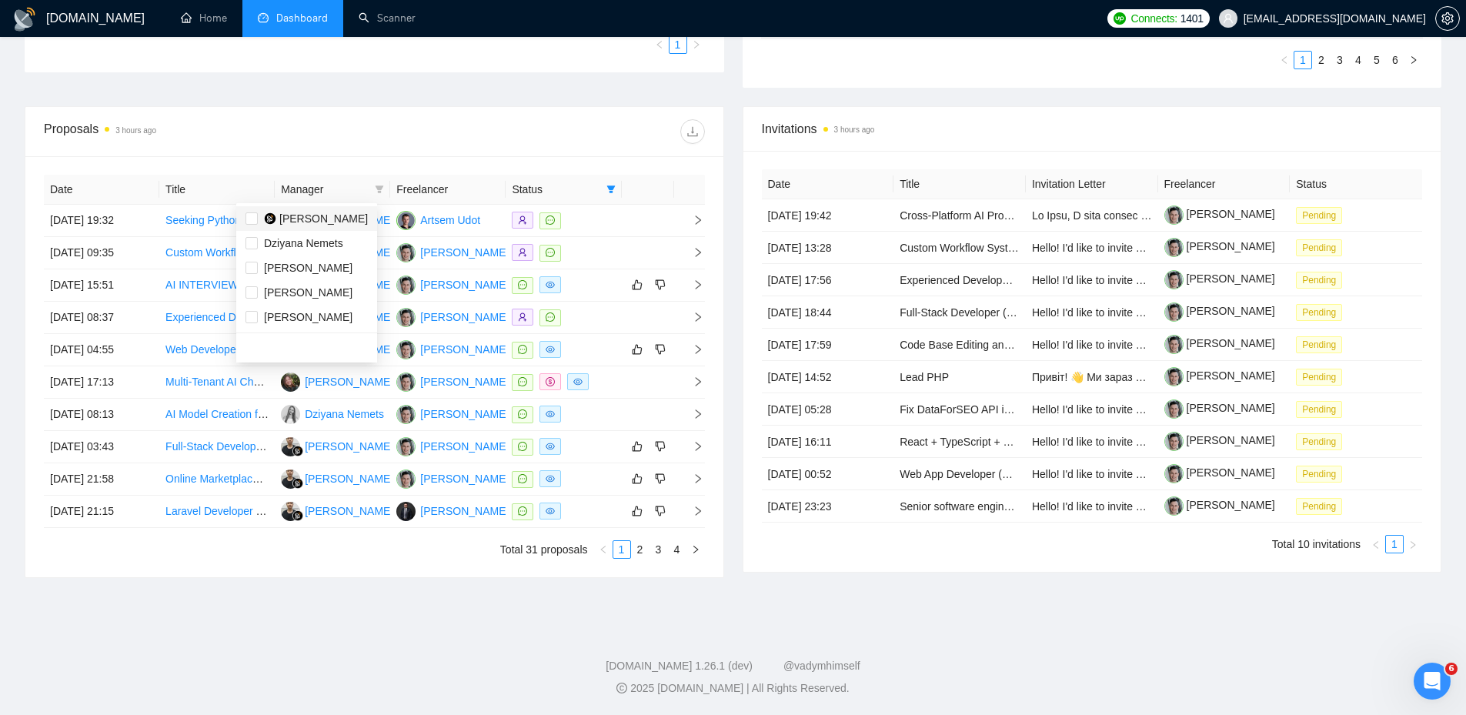
click at [299, 215] on span "[PERSON_NAME]" at bounding box center [323, 218] width 88 height 12
checkbox input "true"
click at [308, 244] on span "Dziyana Nemets" at bounding box center [303, 243] width 79 height 12
checkbox input "true"
click at [308, 270] on span "[PERSON_NAME]" at bounding box center [308, 268] width 88 height 12
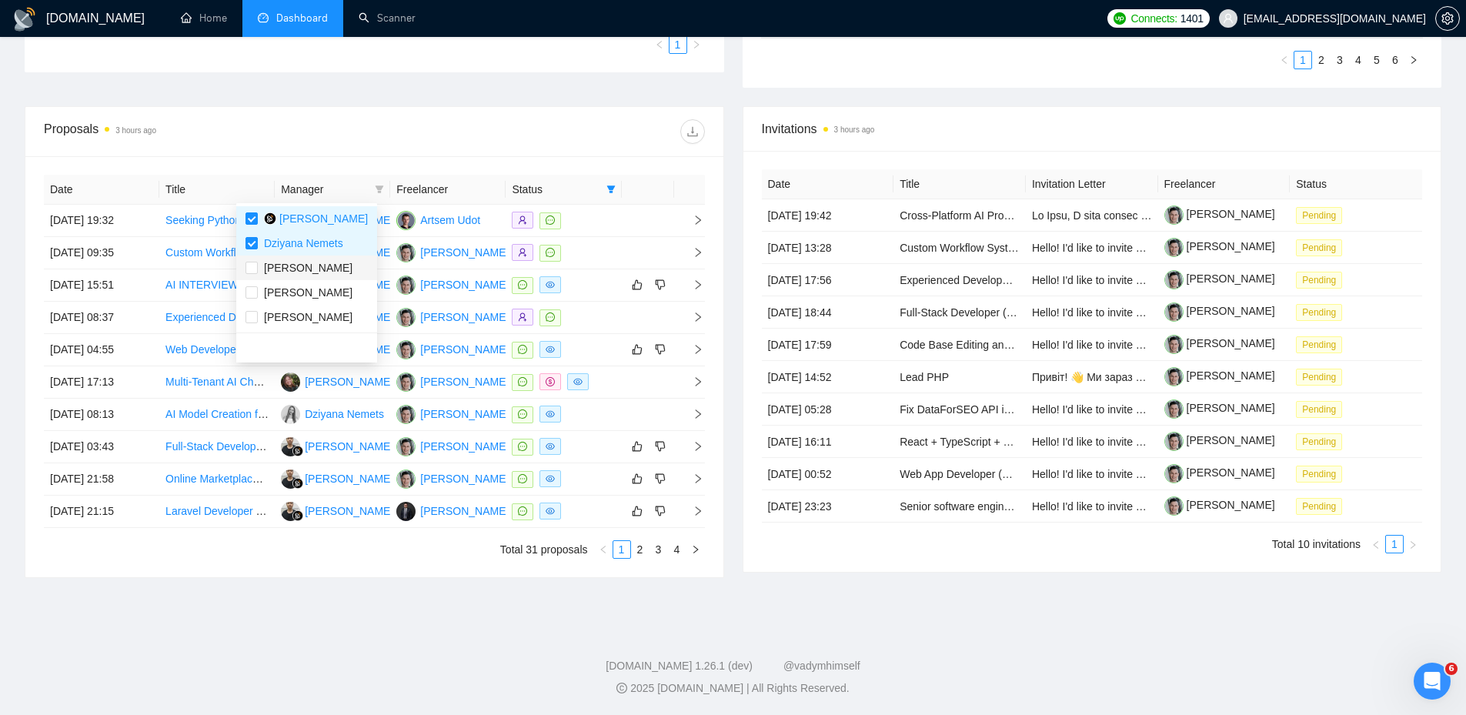
checkbox input "true"
click at [306, 295] on span "[PERSON_NAME]" at bounding box center [308, 292] width 88 height 12
checkbox input "true"
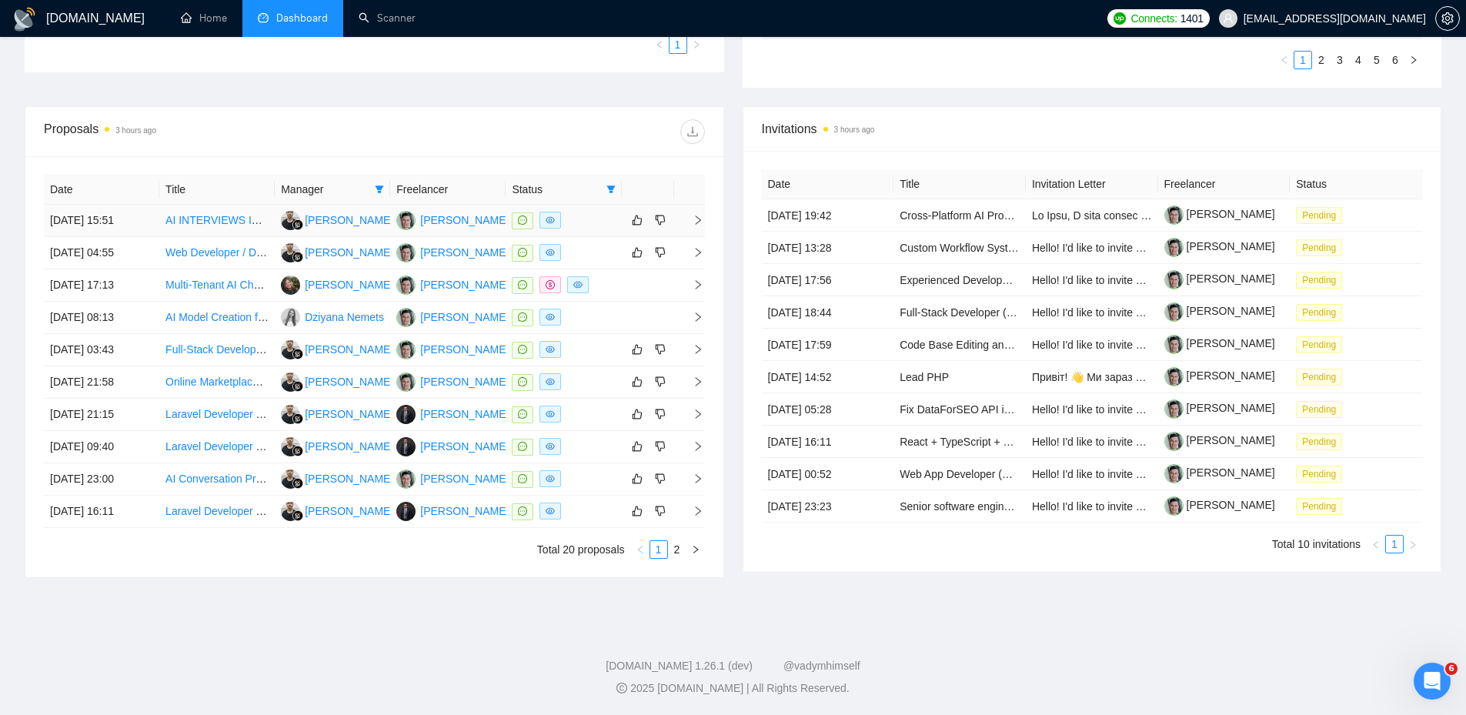
click at [597, 229] on td at bounding box center [563, 221] width 115 height 32
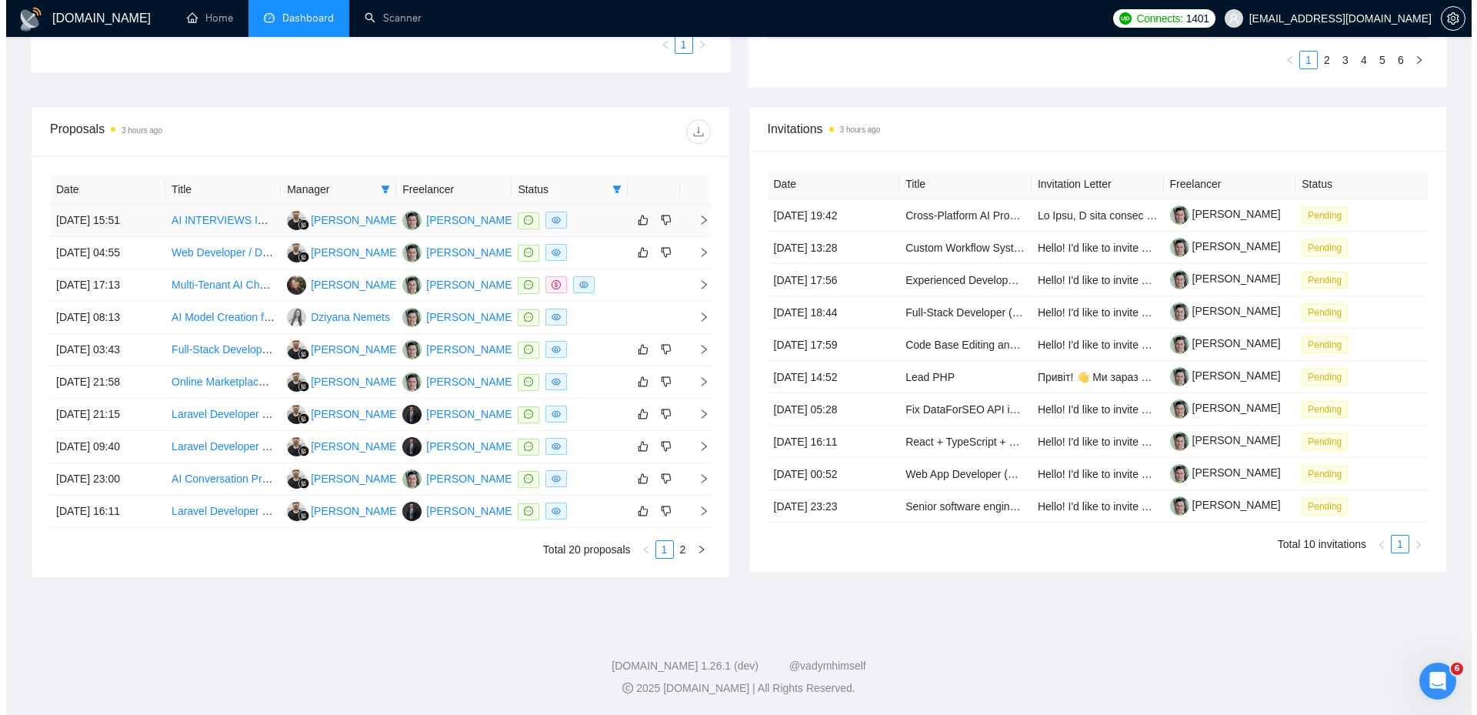
scroll to position [195, 0]
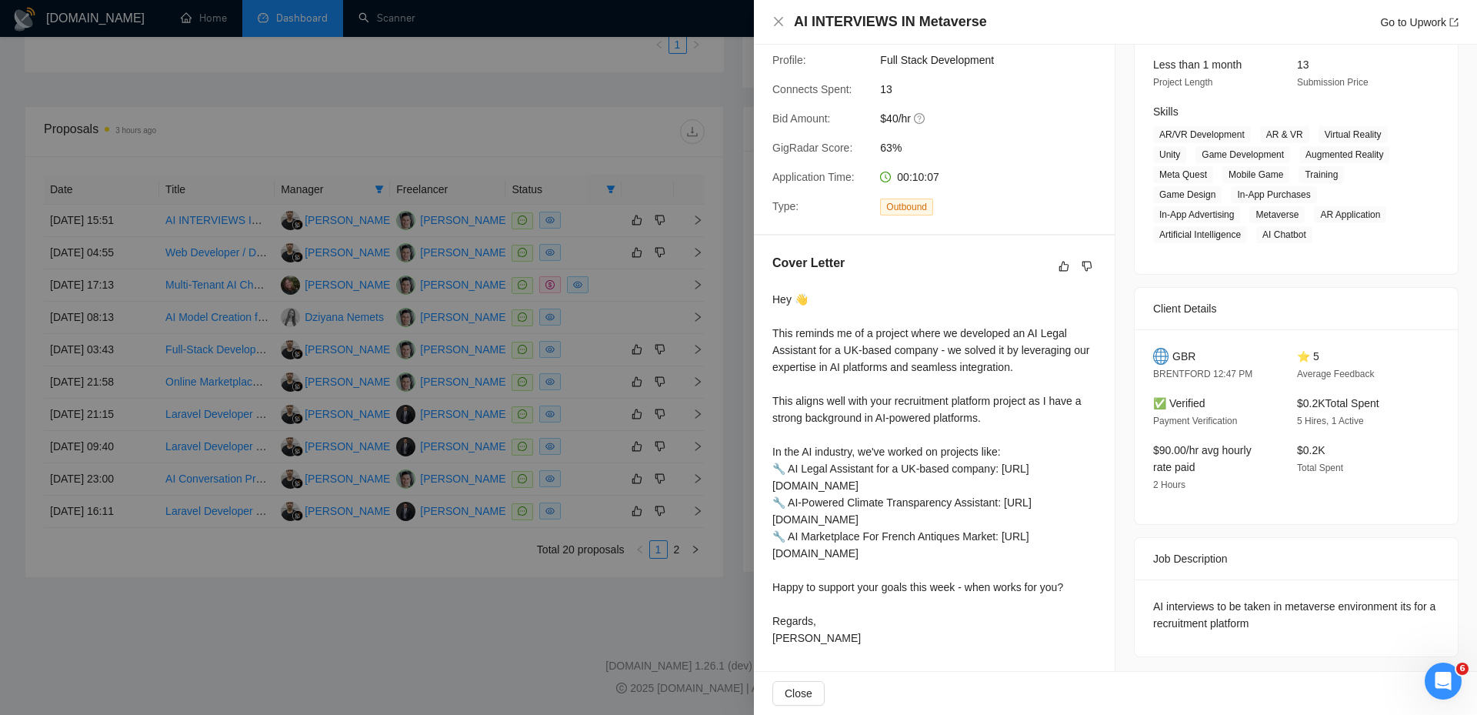
click at [597, 225] on div at bounding box center [738, 357] width 1477 height 715
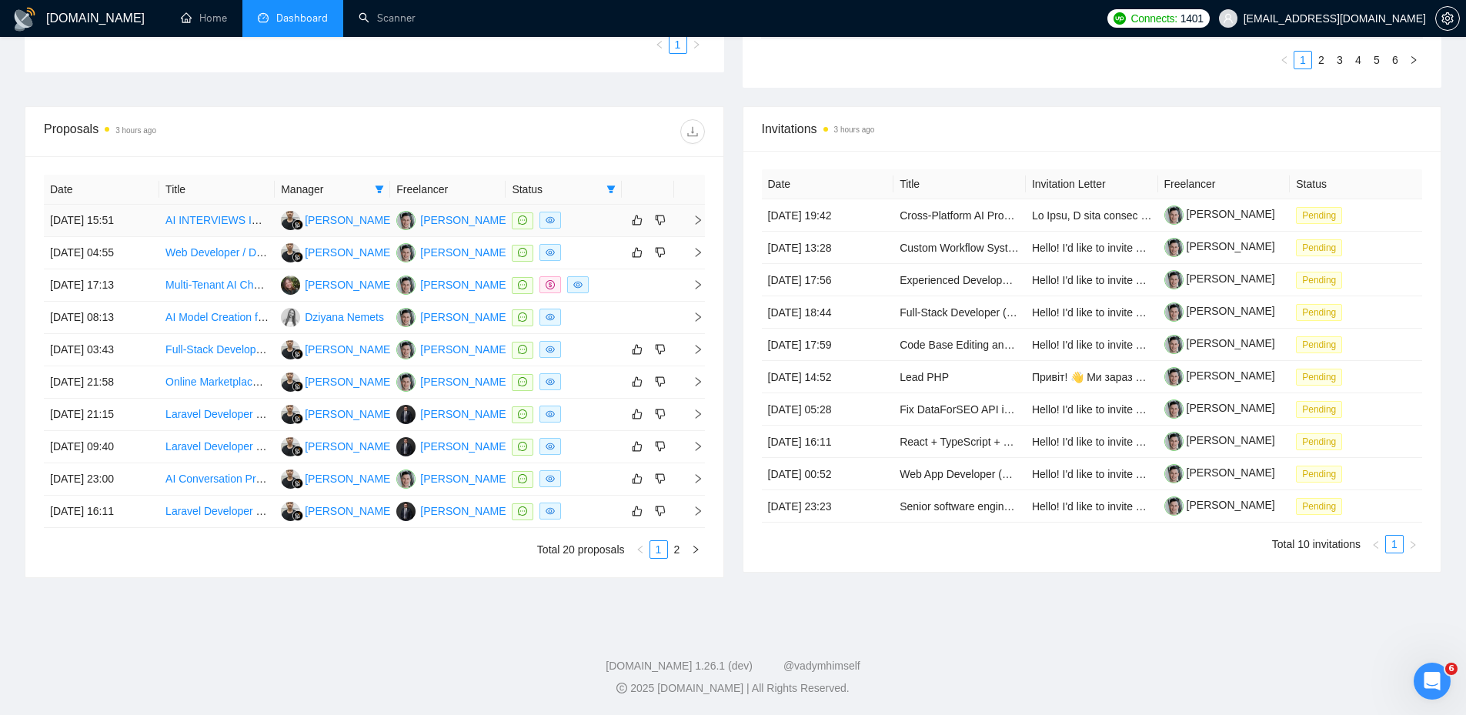
click at [595, 209] on td at bounding box center [563, 221] width 115 height 32
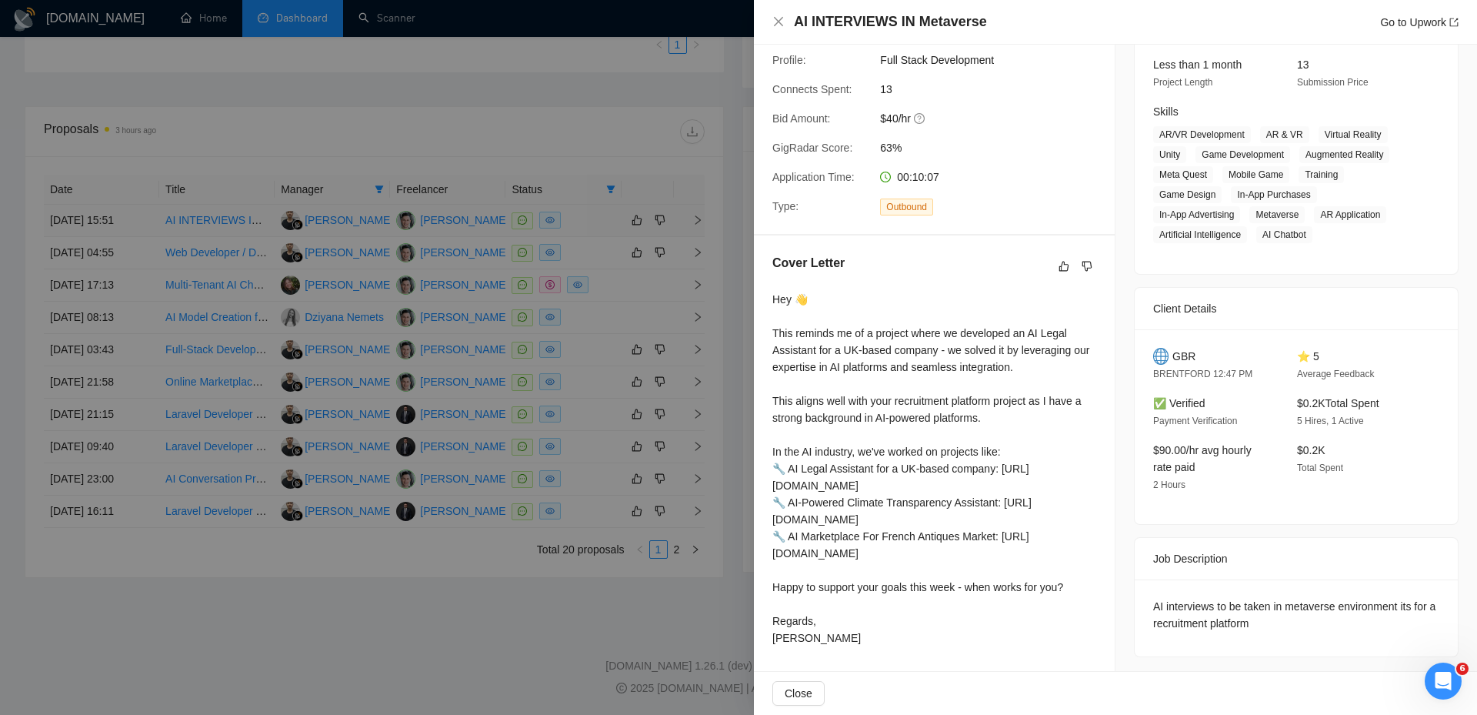
click at [595, 209] on div at bounding box center [738, 357] width 1477 height 715
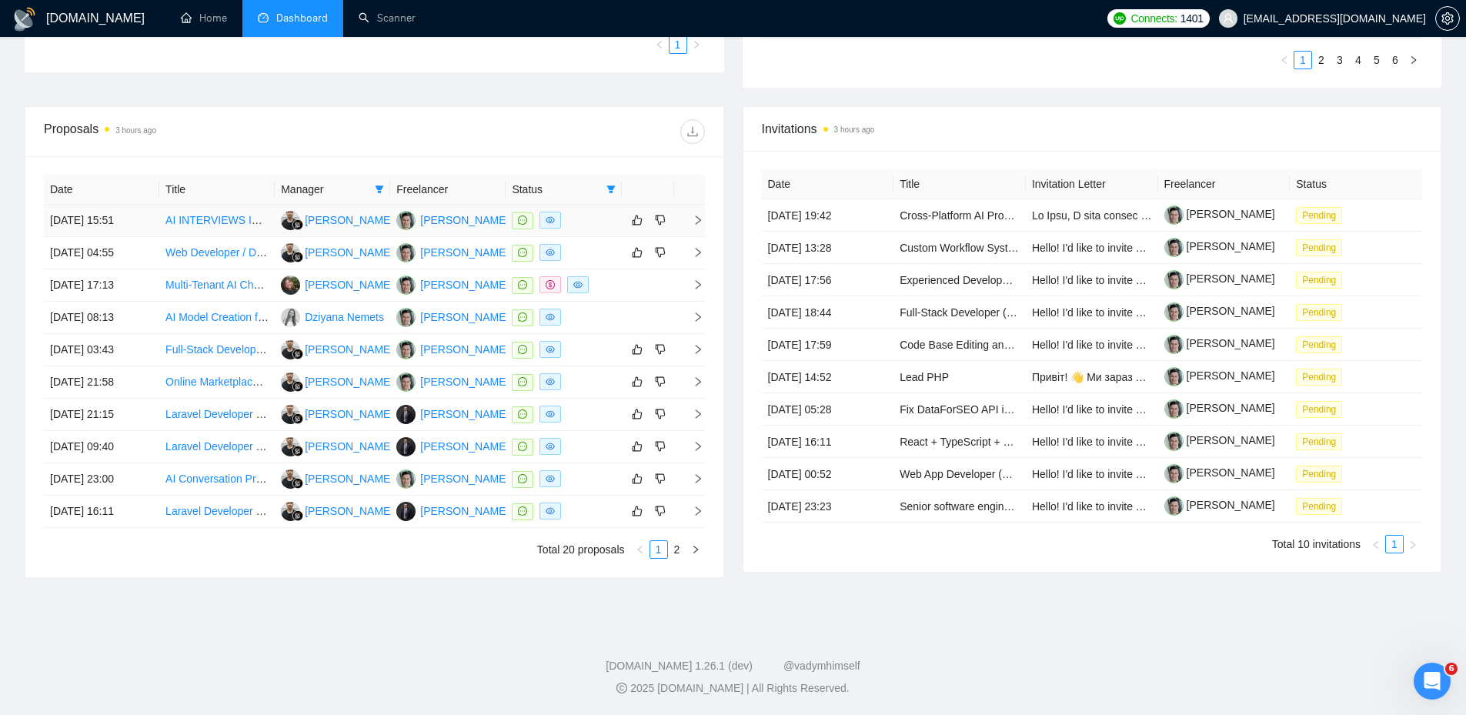
click at [579, 209] on td at bounding box center [563, 221] width 115 height 32
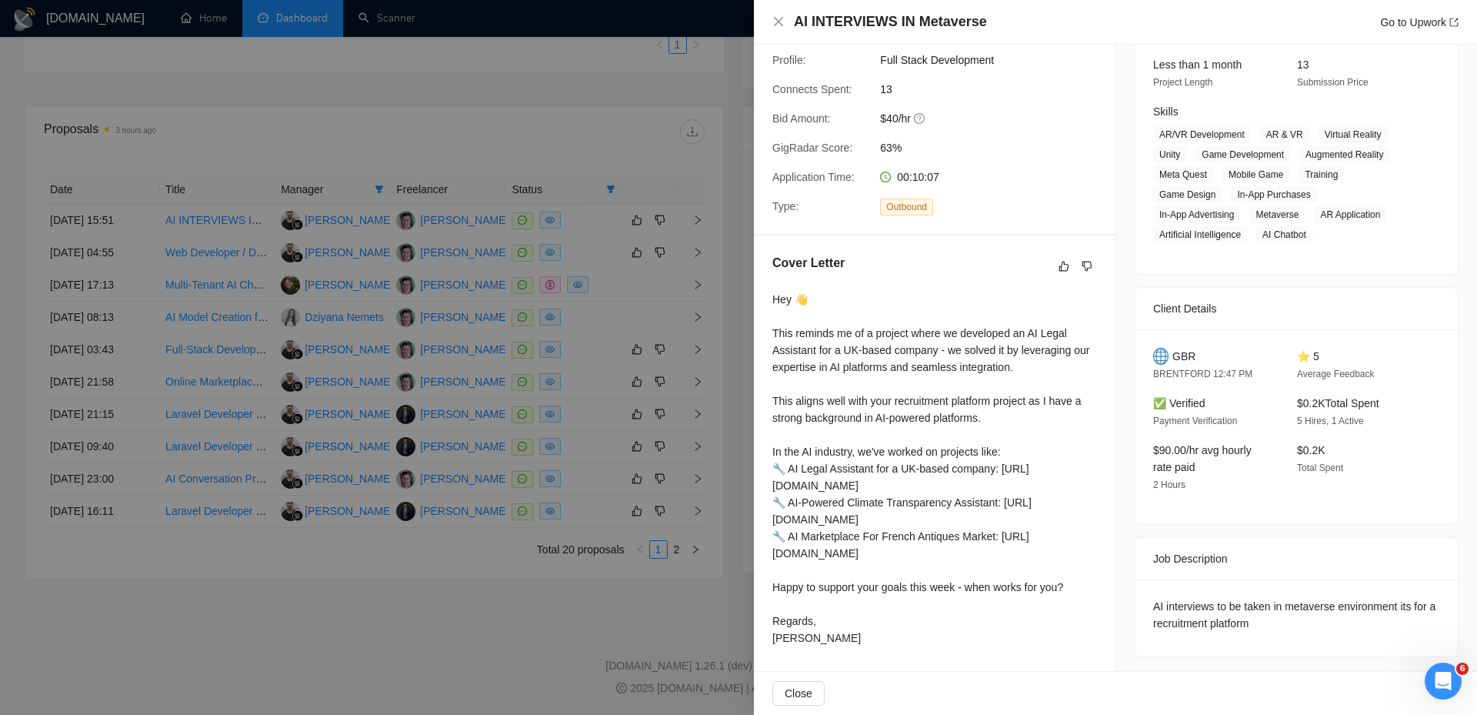
click at [669, 181] on div at bounding box center [738, 357] width 1477 height 715
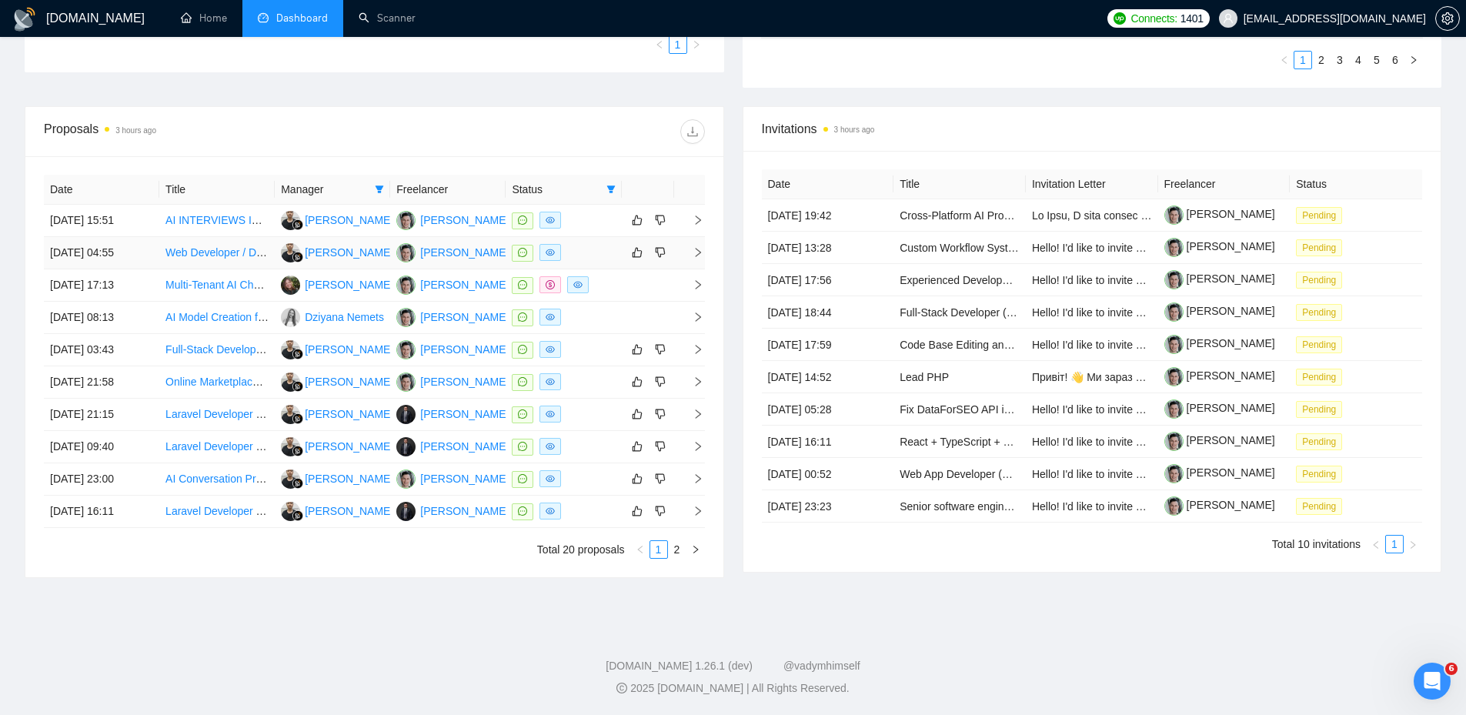
click at [586, 242] on td at bounding box center [563, 253] width 115 height 32
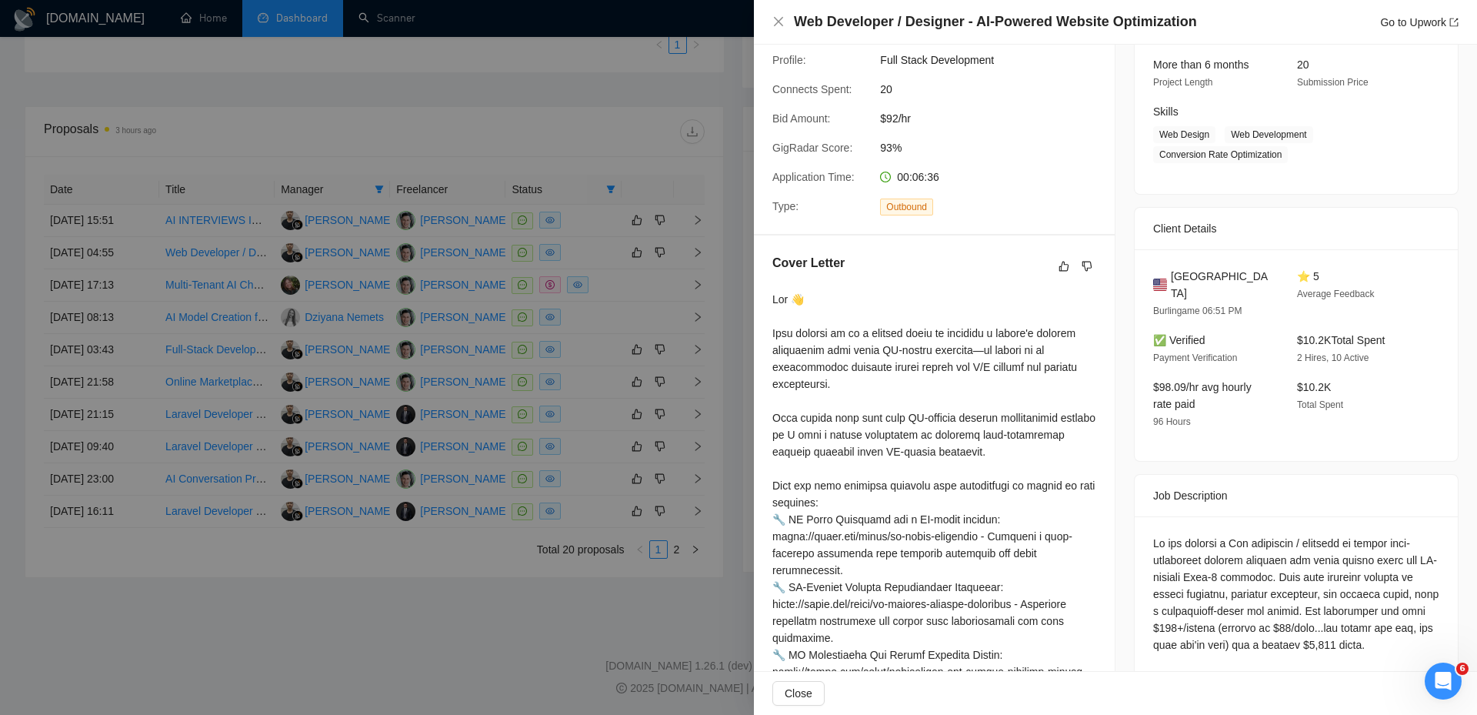
click at [596, 243] on div at bounding box center [738, 357] width 1477 height 715
